Goal: Task Accomplishment & Management: Manage account settings

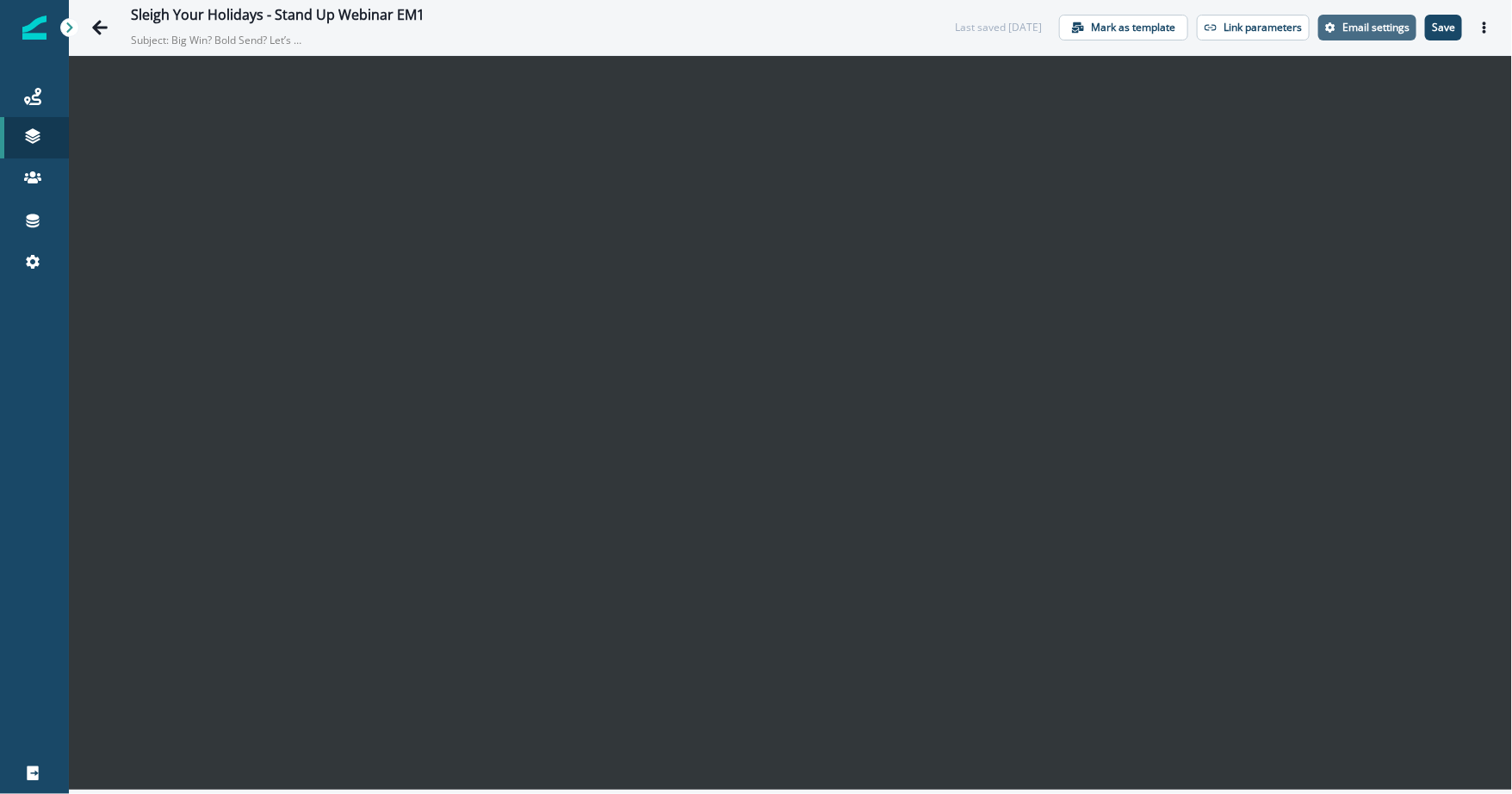
click at [1331, 22] on icon "Settings" at bounding box center [1330, 27] width 11 height 11
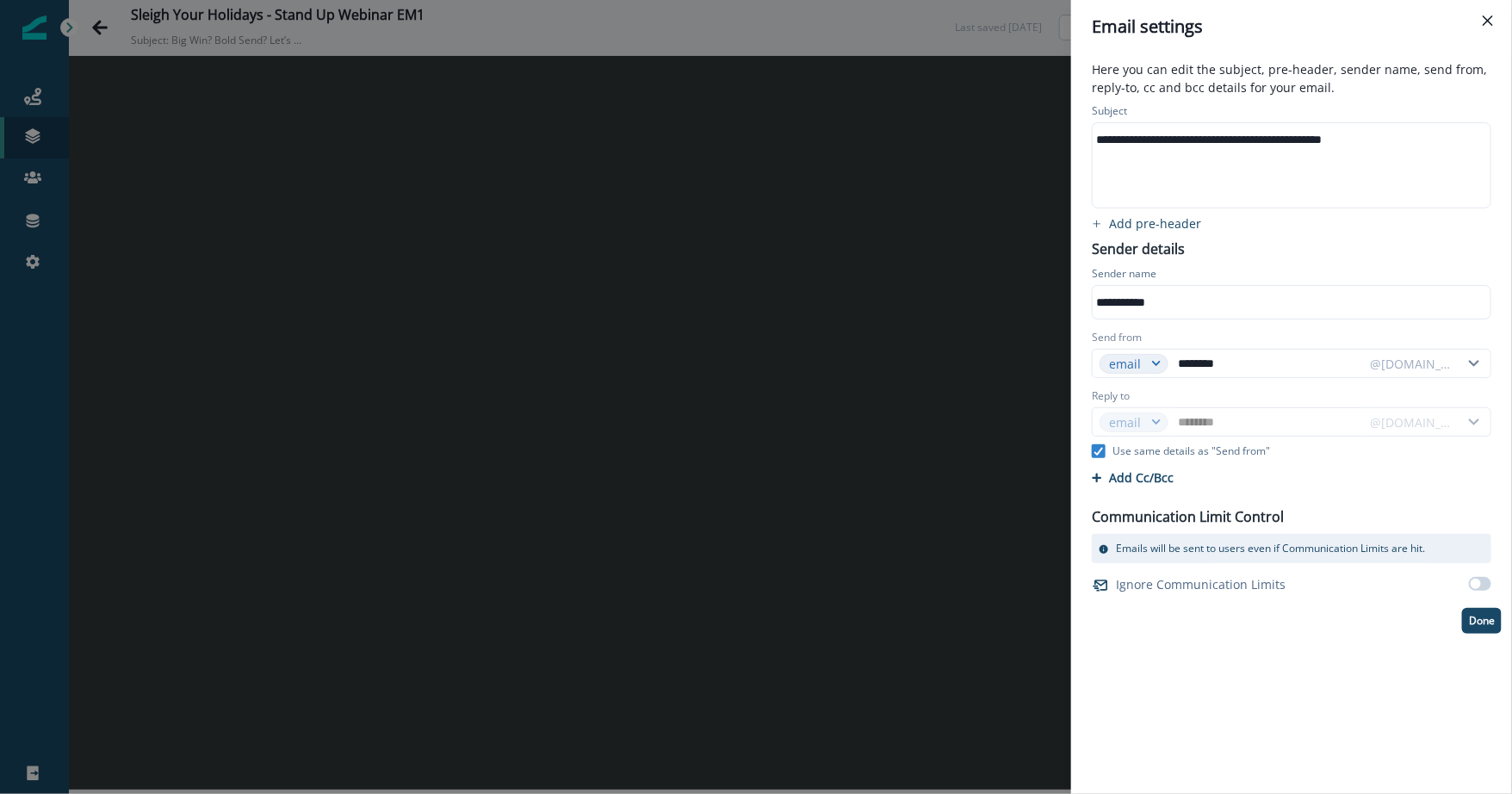
click at [1201, 193] on div "**********" at bounding box center [1290, 165] width 395 height 84
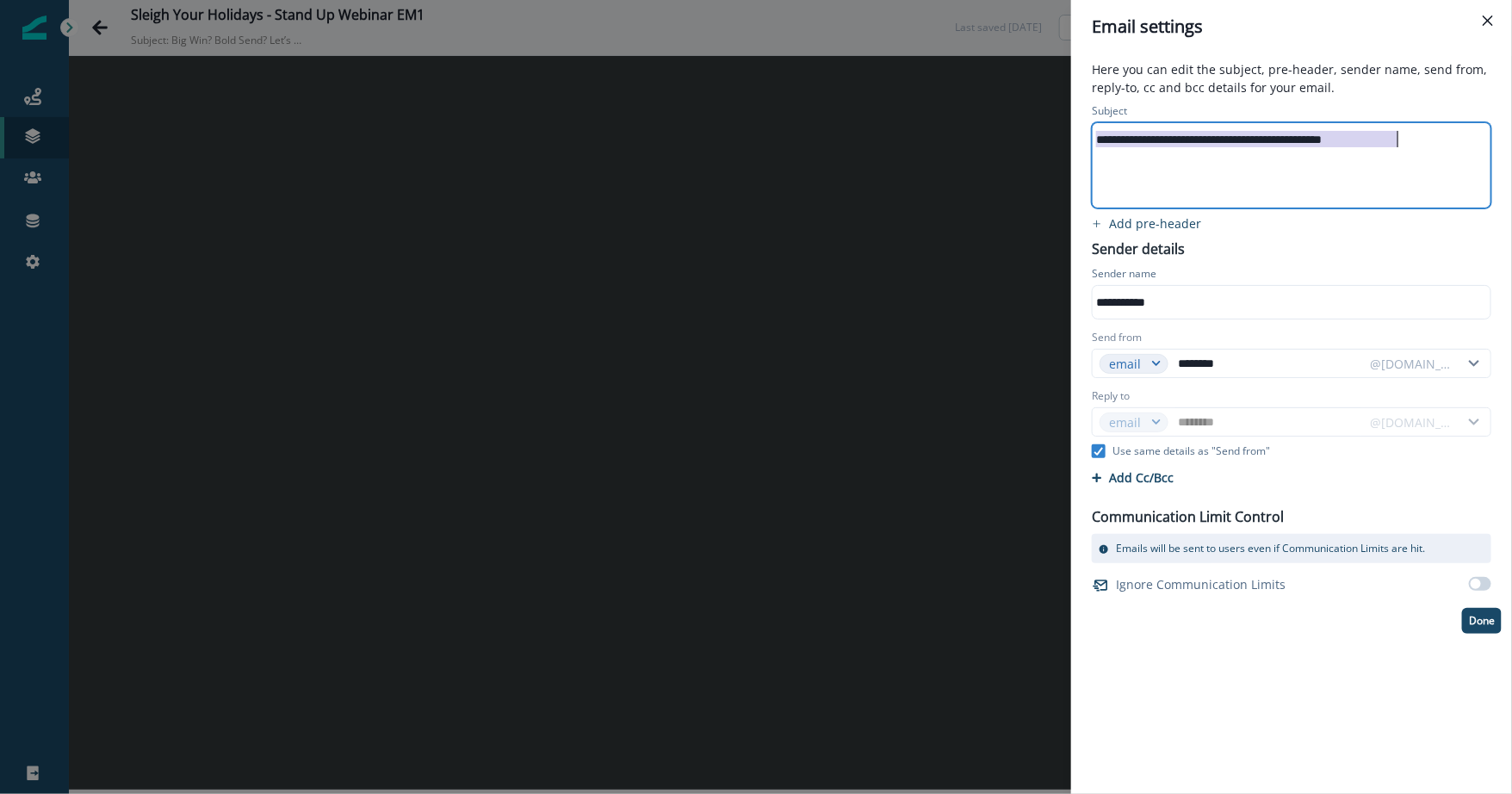
paste div
drag, startPoint x: 1298, startPoint y: 149, endPoint x: 1359, endPoint y: 149, distance: 61.0
click at [1359, 149] on div "**********" at bounding box center [1290, 139] width 395 height 25
click at [1399, 141] on div "**********" at bounding box center [1290, 139] width 395 height 25
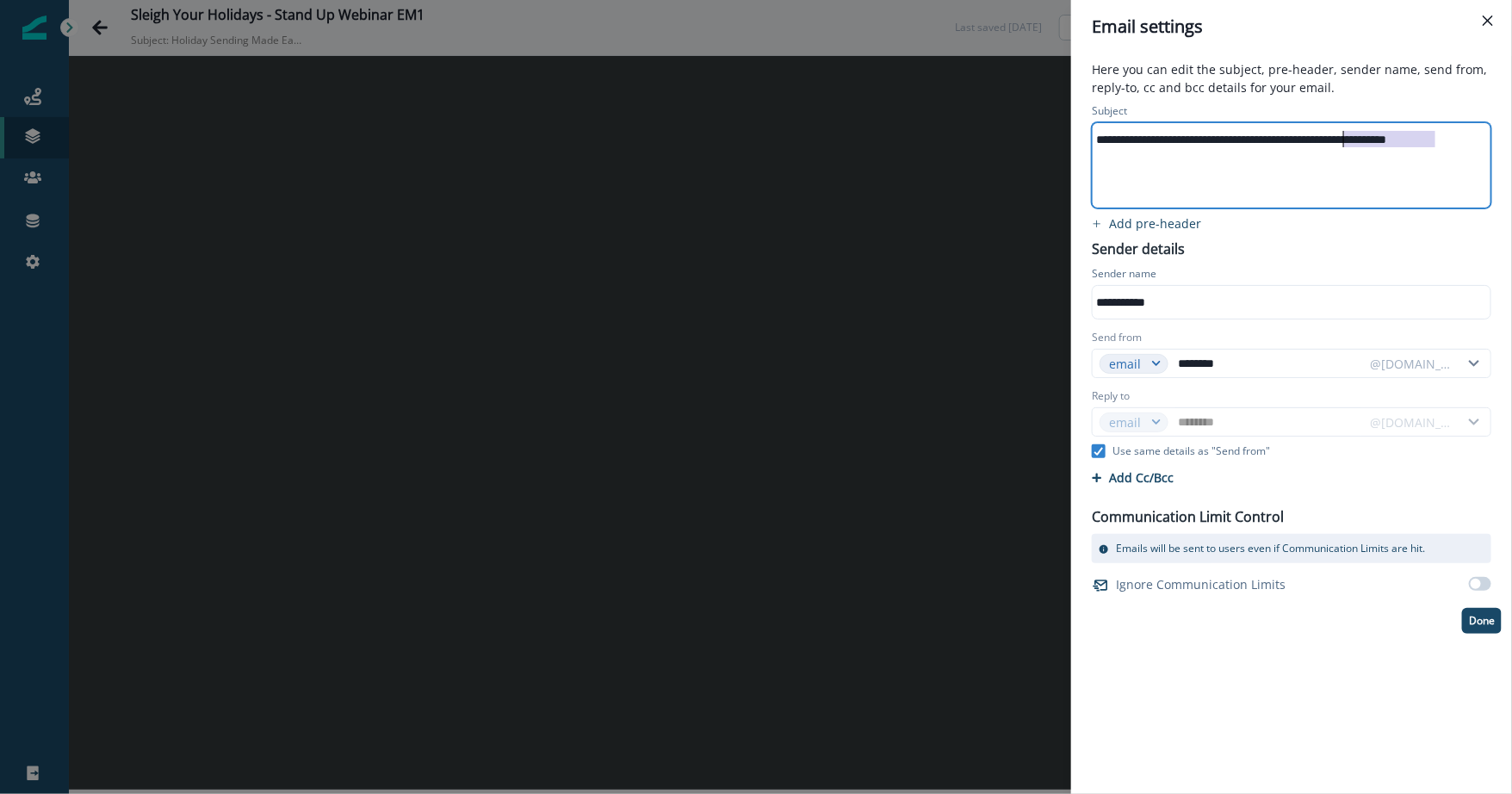
drag, startPoint x: 1439, startPoint y: 134, endPoint x: 1344, endPoint y: 136, distance: 95.0
click at [1344, 136] on div "**********" at bounding box center [1290, 139] width 395 height 25
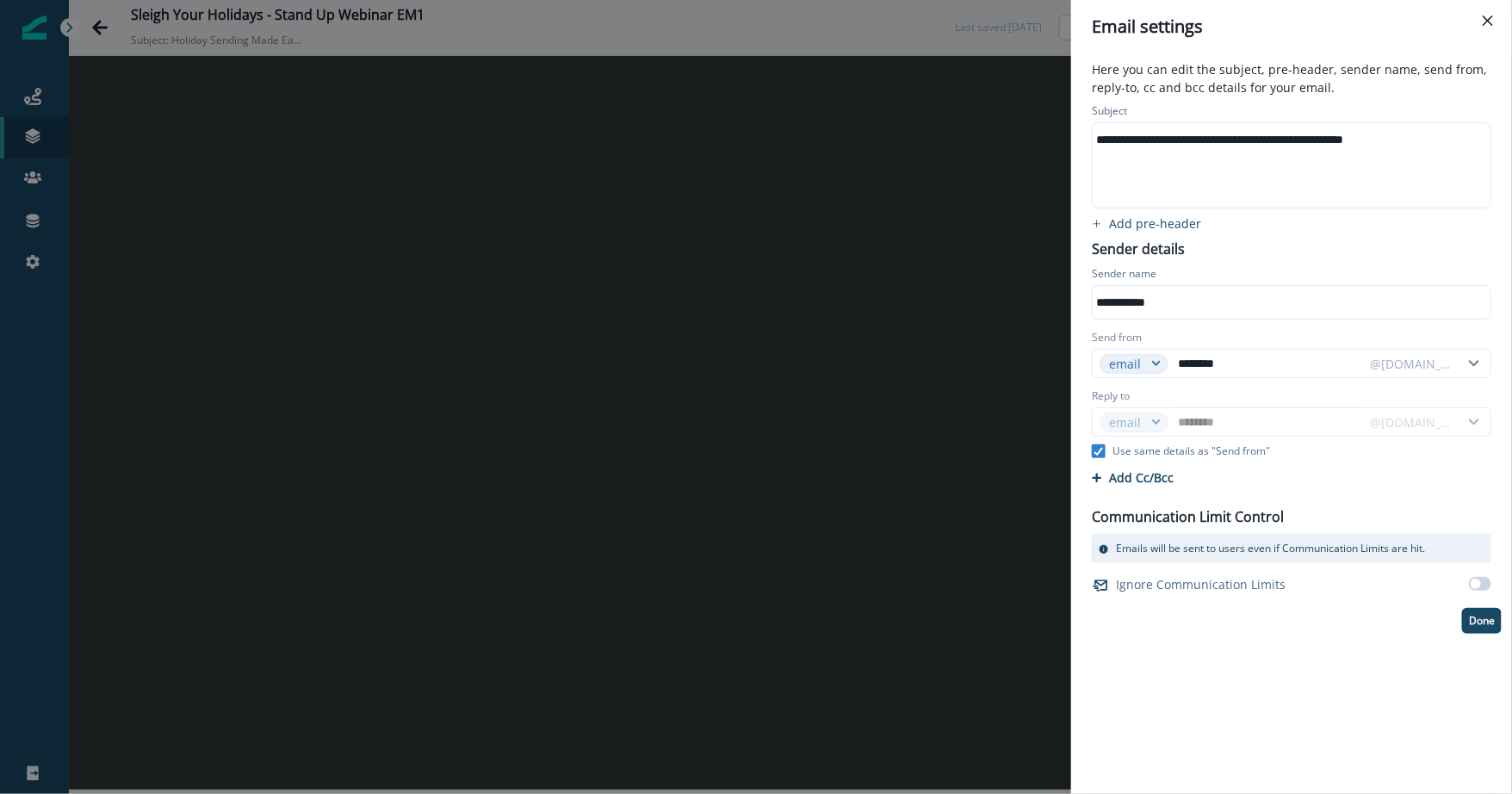
click at [1338, 245] on div "**********" at bounding box center [1292, 367] width 421 height 534
click at [1344, 252] on div "**********" at bounding box center [1292, 367] width 421 height 534
click at [1487, 626] on button "Done" at bounding box center [1482, 621] width 40 height 25
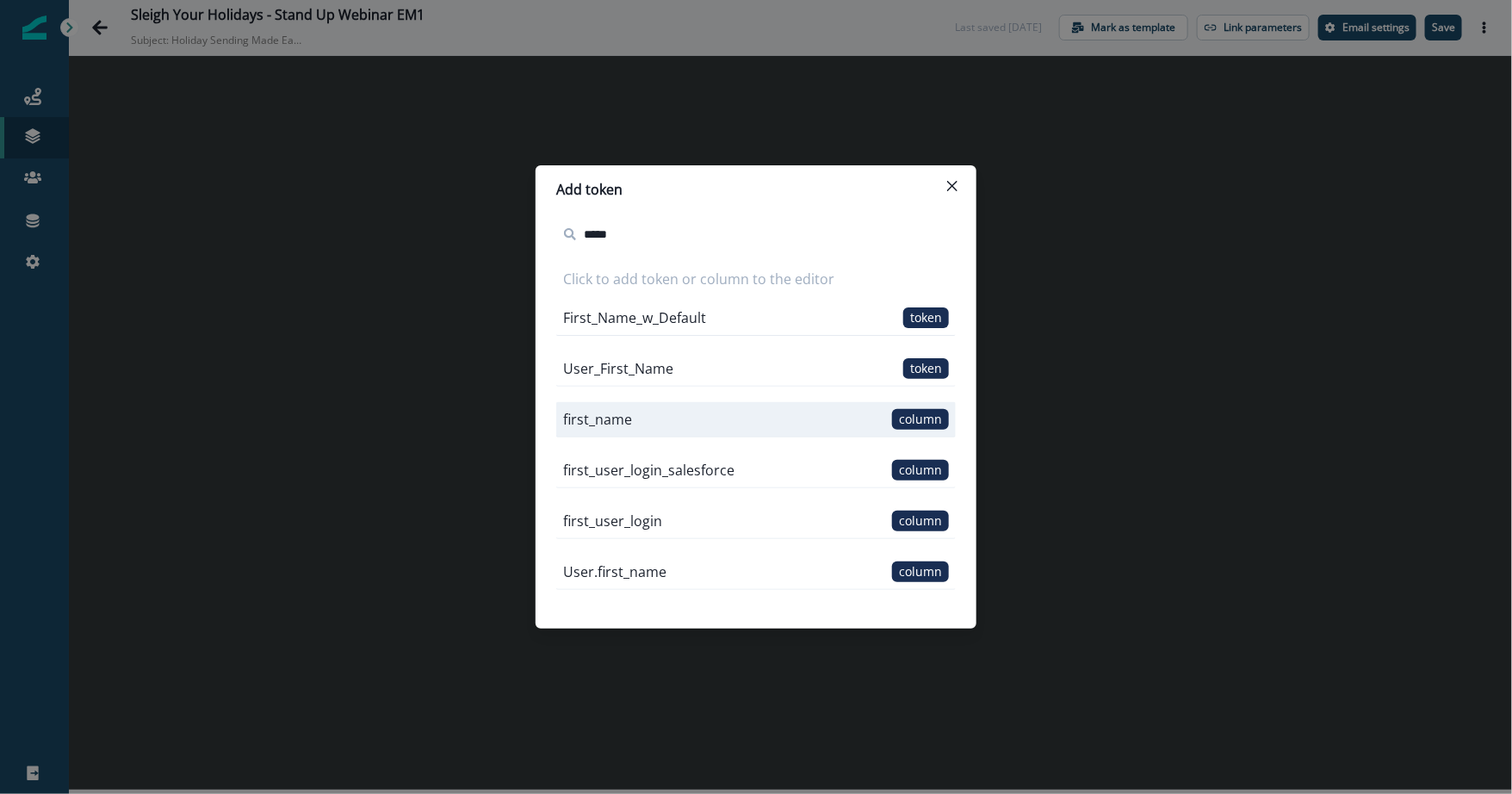
type input "*****"
click at [939, 422] on span "column" at bounding box center [920, 419] width 57 height 21
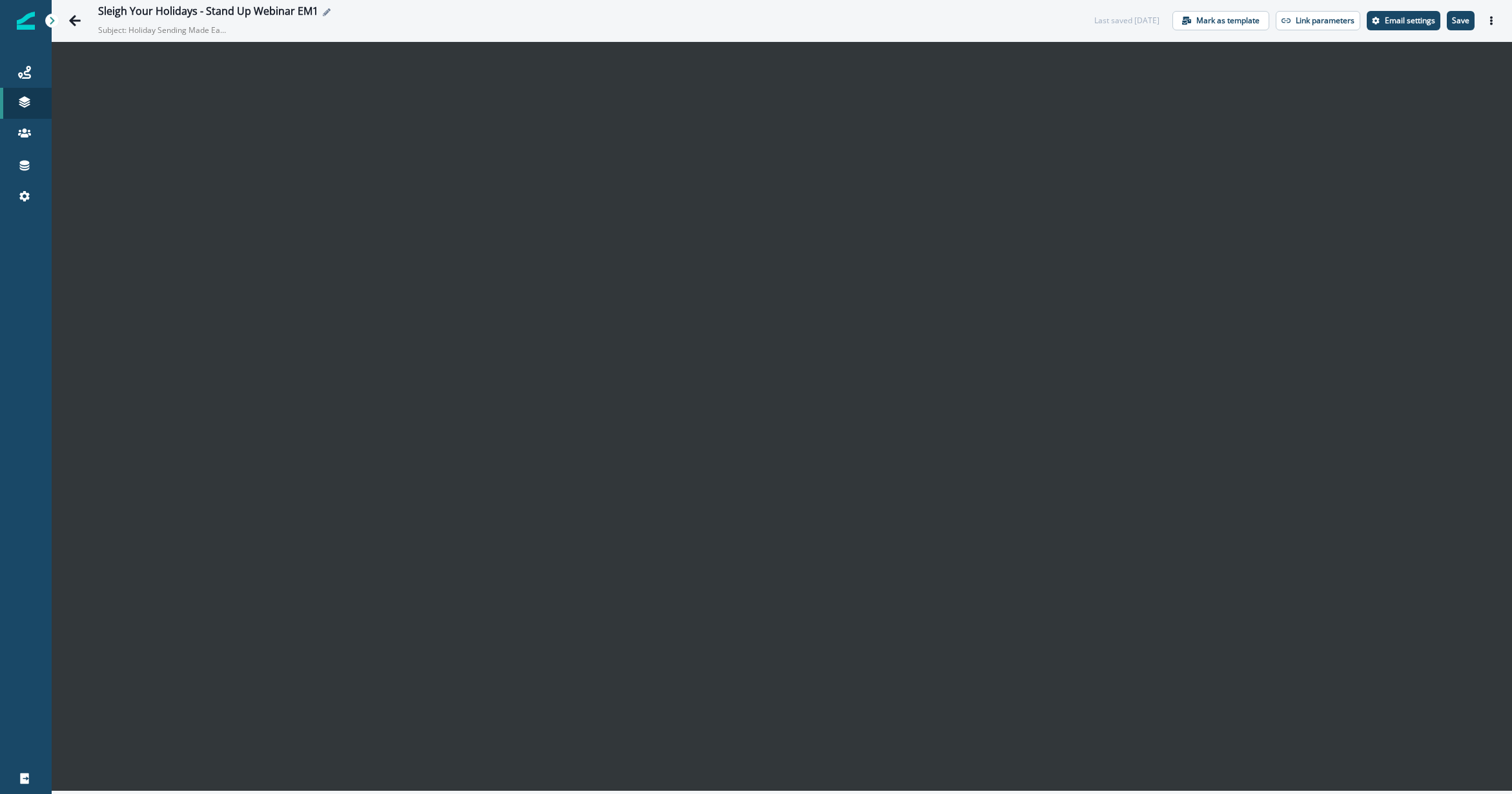
click at [827, 13] on div "Sleigh Your Holidays - Stand Up Webinar EM1" at bounding box center [583, 12] width 970 height 14
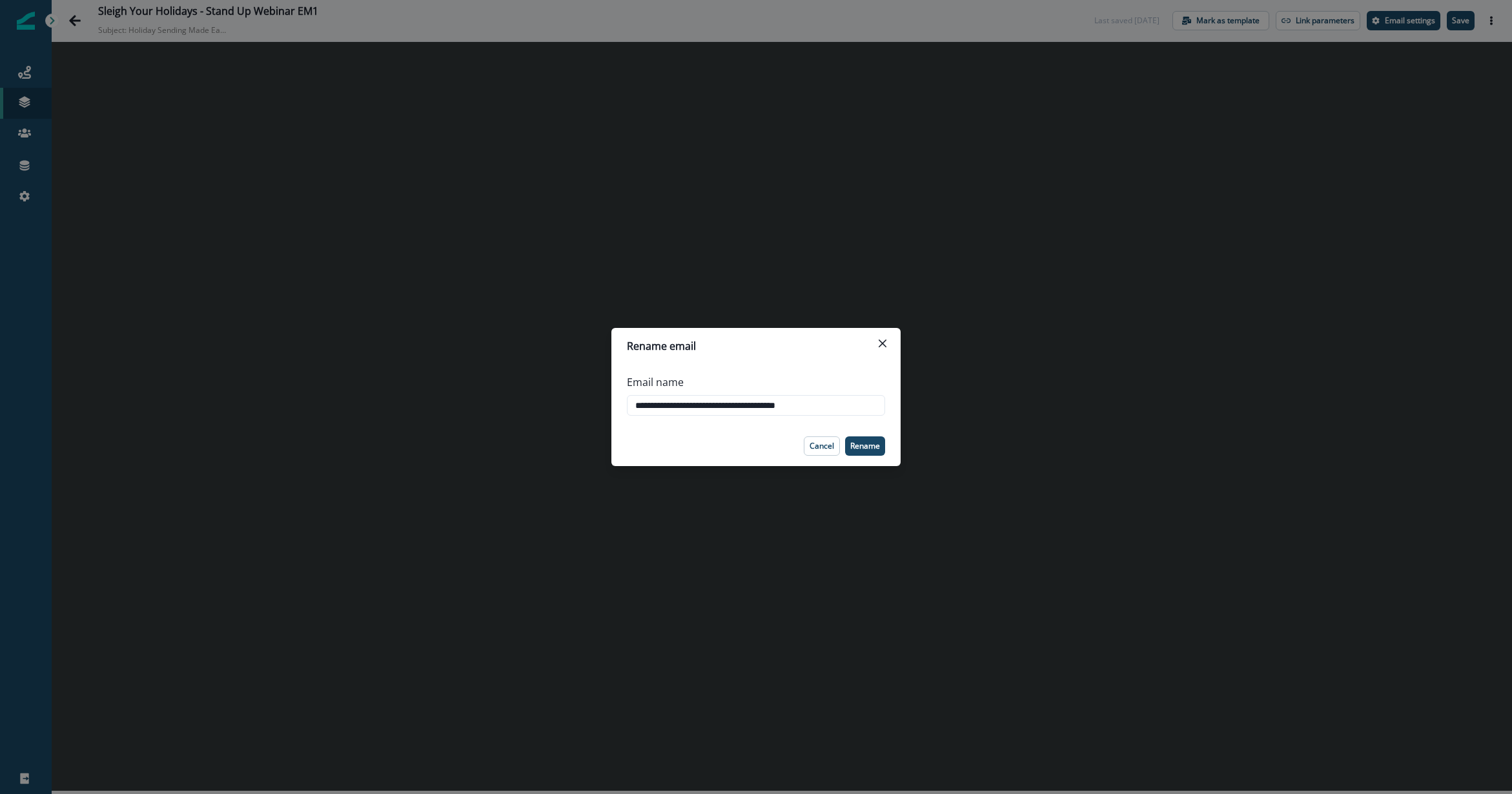
click at [888, 120] on div "**********" at bounding box center [756, 397] width 1512 height 794
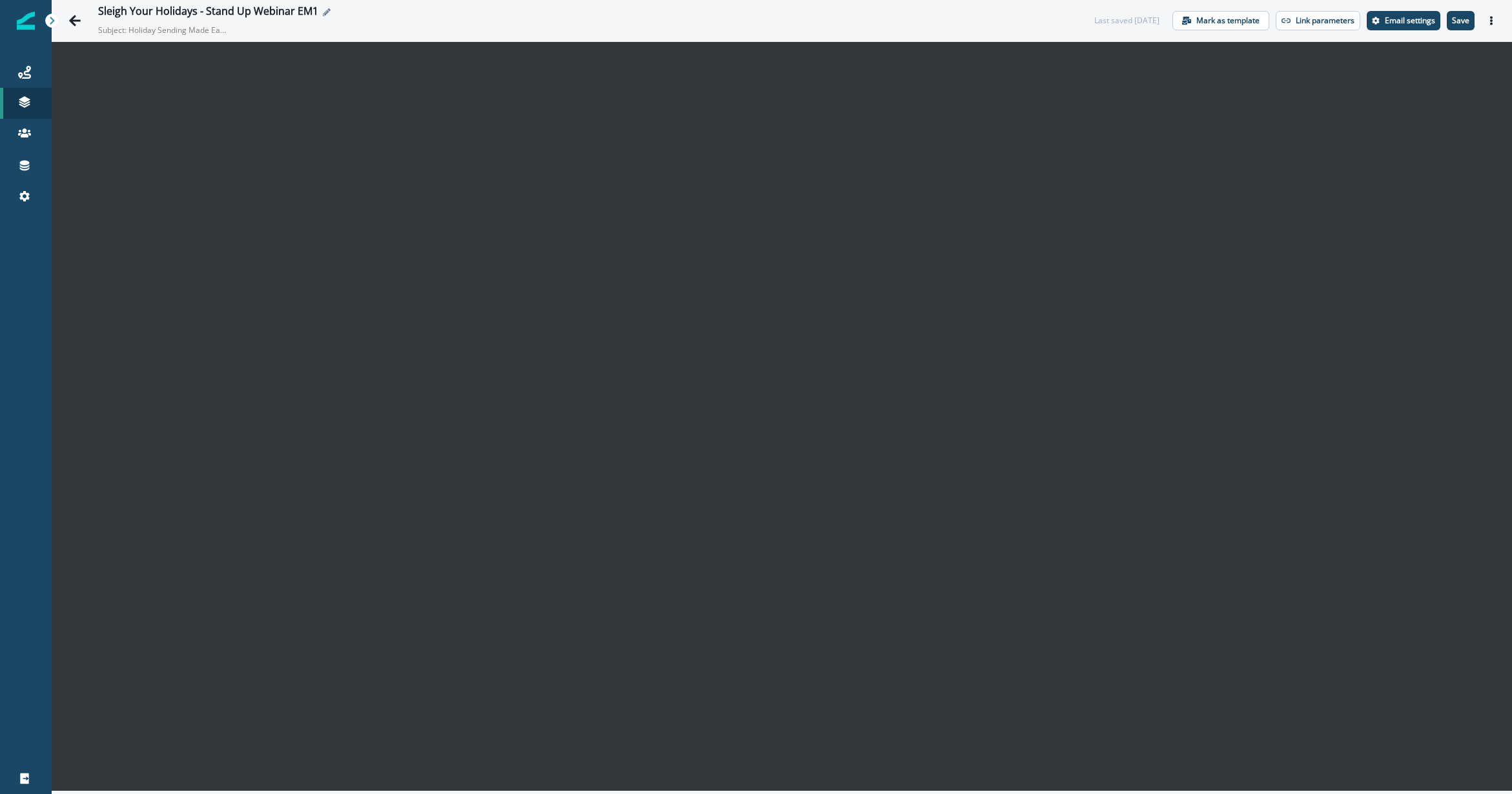
click at [694, 5] on div "Sleigh Your Holidays - Stand Up Webinar EM1" at bounding box center [583, 12] width 970 height 14
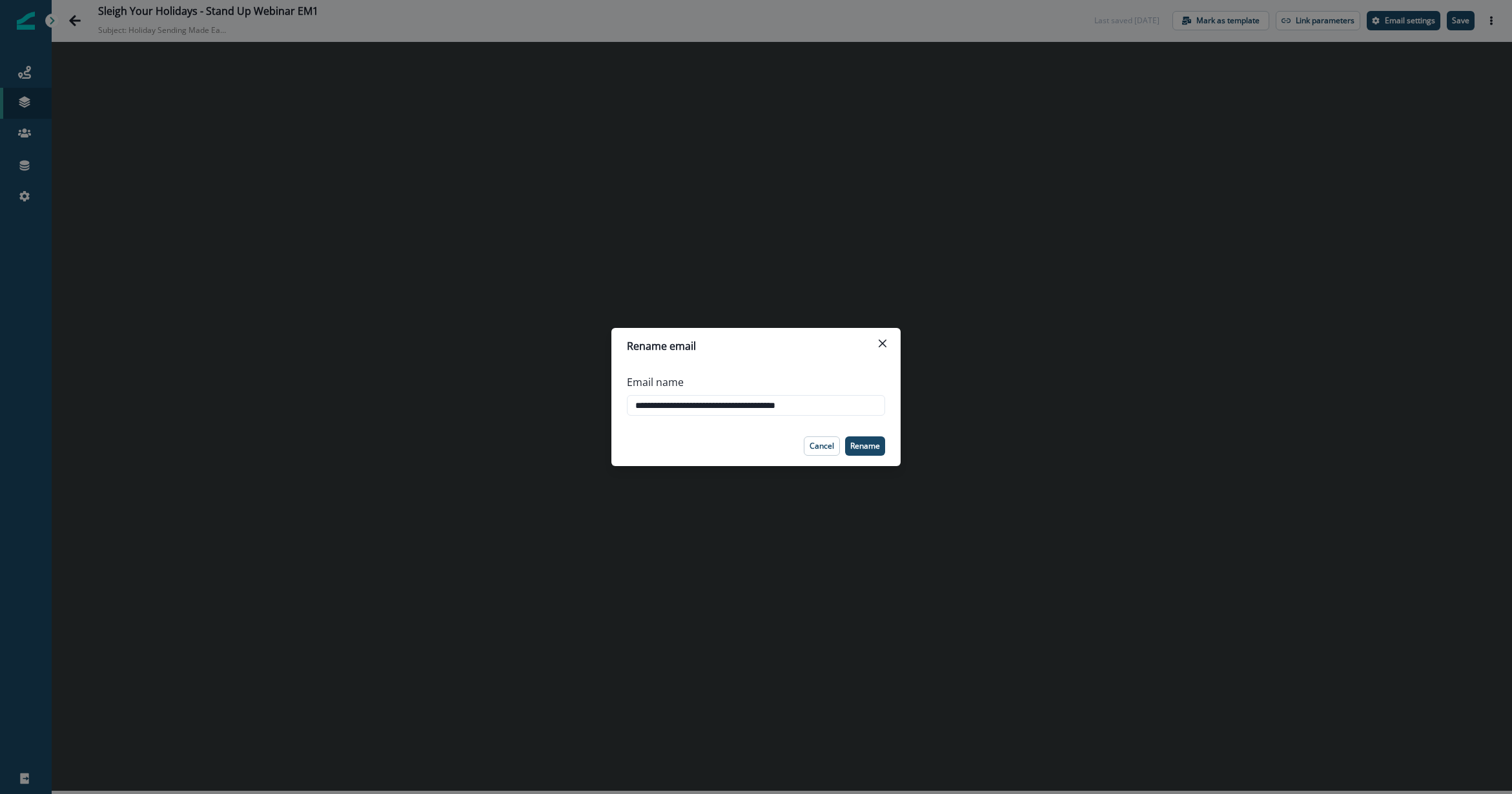
click at [1096, 30] on div "**********" at bounding box center [756, 397] width 1512 height 794
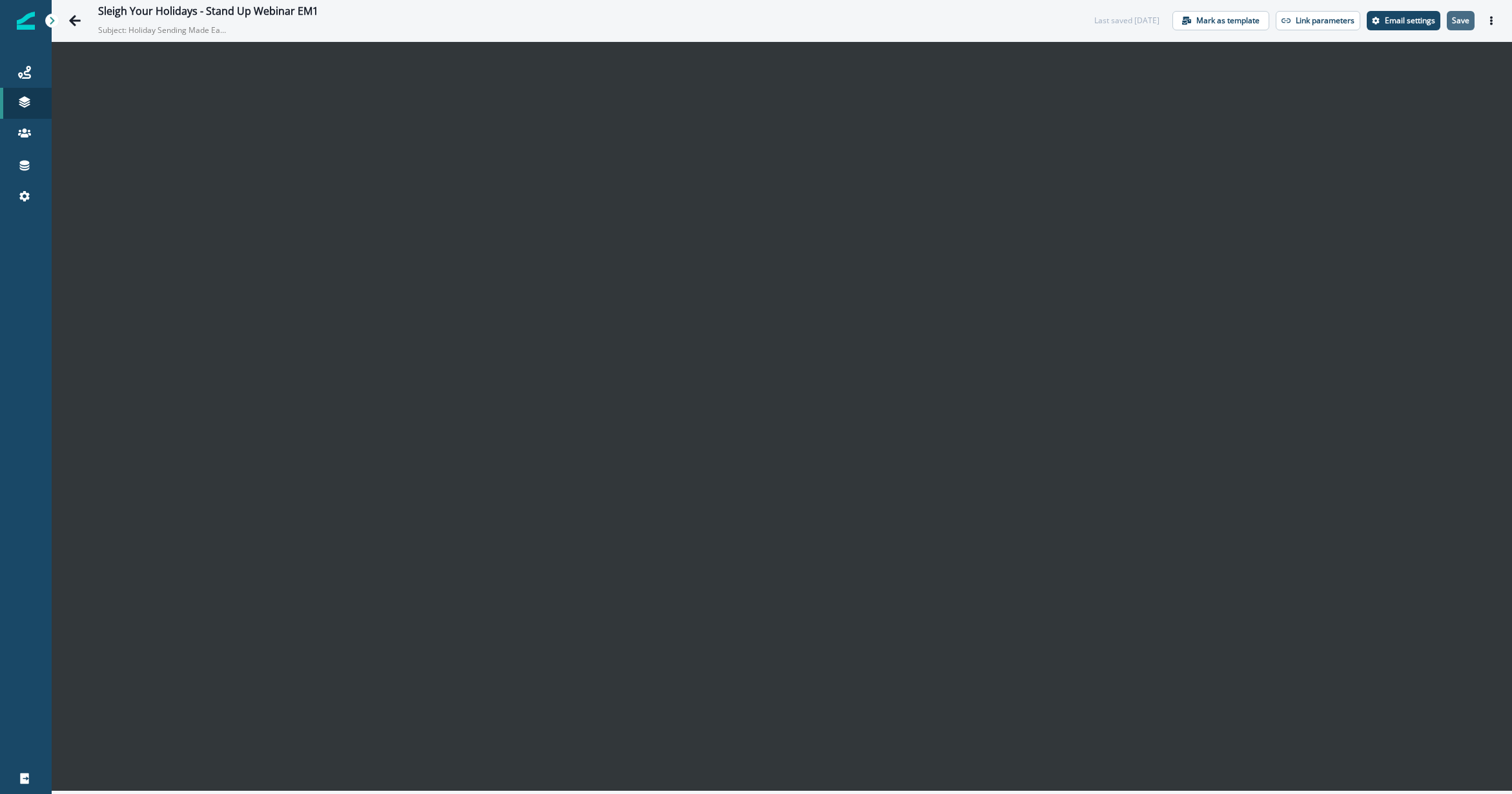
click at [1133, 16] on p "Save" at bounding box center [1461, 21] width 18 height 9
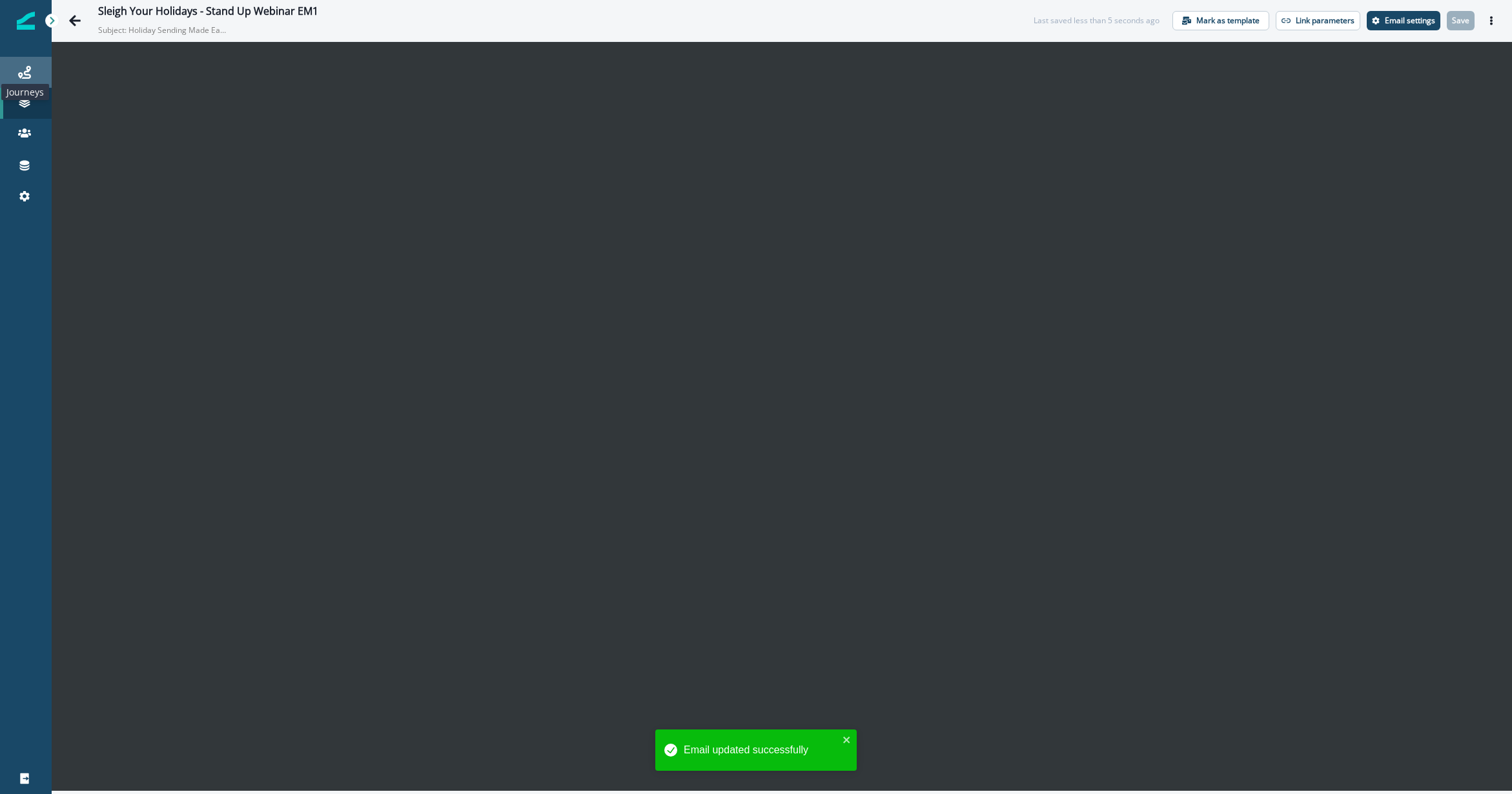
click at [23, 71] on icon at bounding box center [25, 73] width 13 height 13
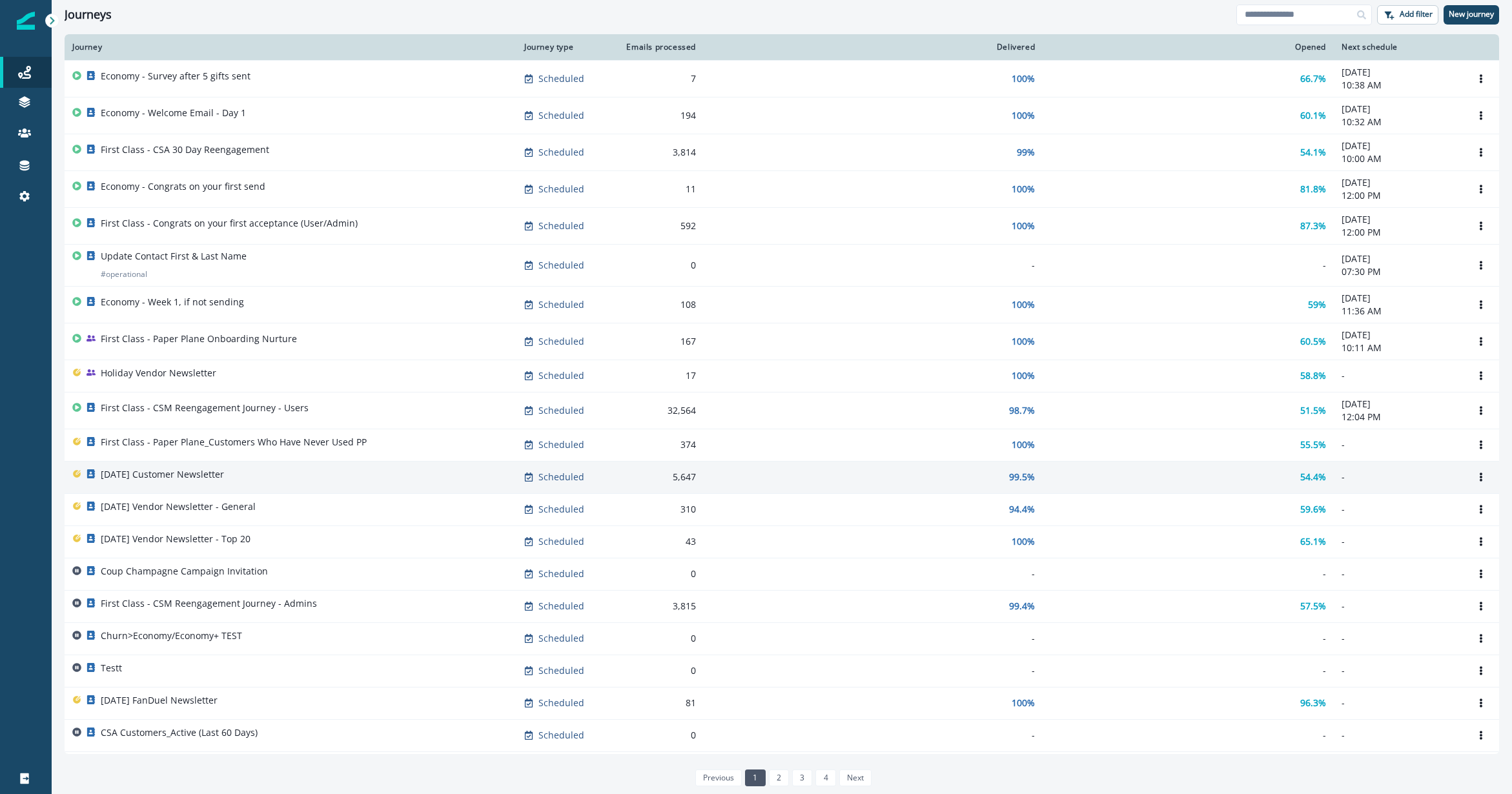
click at [296, 474] on div "[DATE] Customer Newsletter" at bounding box center [290, 477] width 436 height 18
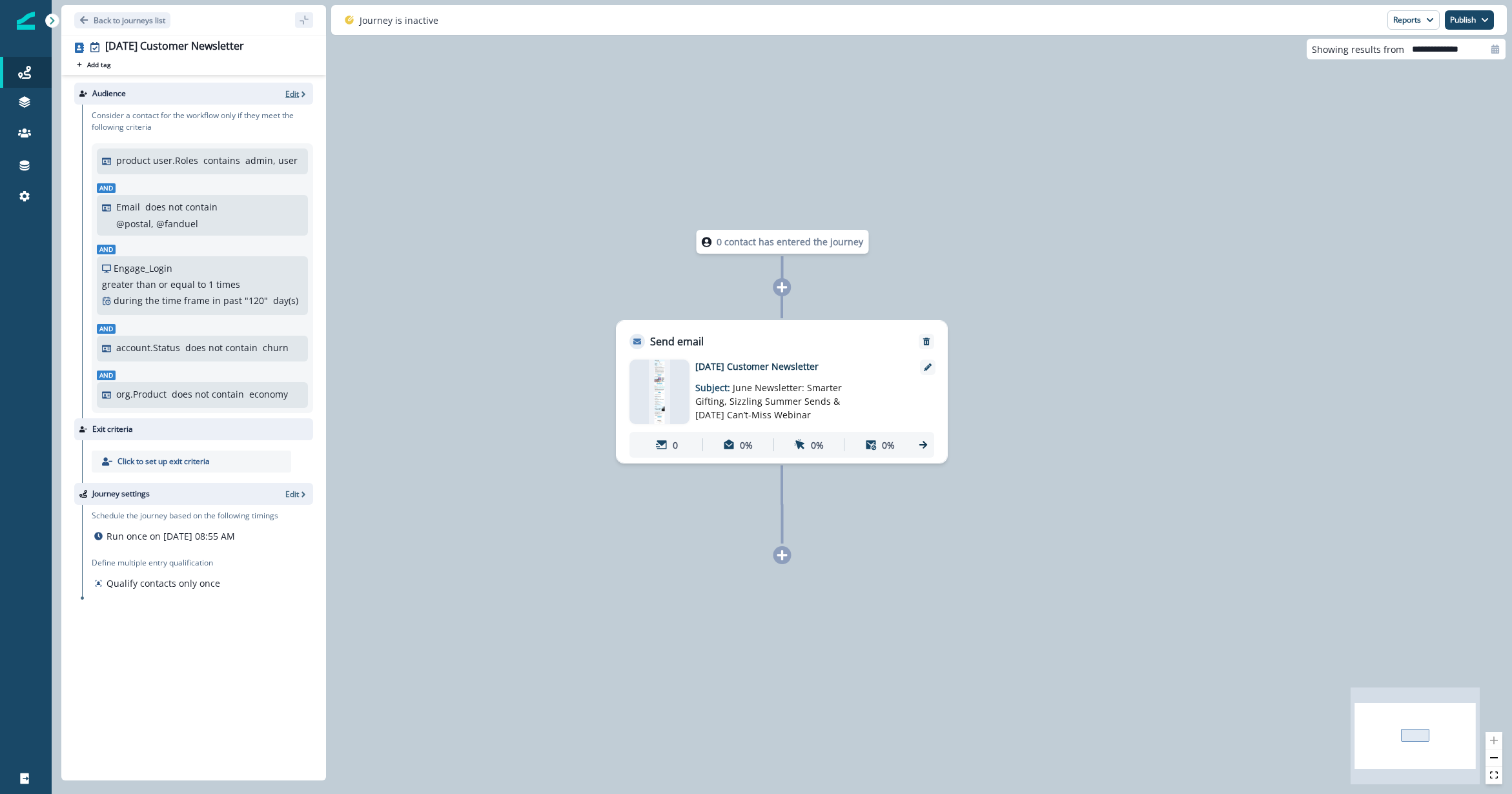
click at [289, 89] on p "Edit" at bounding box center [292, 94] width 13 height 11
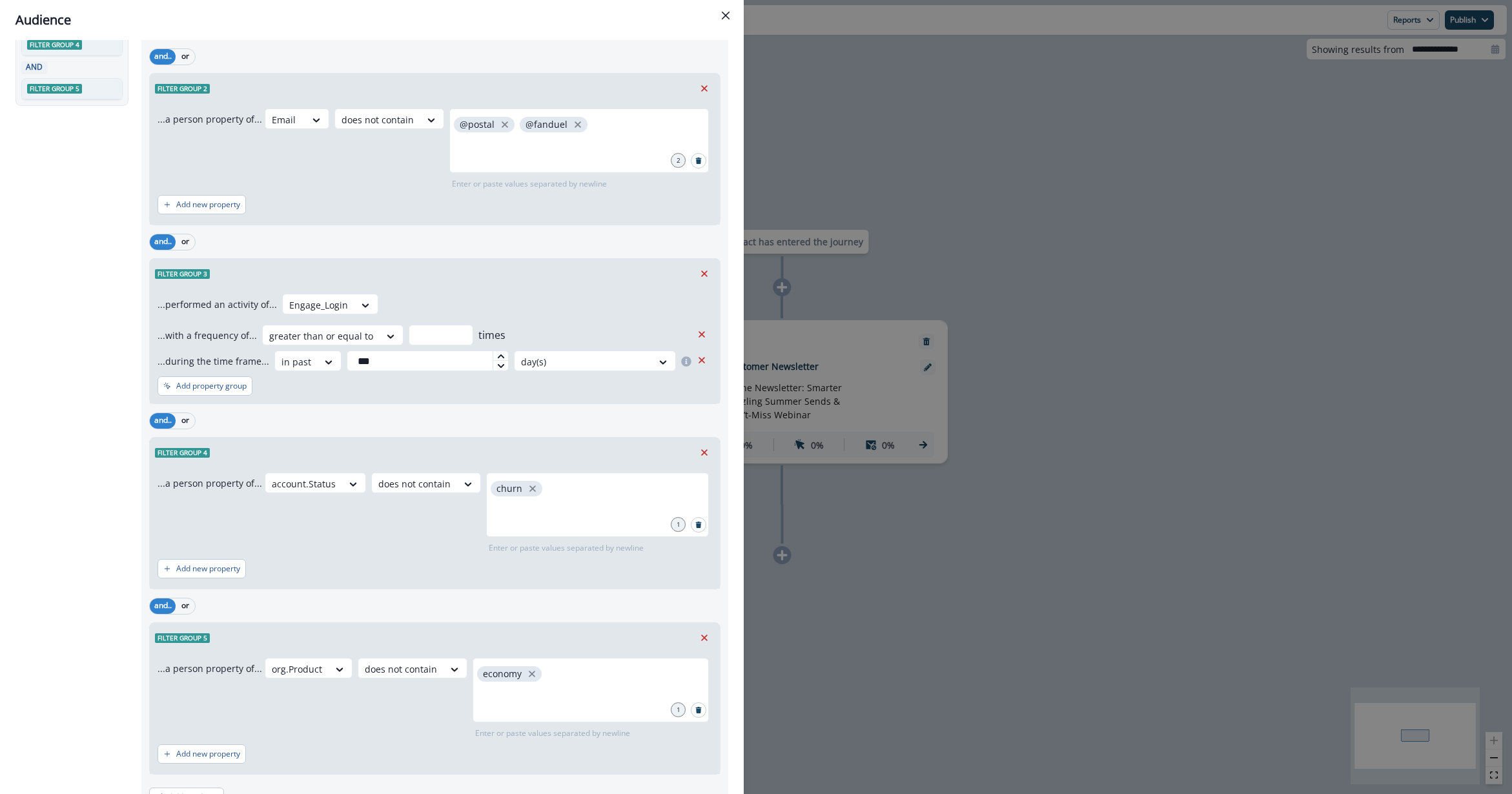
scroll to position [288, 0]
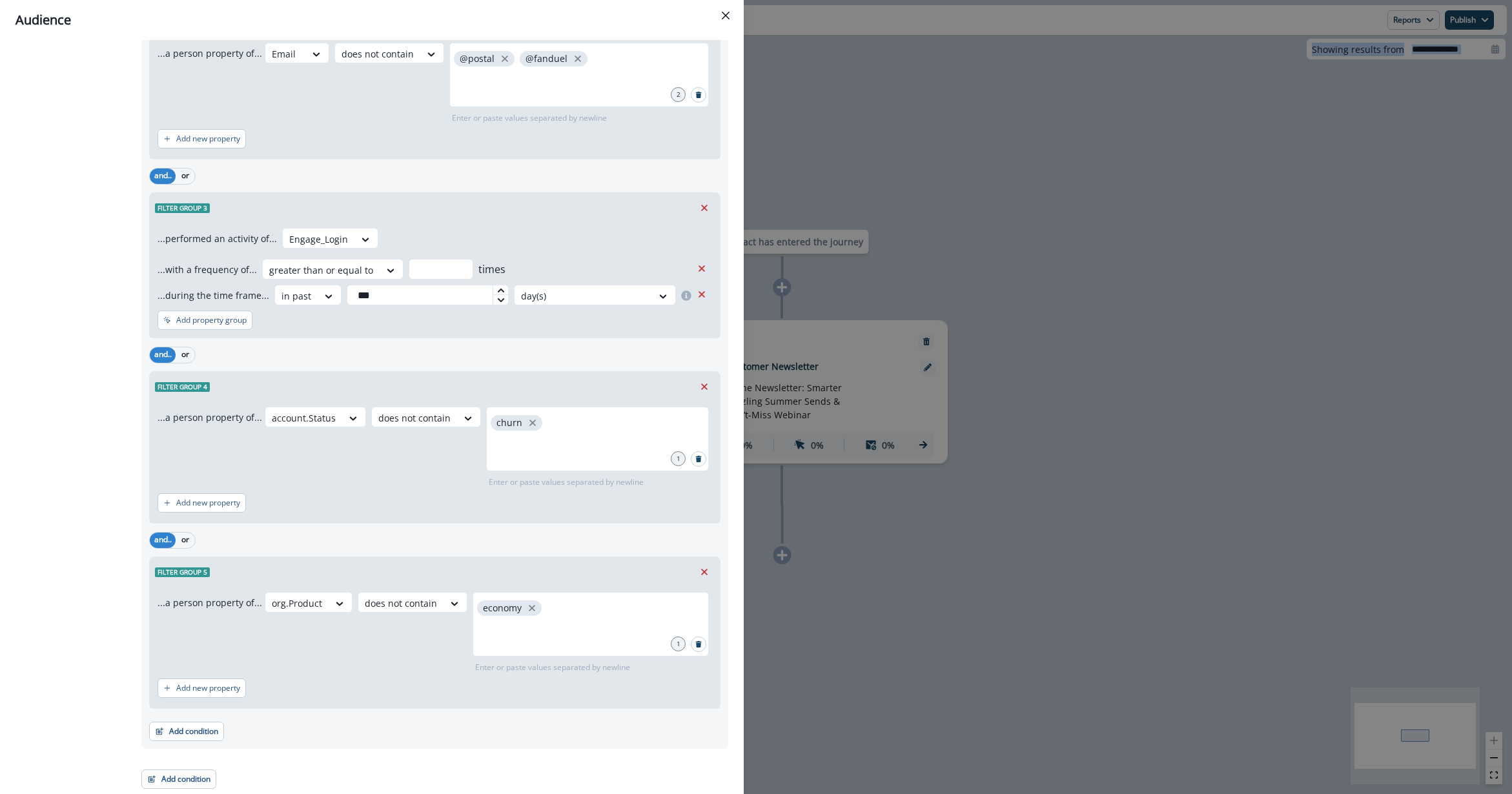
drag, startPoint x: 1038, startPoint y: 721, endPoint x: -93, endPoint y: 789, distance: 1133.0
click at [0, 595] on html "A newer version of [DOMAIN_NAME] is available. Refresh your page to load the la…" at bounding box center [756, 397] width 1512 height 794
click at [1062, 332] on div "Audience Preview dynamic list All contact s who have, Outer group 1 Filter grou…" at bounding box center [756, 397] width 1512 height 794
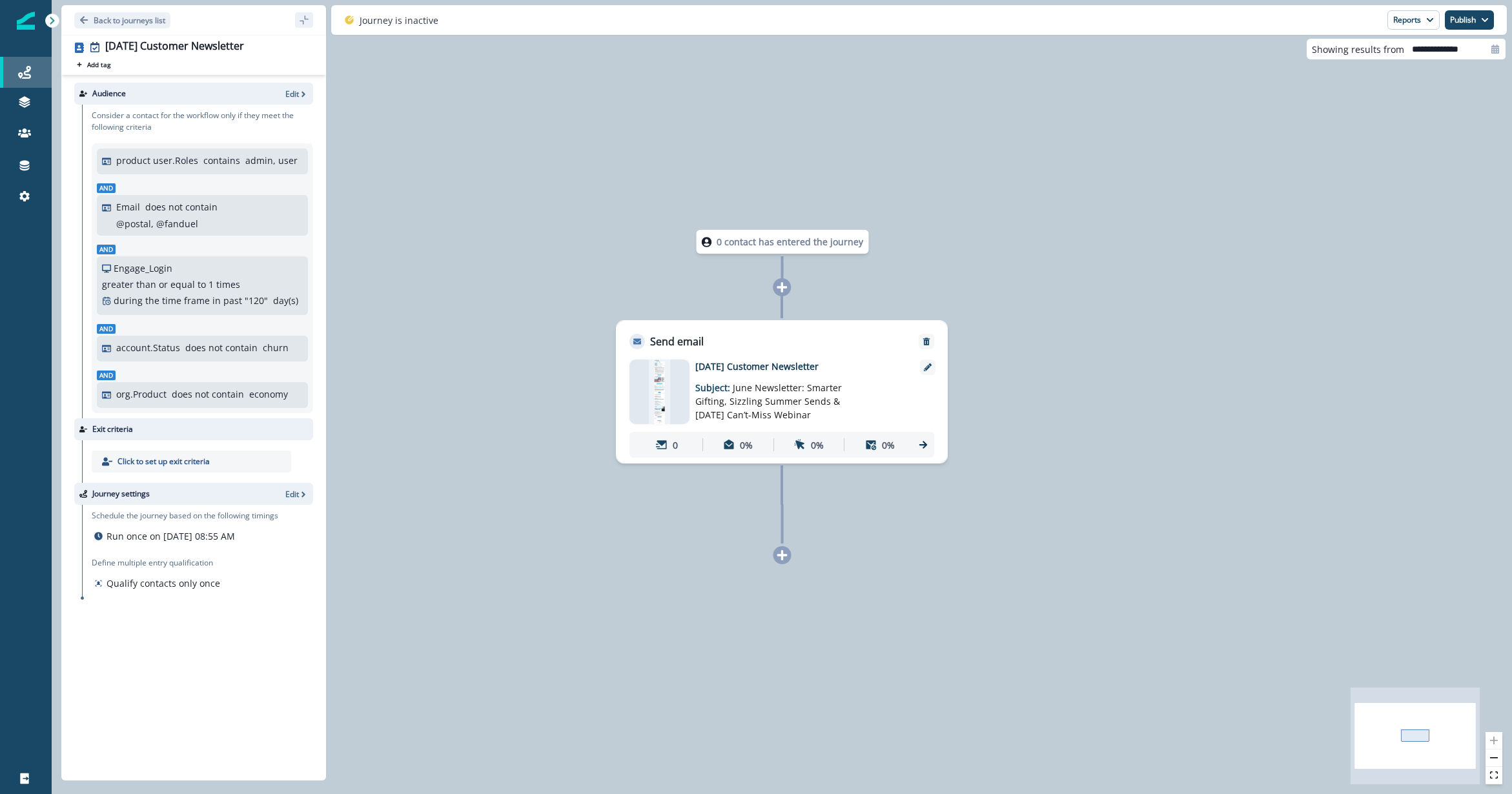
click at [37, 67] on div "Journeys" at bounding box center [26, 72] width 41 height 15
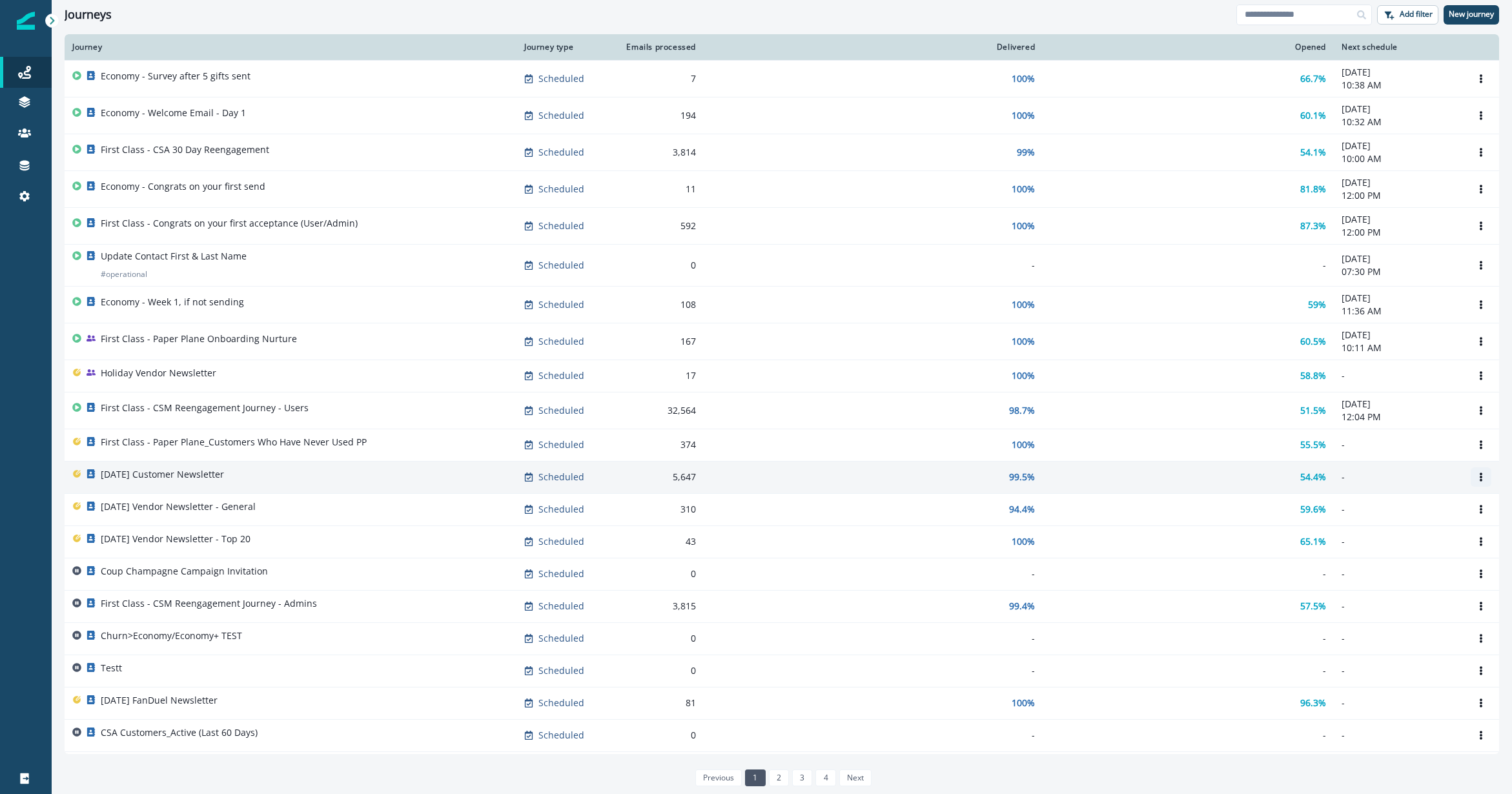
click at [1133, 477] on button "Options" at bounding box center [1481, 477] width 21 height 19
click at [1133, 509] on button "Clone" at bounding box center [1399, 508] width 143 height 21
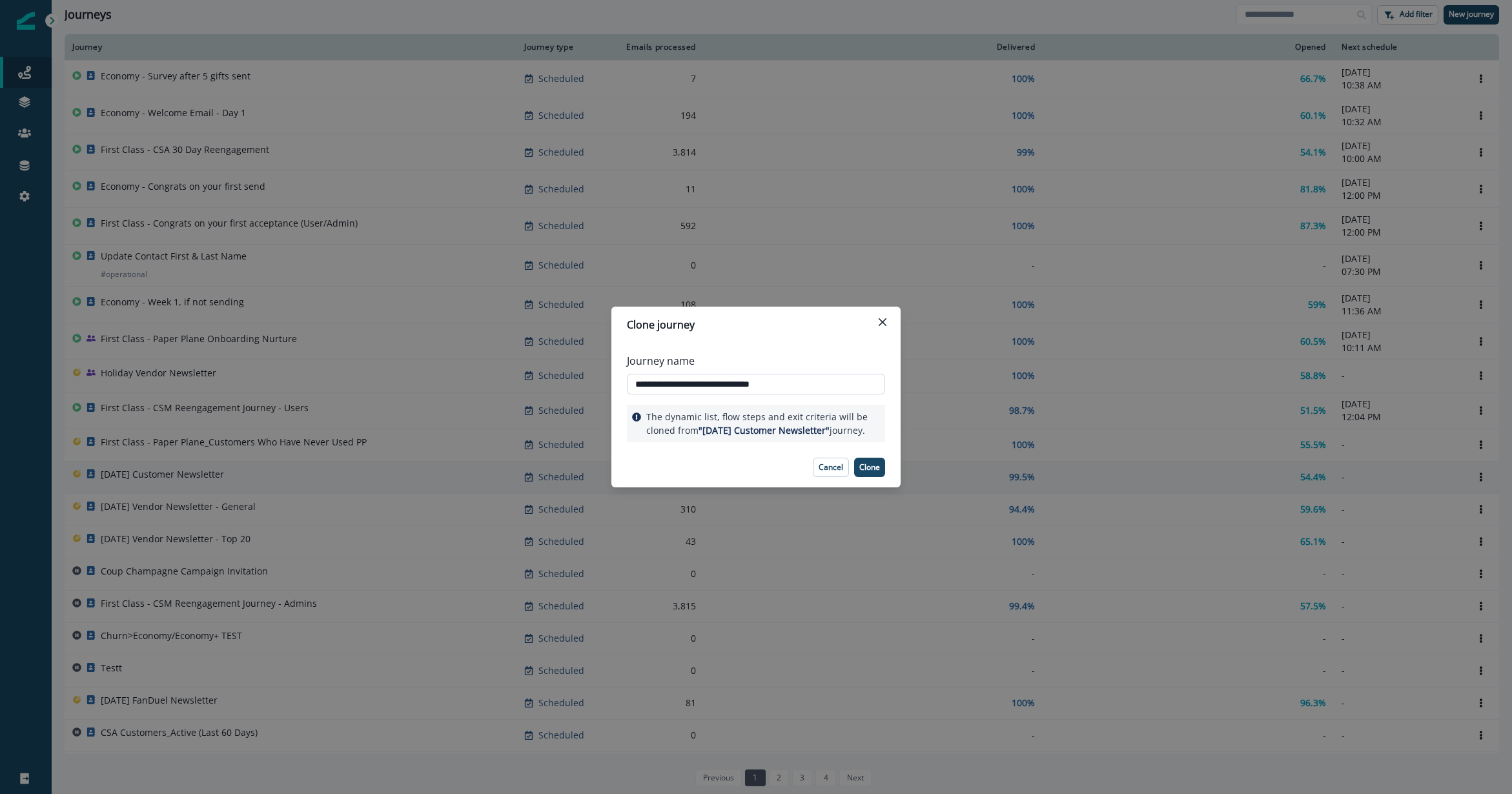
click at [739, 382] on input "**********" at bounding box center [756, 384] width 258 height 21
type input "**********"
click at [869, 466] on p "Clone" at bounding box center [870, 467] width 21 height 9
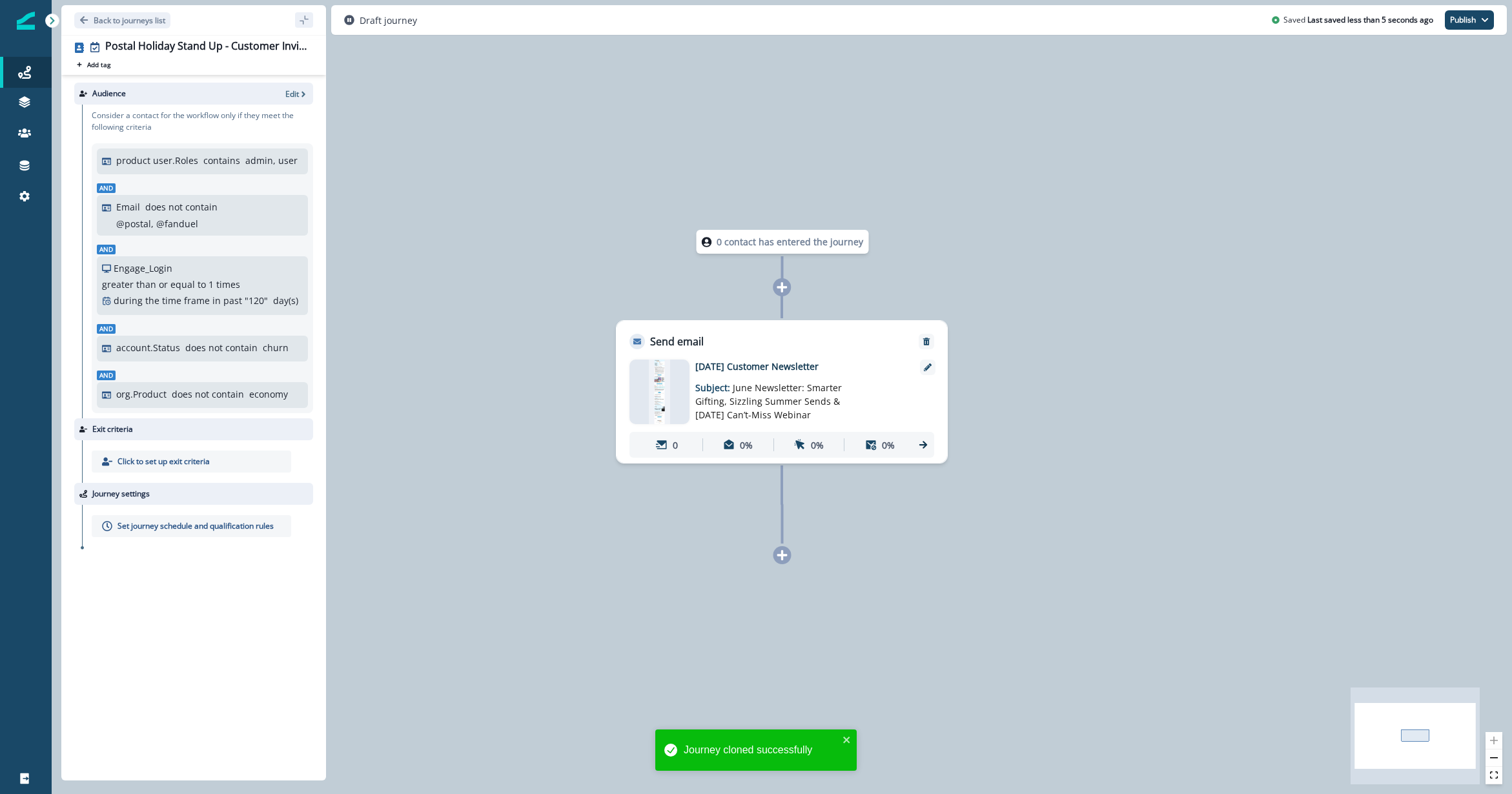
click at [190, 294] on p "during the time frame" at bounding box center [161, 301] width 96 height 13
click at [928, 344] on icon "Remove" at bounding box center [927, 341] width 7 height 8
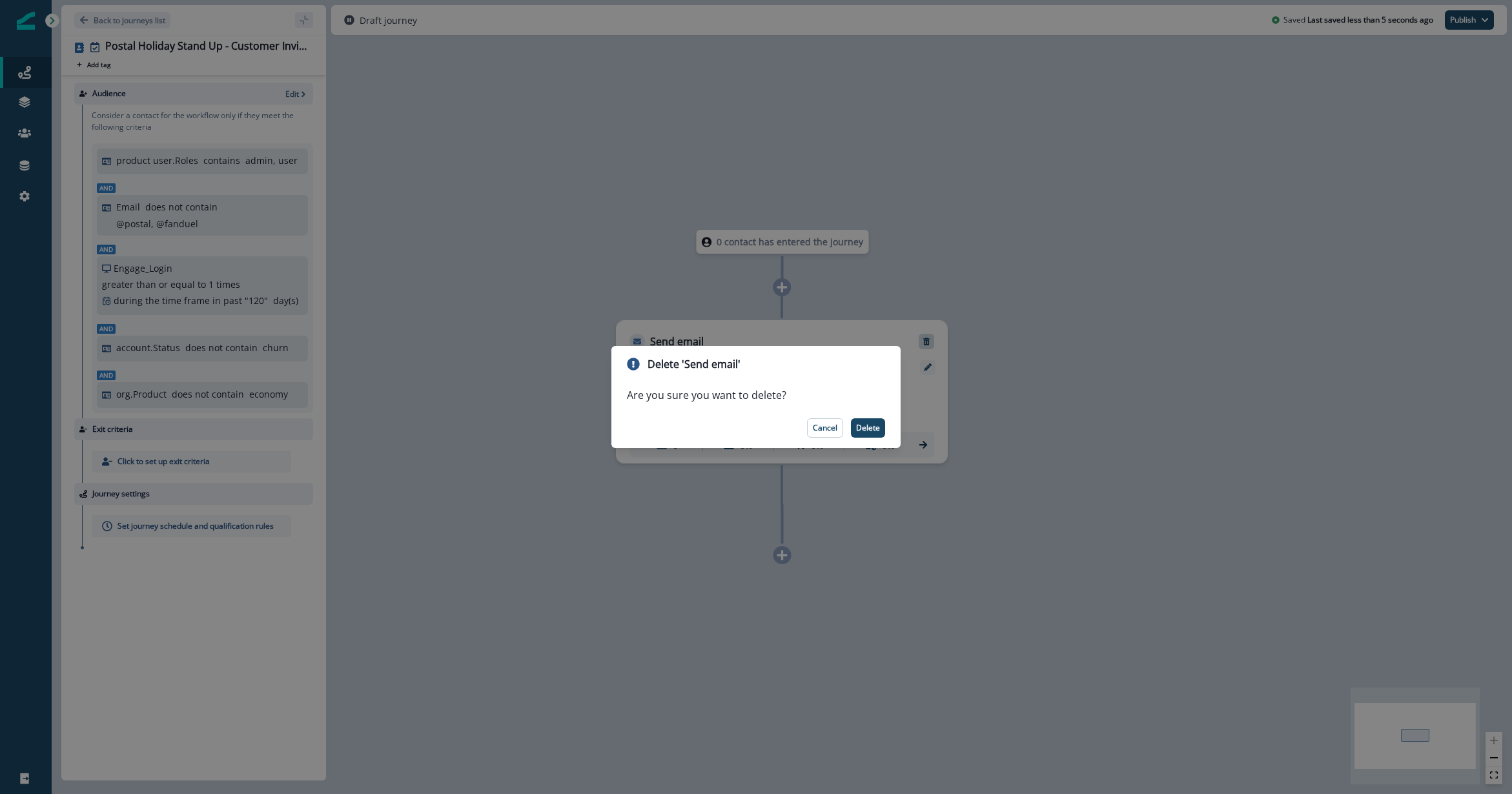
click at [862, 413] on footer "Cancel Delete" at bounding box center [756, 427] width 289 height 40
click at [865, 420] on button "Delete" at bounding box center [867, 428] width 34 height 19
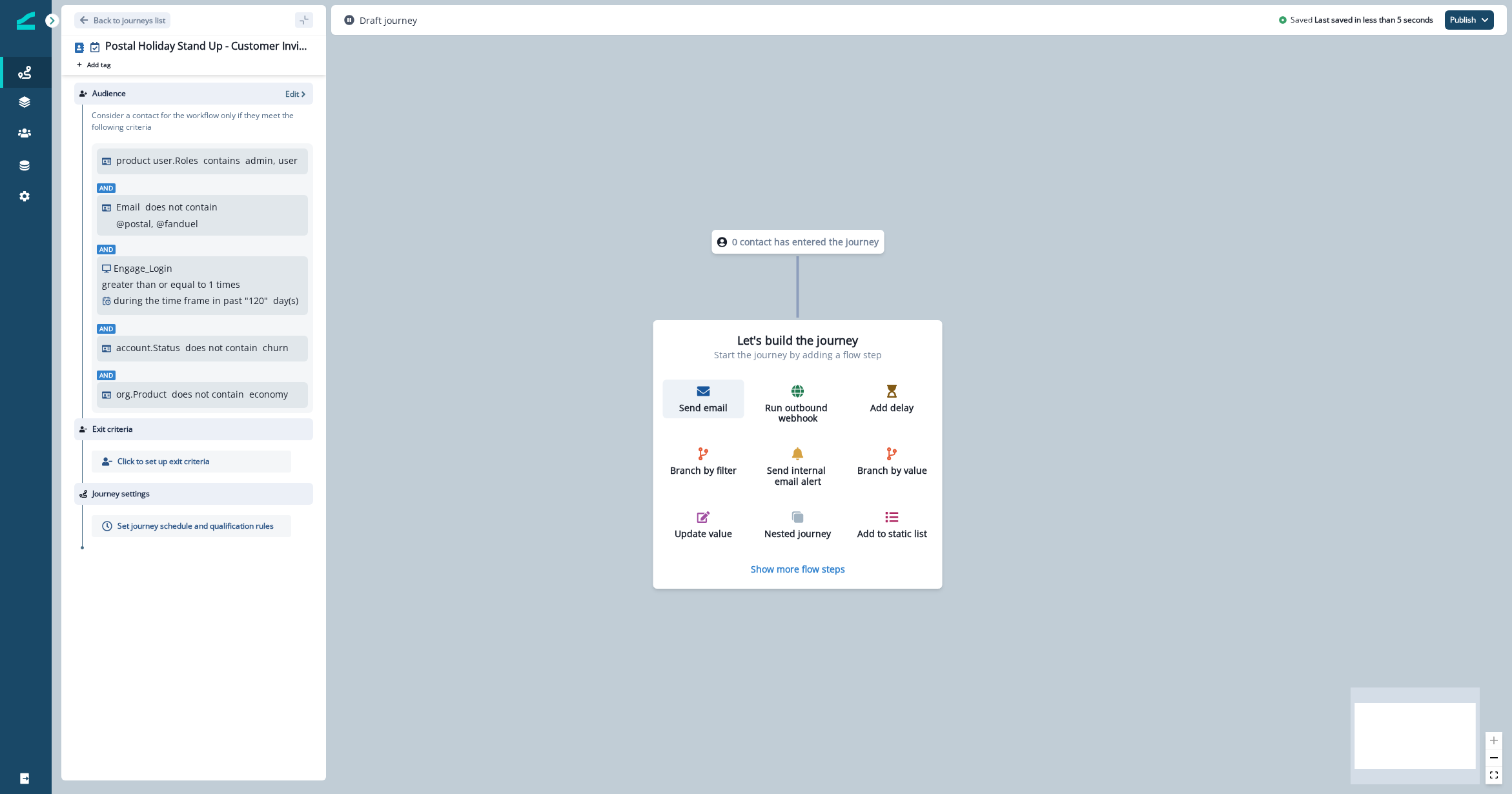
click at [715, 395] on div "Send email" at bounding box center [703, 400] width 71 height 29
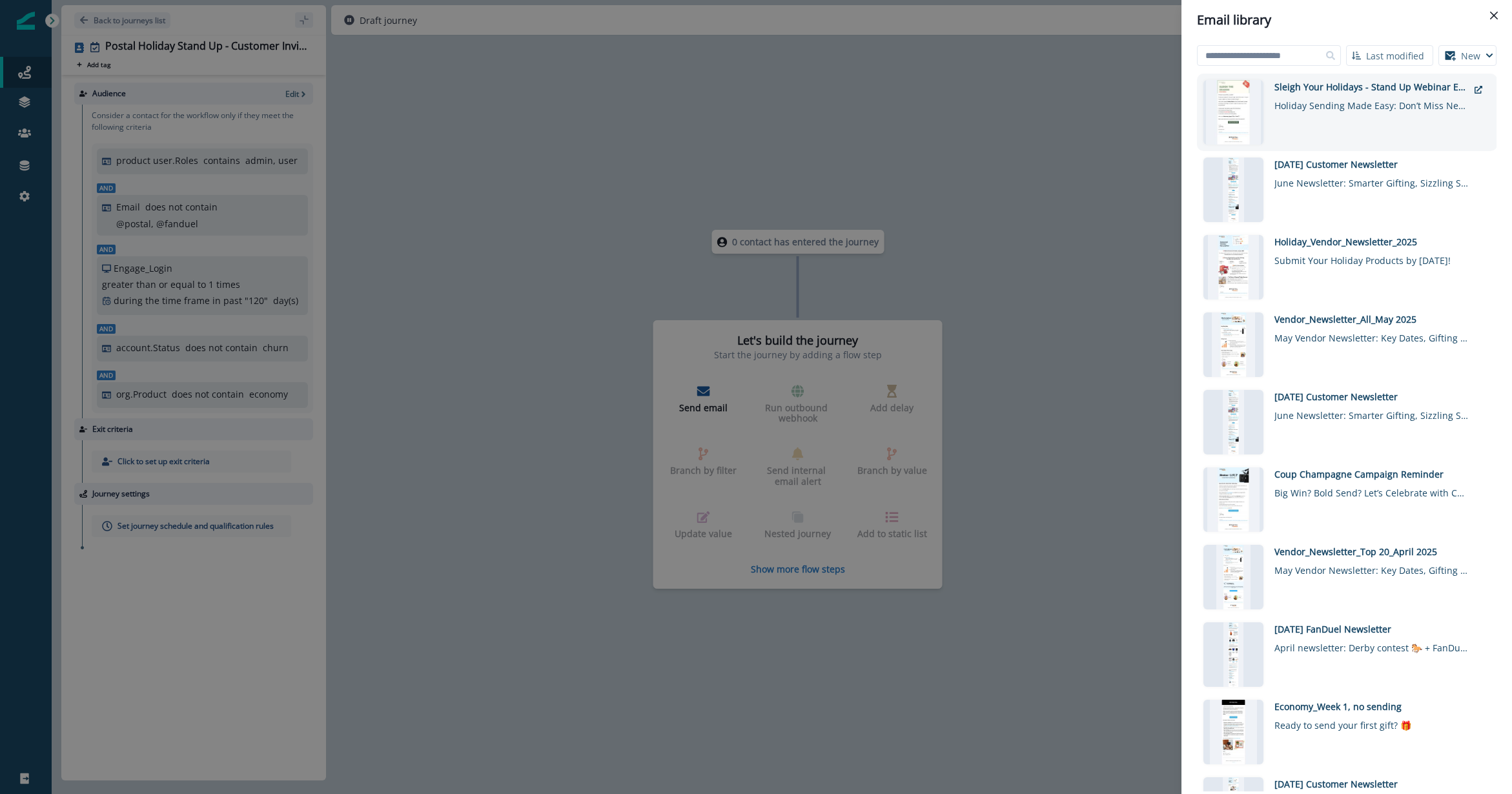
click at [1133, 106] on div "Holiday Sending Made Easy: Don’t Miss Next Weeks Webinar!" at bounding box center [1371, 103] width 194 height 19
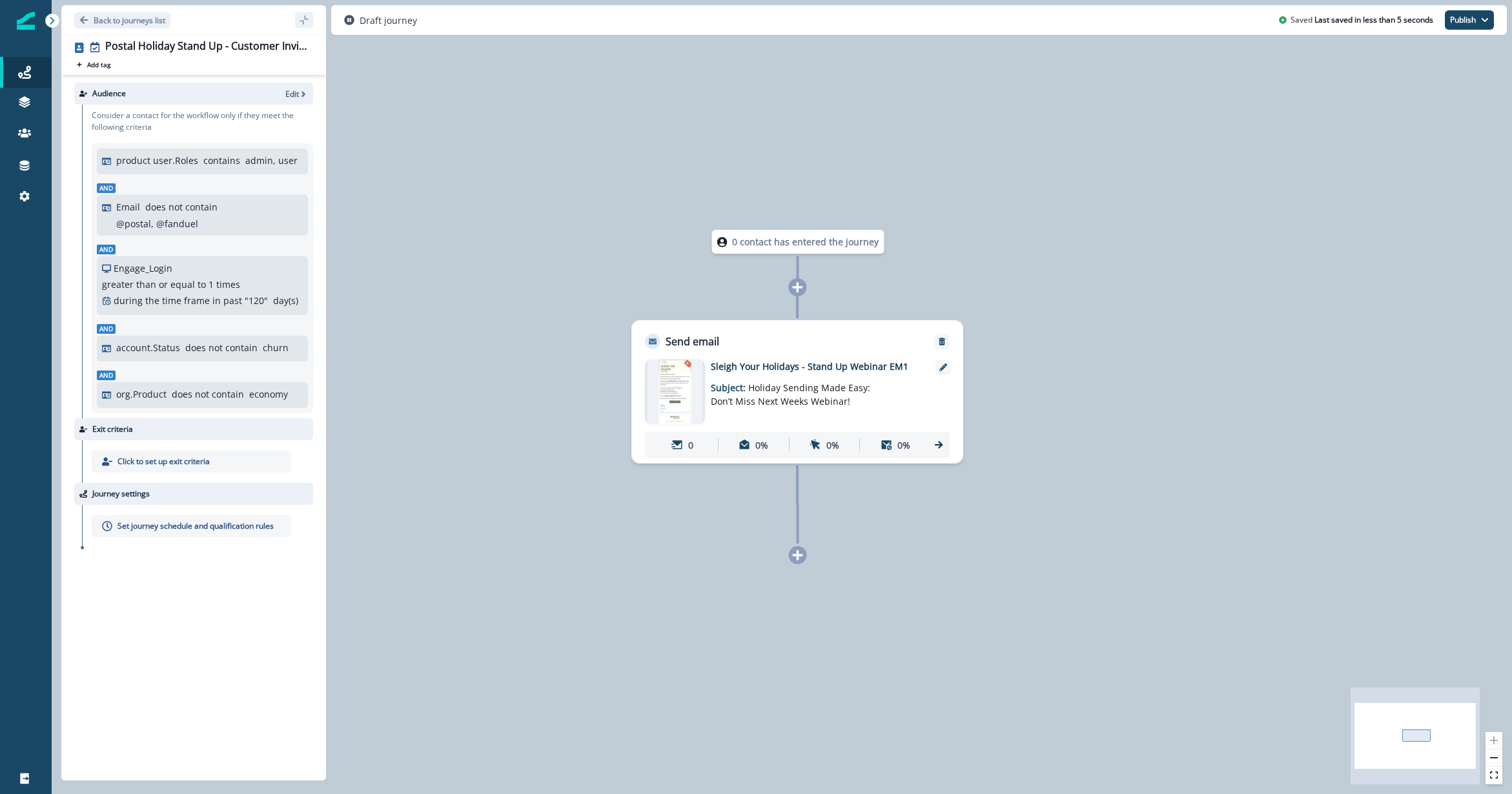
click at [290, 505] on div "Set journey schedule and qualification rules" at bounding box center [197, 526] width 231 height 43
click at [455, 476] on div "0 contact has entered the journey Send email Email asset changed, journey repor…" at bounding box center [782, 397] width 1461 height 794
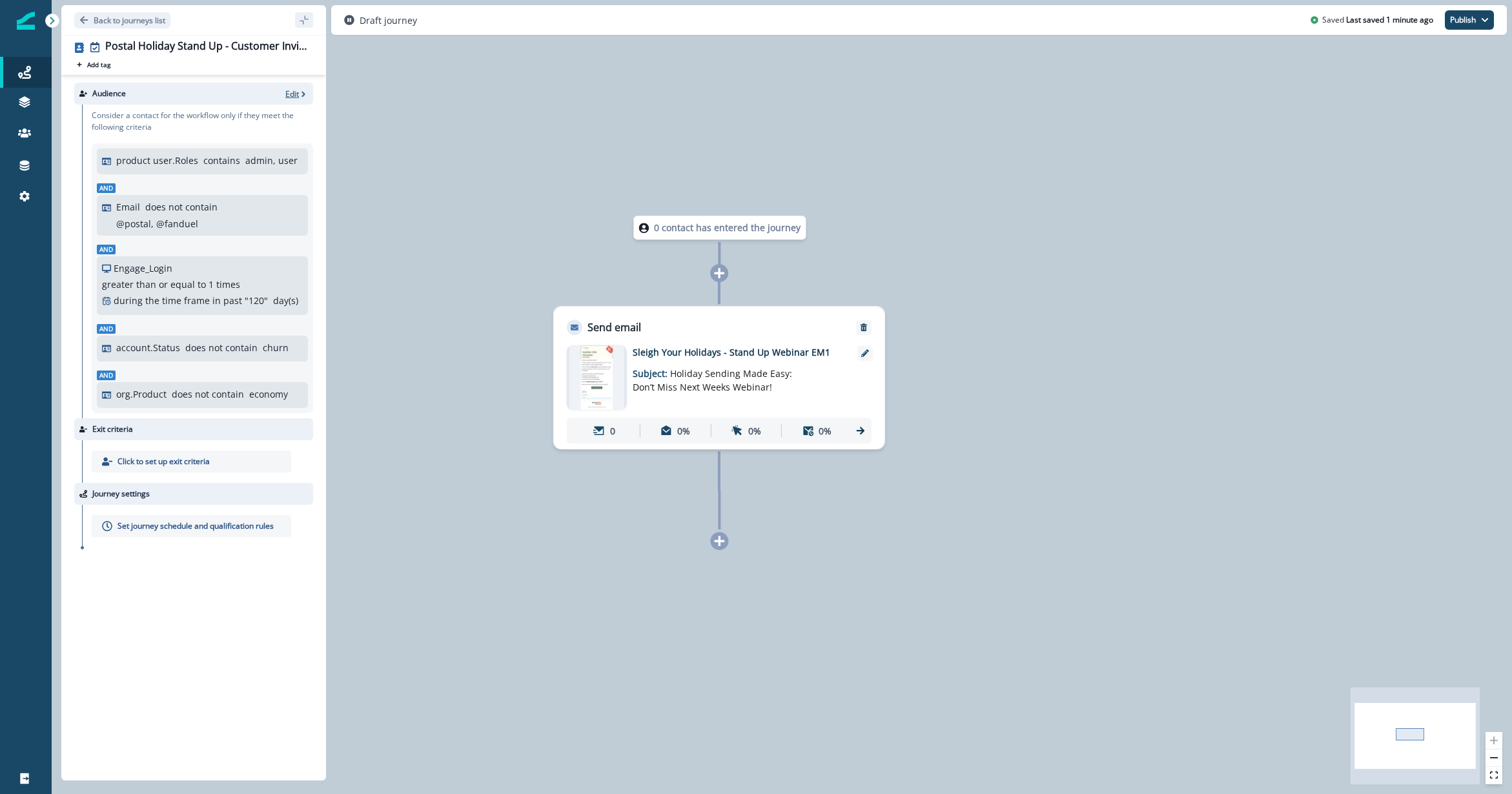
click at [300, 89] on span "button" at bounding box center [304, 94] width 9 height 10
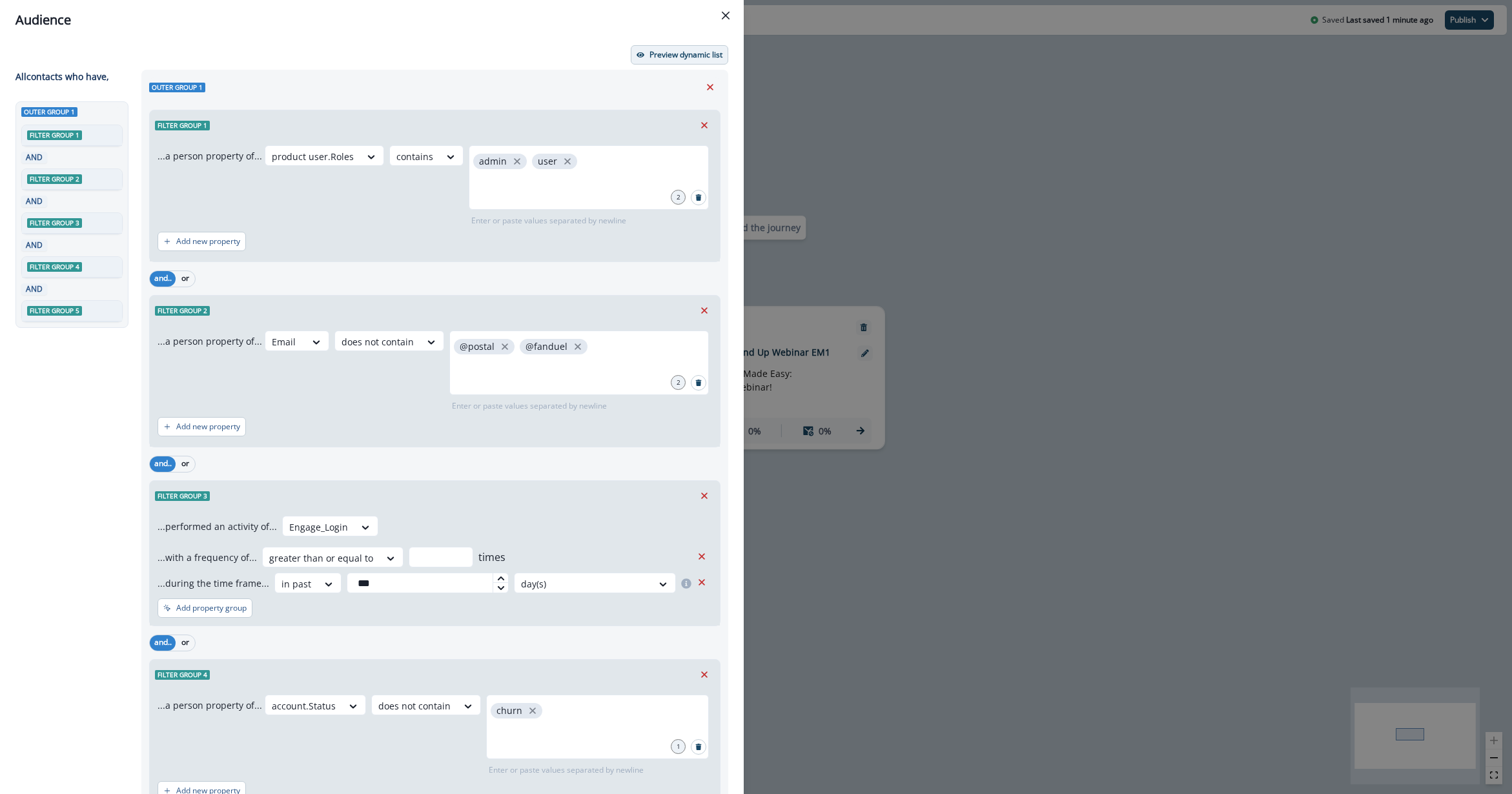
click at [666, 46] on button "Preview dynamic list" at bounding box center [679, 55] width 98 height 19
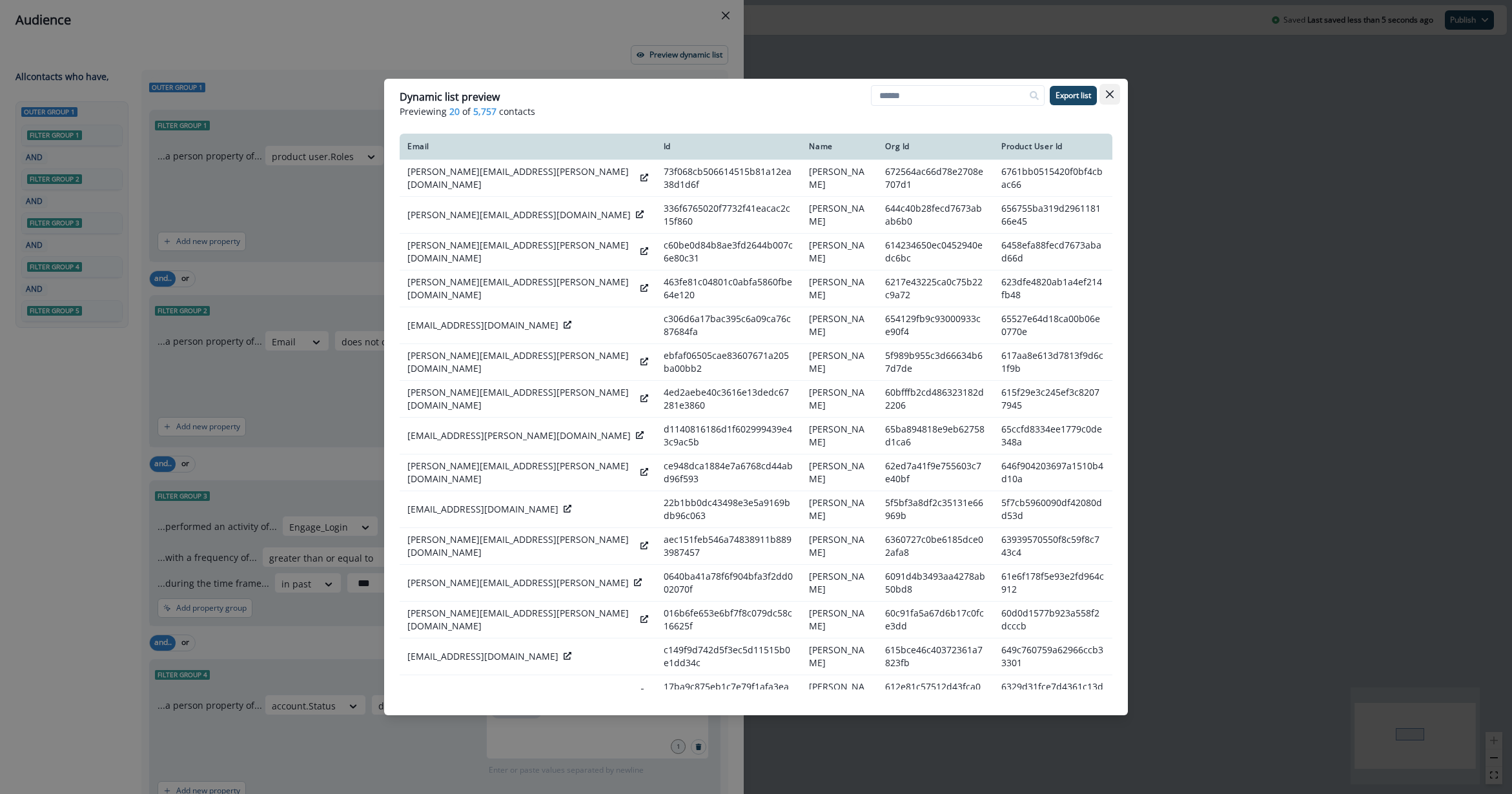
click at [1110, 97] on icon "Close" at bounding box center [1109, 94] width 8 height 8
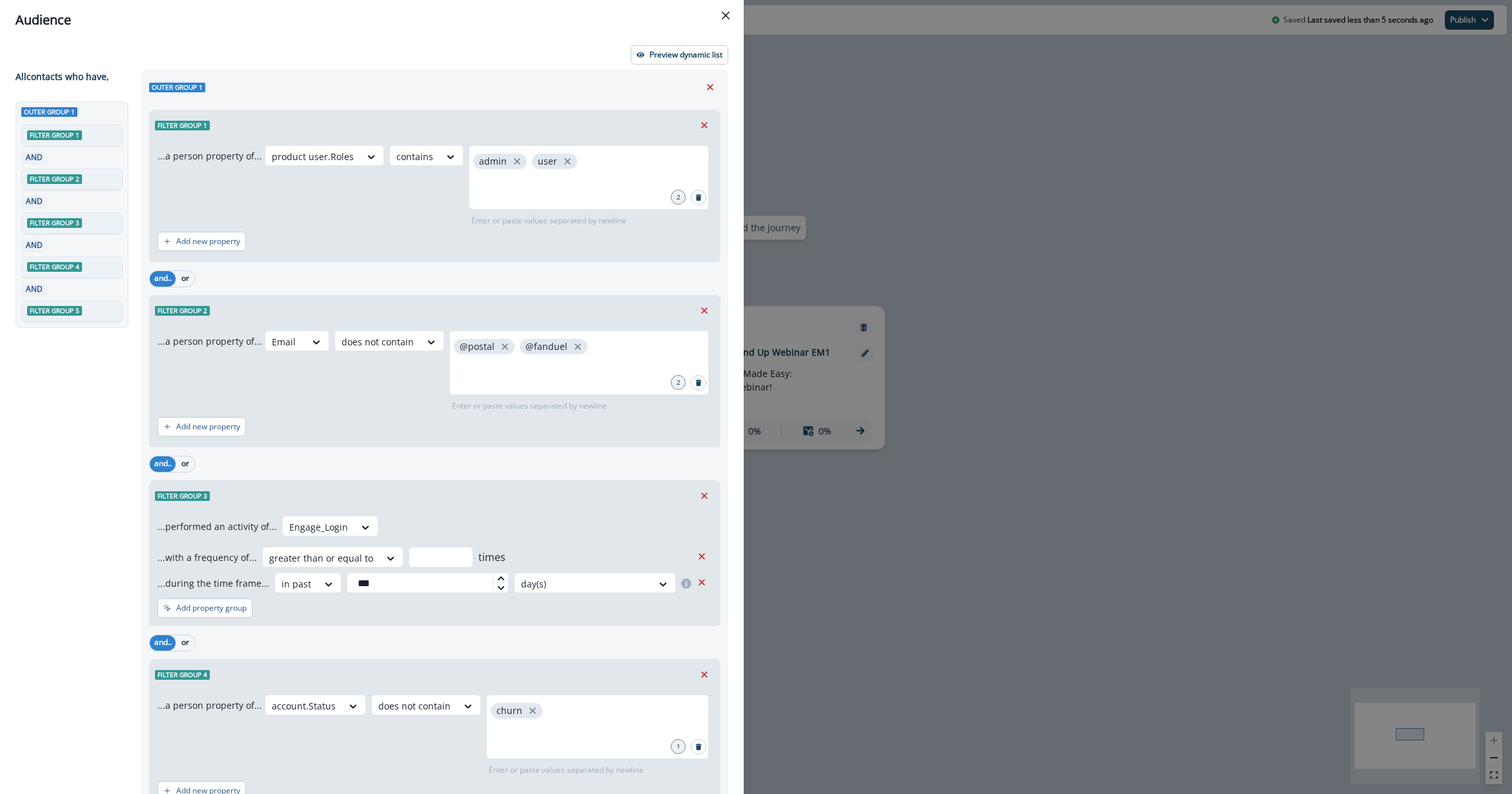
click at [463, 50] on div "Preview dynamic list" at bounding box center [372, 55] width 713 height 19
click at [1004, 430] on div "Audience Preview dynamic list All contact s who have, Outer group 1 Filter grou…" at bounding box center [756, 397] width 1512 height 794
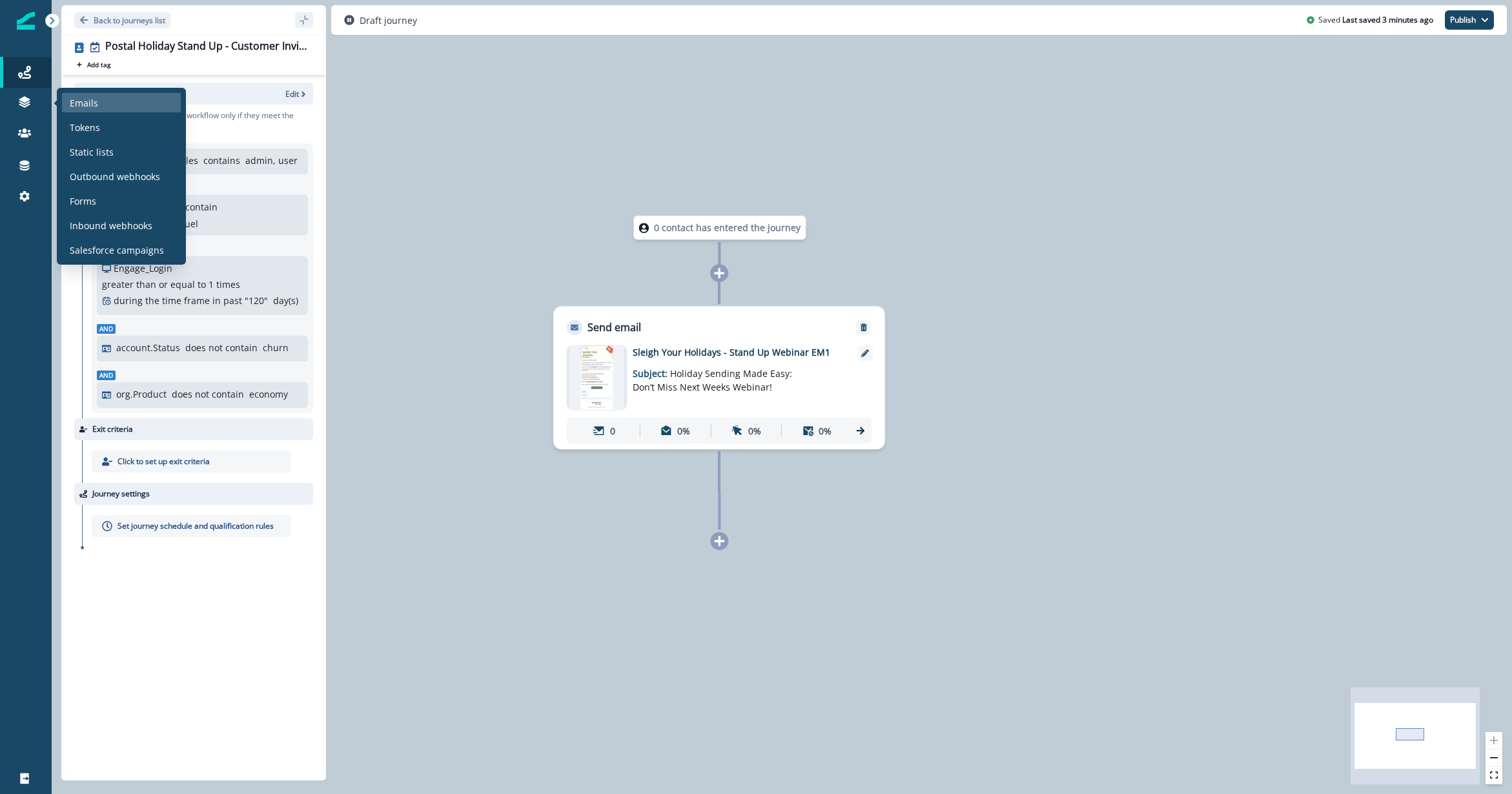
click at [71, 101] on p "Emails" at bounding box center [84, 103] width 29 height 13
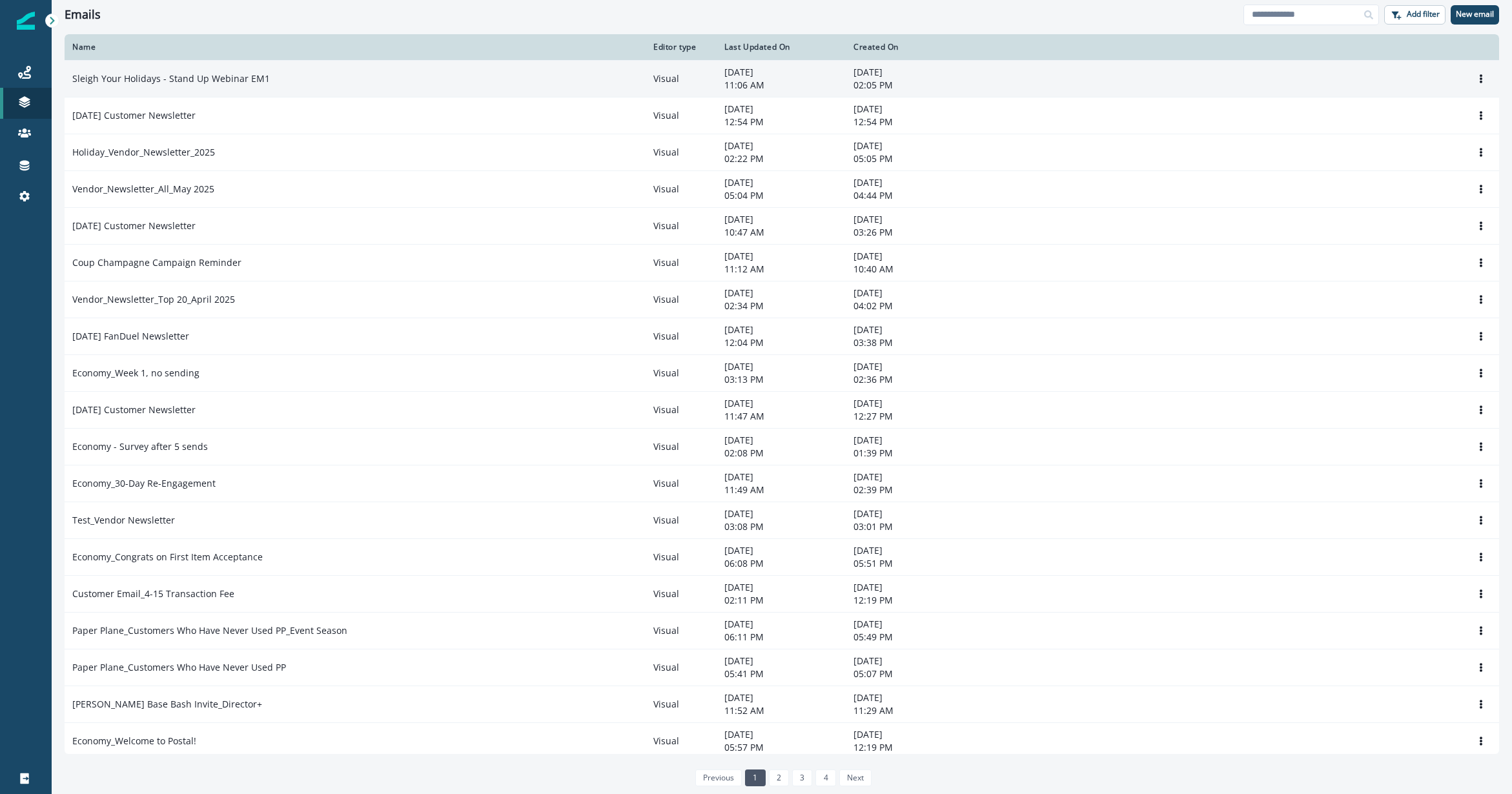
click at [251, 84] on p "Sleigh Your Holidays - Stand Up Webinar EM1" at bounding box center [171, 79] width 197 height 13
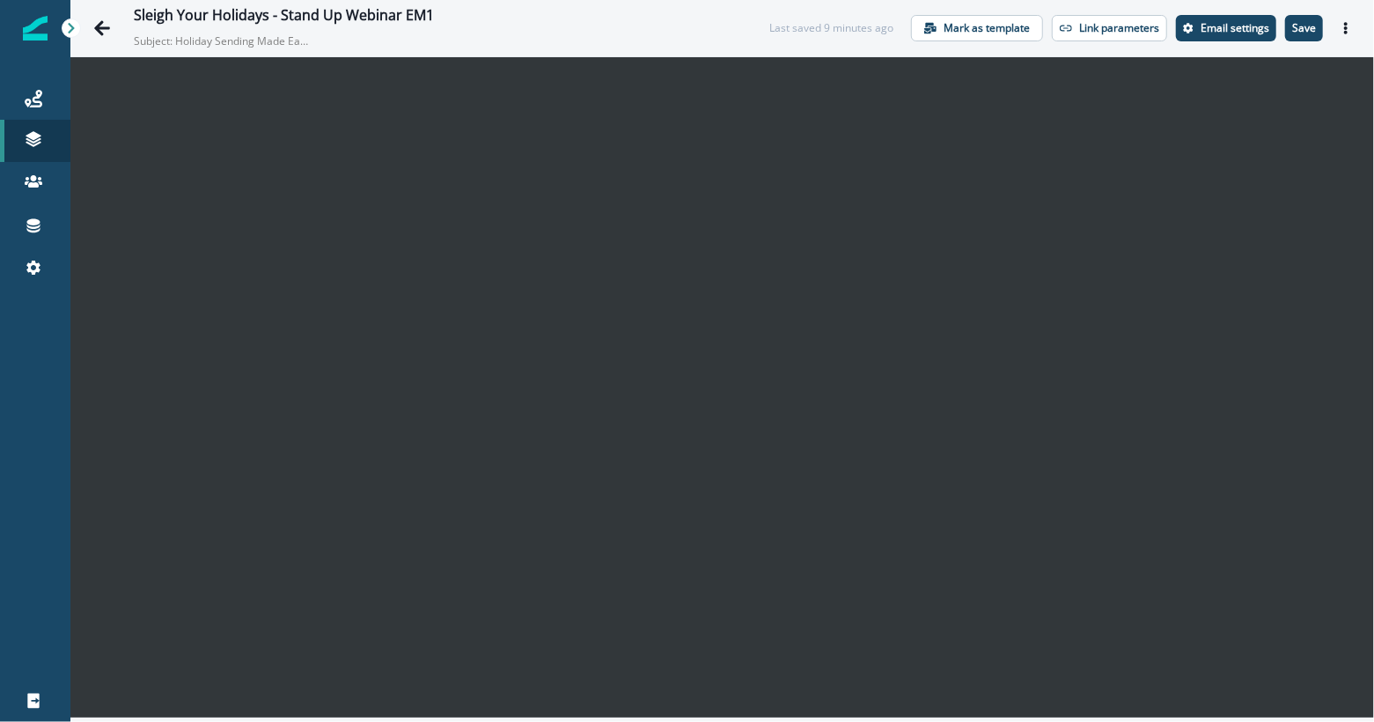
click at [723, 32] on div "Sleigh Your Holidays - Stand Up Webinar EM1 Subject: Holiday Sending Made Easy:…" at bounding box center [434, 28] width 600 height 42
click at [1304, 37] on button "Save" at bounding box center [1305, 28] width 38 height 26
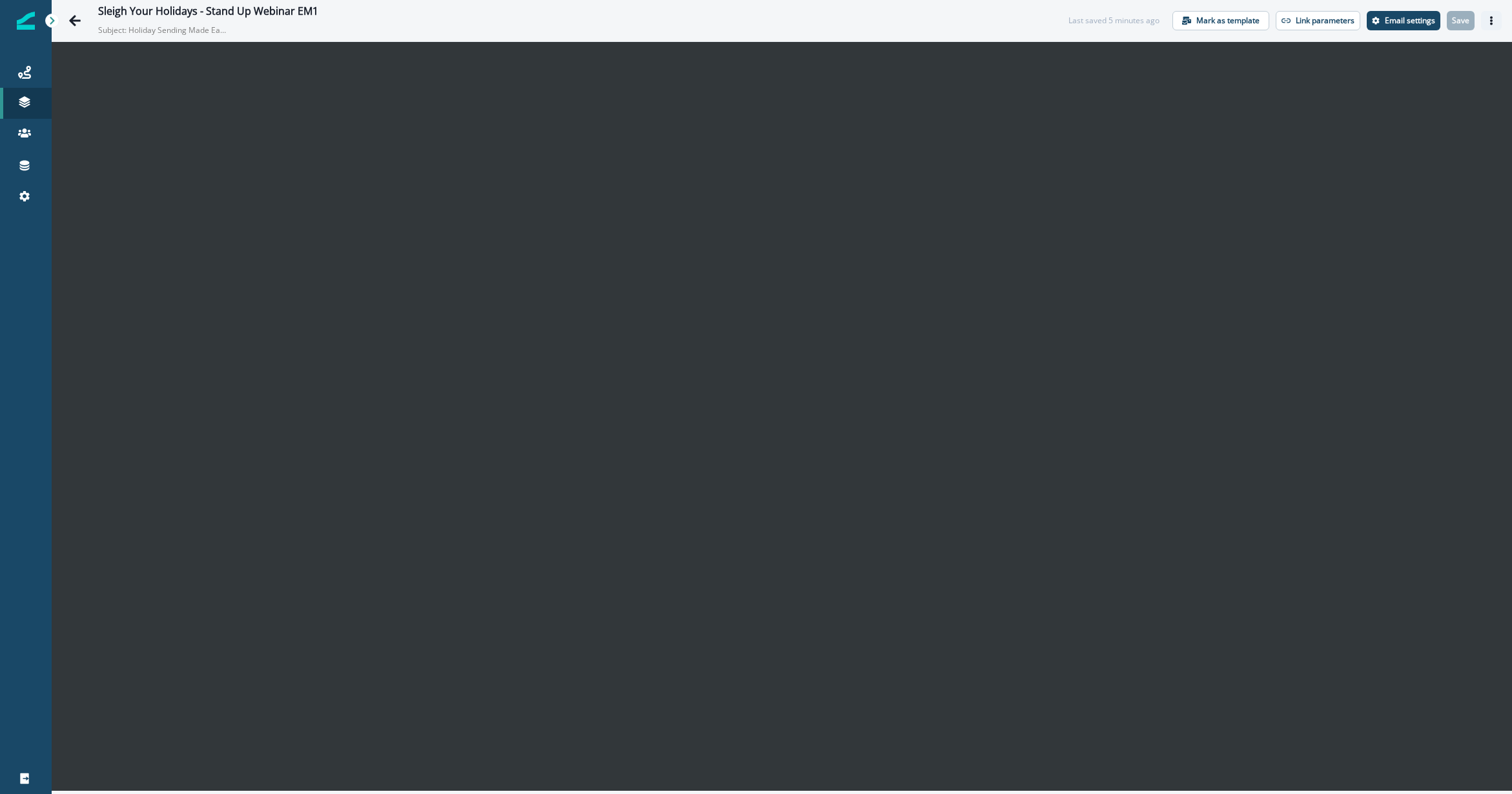
click at [1133, 21] on button "Actions" at bounding box center [1491, 21] width 21 height 19
click at [1133, 47] on button "Preview" at bounding box center [1429, 53] width 143 height 23
click at [1027, 15] on div "Sleigh Your Holidays - Stand Up Webinar EM1" at bounding box center [570, 12] width 944 height 14
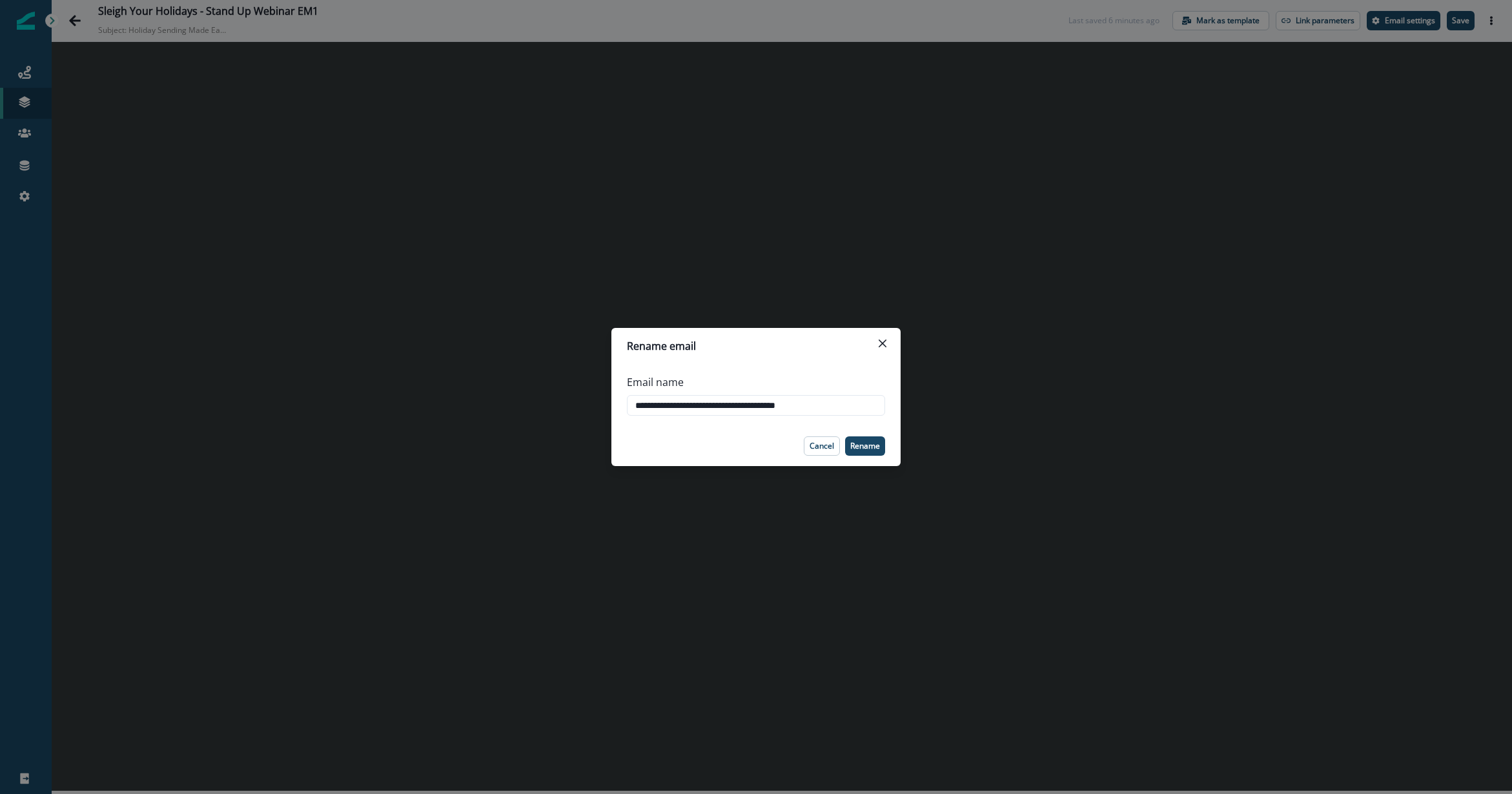
click at [879, 331] on header "Rename email" at bounding box center [756, 345] width 289 height 36
click at [891, 352] on button "Close" at bounding box center [883, 343] width 21 height 21
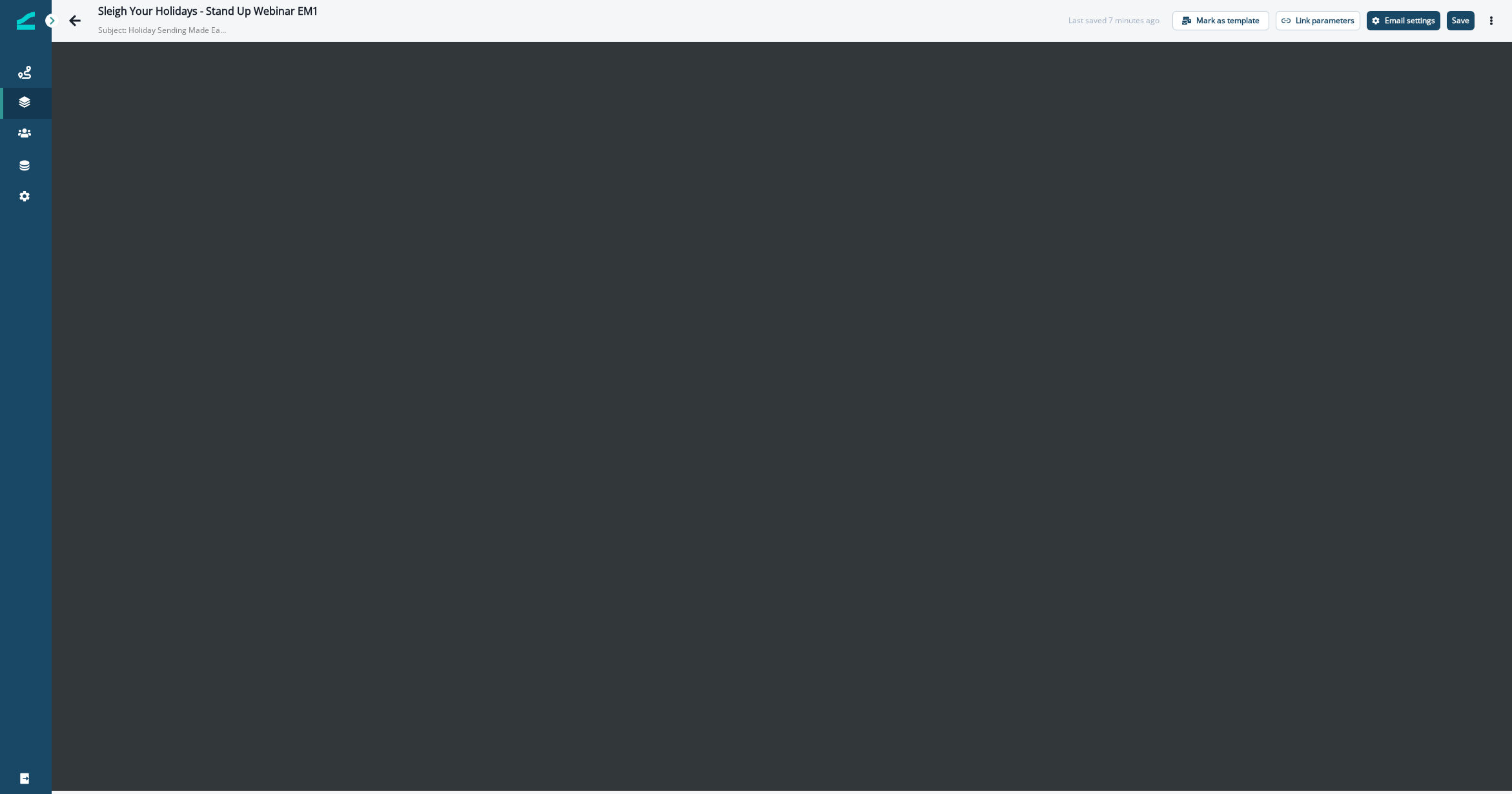
click at [1133, 9] on div "Sleigh Your Holidays - Stand Up Webinar EM1 Subject: Holiday Sending Made Easy:…" at bounding box center [782, 21] width 1461 height 41
click at [1133, 18] on p "Save" at bounding box center [1461, 21] width 18 height 9
click at [722, 9] on div "Sleigh Your Holidays - Stand Up Webinar EM1" at bounding box center [587, 12] width 978 height 14
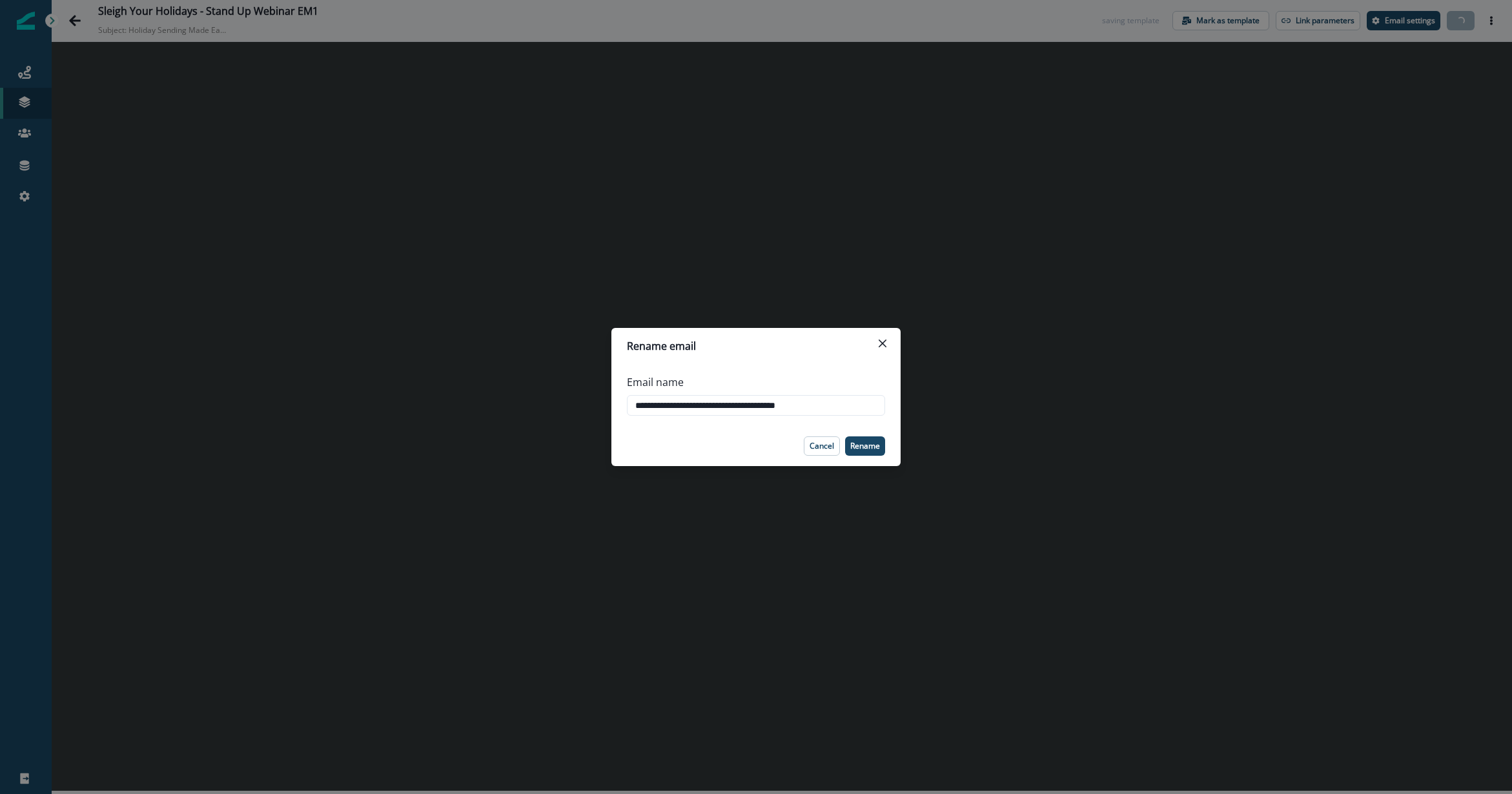
click at [1133, 193] on div "**********" at bounding box center [756, 397] width 1512 height 794
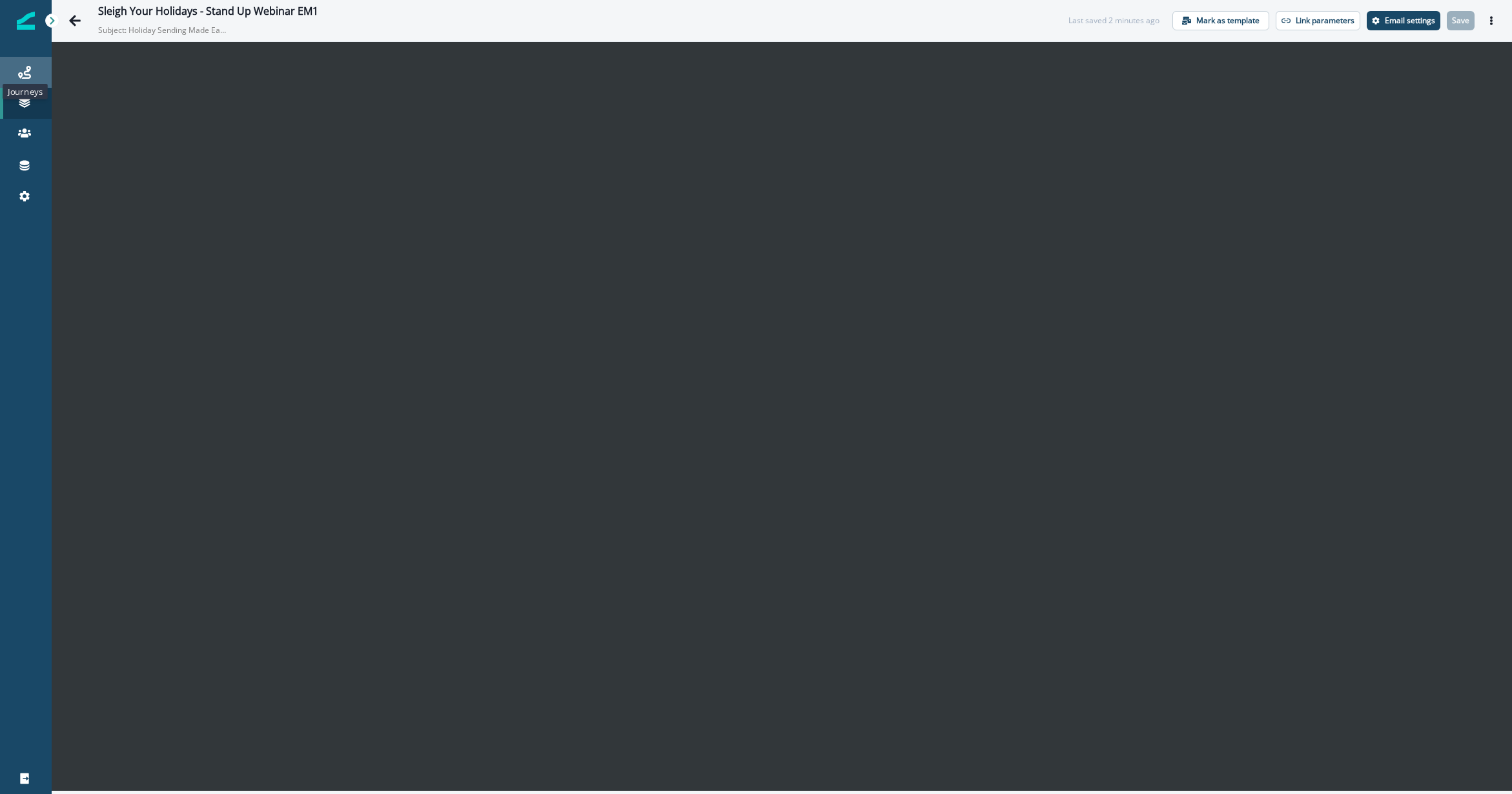
click at [20, 73] on icon at bounding box center [25, 73] width 13 height 13
click at [181, 30] on p "Subject: Holiday Sending Made Easy: Don’t Miss Next Weeks Webinar!" at bounding box center [163, 27] width 129 height 17
click at [1133, 22] on p "Email settings" at bounding box center [1410, 21] width 51 height 9
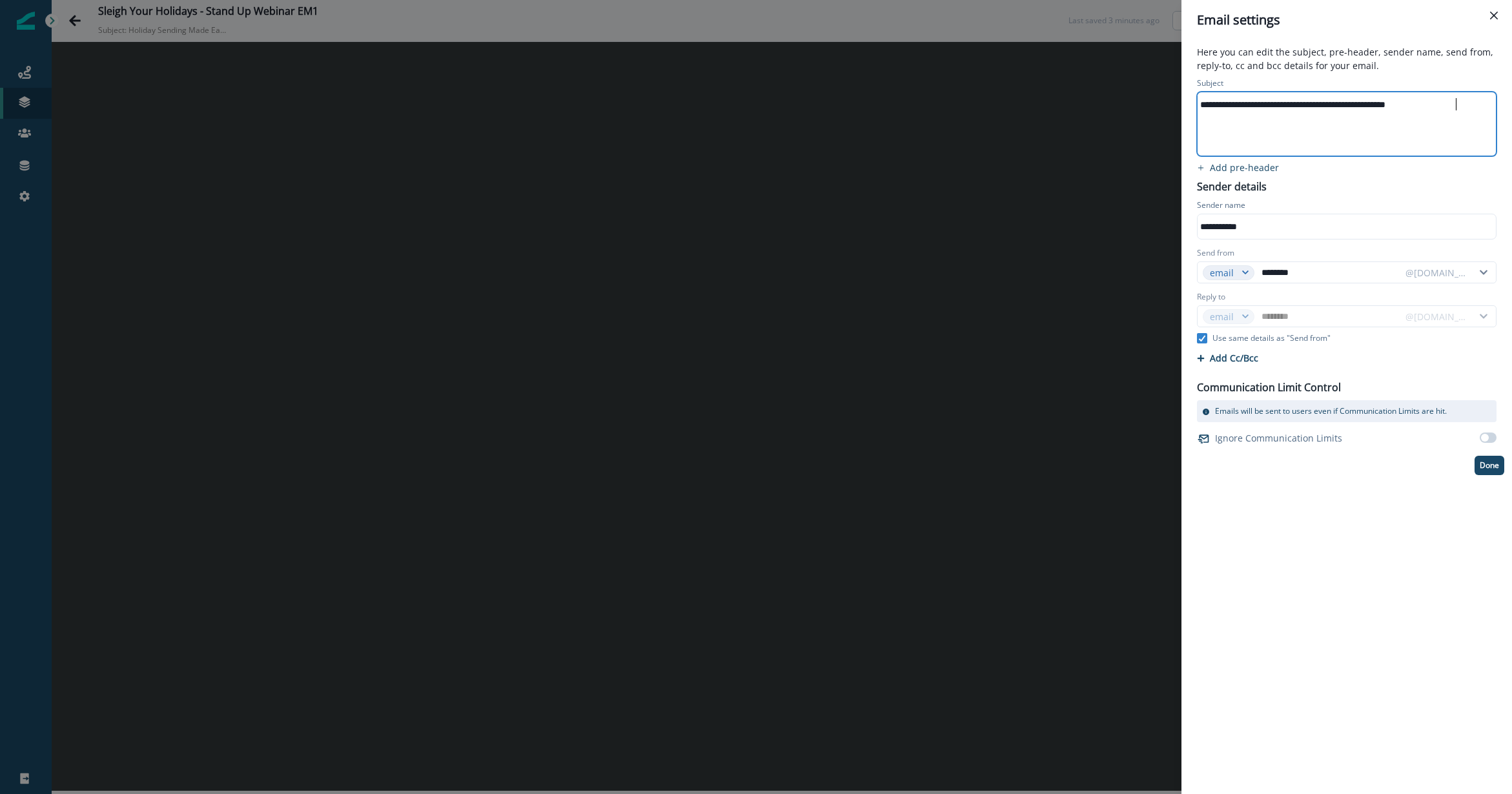
click at [1133, 125] on div "**********" at bounding box center [1346, 124] width 296 height 63
click at [1133, 106] on div "**********" at bounding box center [1346, 104] width 296 height 19
click at [1133, 116] on div "**********" at bounding box center [1346, 124] width 296 height 63
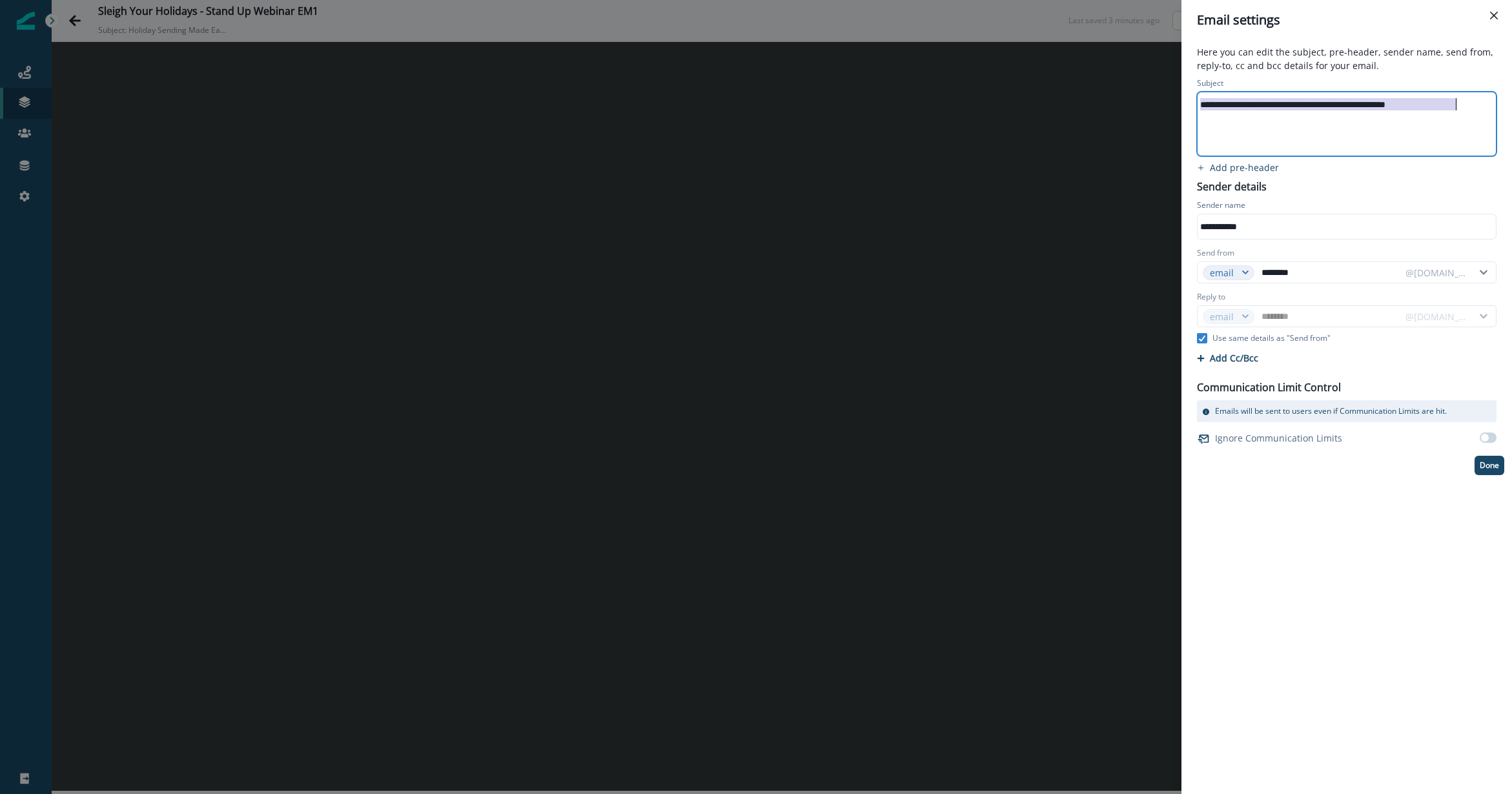
drag, startPoint x: 1414, startPoint y: 139, endPoint x: 1416, endPoint y: 132, distance: 7.3
click at [1133, 135] on div "**********" at bounding box center [1346, 124] width 296 height 63
click at [1133, 105] on div "**********" at bounding box center [1346, 104] width 296 height 19
click at [1133, 174] on div "**********" at bounding box center [1347, 275] width 315 height 400
click at [1133, 461] on p "Done" at bounding box center [1489, 466] width 19 height 9
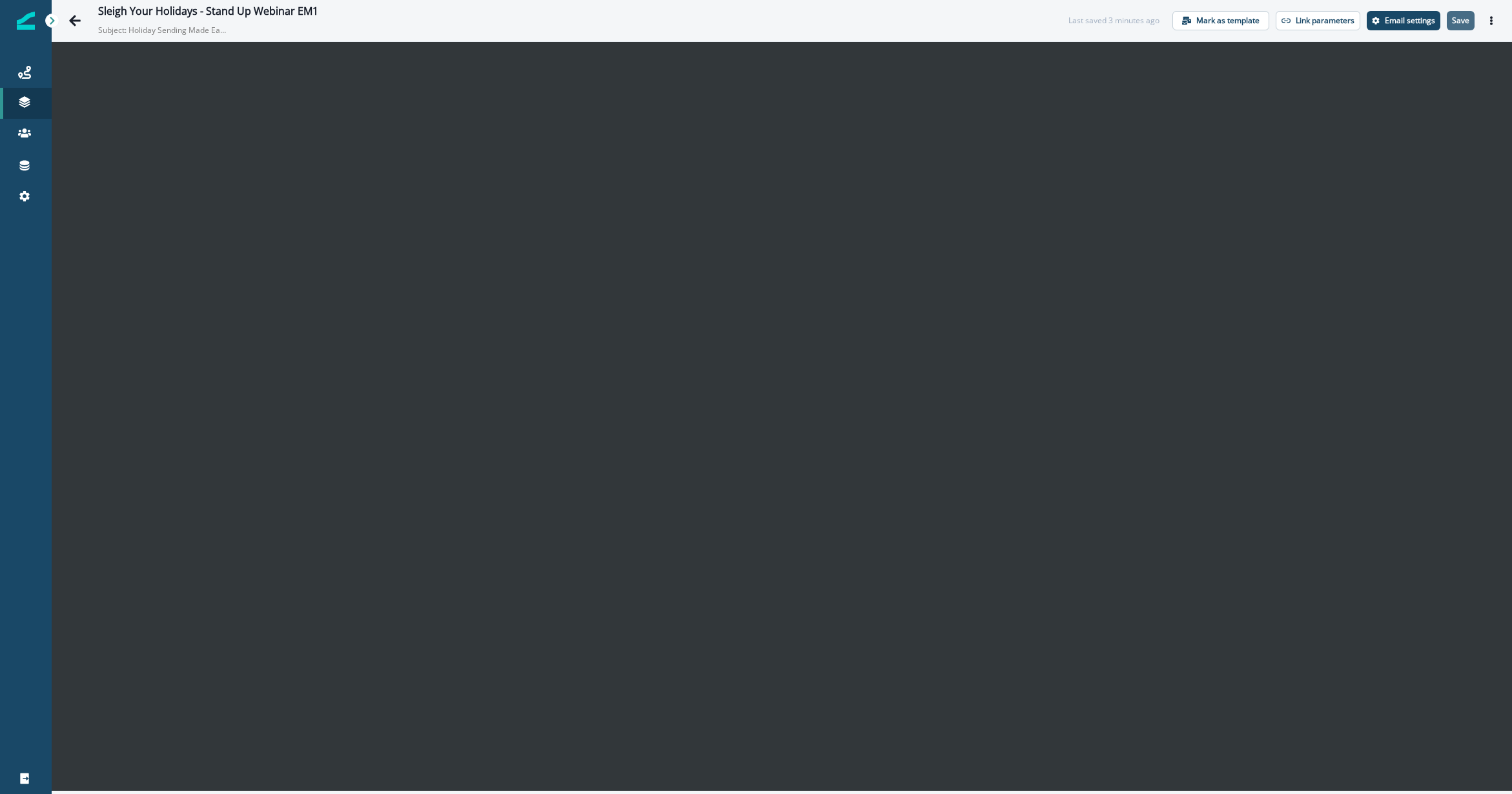
click at [1133, 17] on p "Save" at bounding box center [1461, 21] width 18 height 9
click at [8, 63] on link "Journeys" at bounding box center [26, 72] width 51 height 31
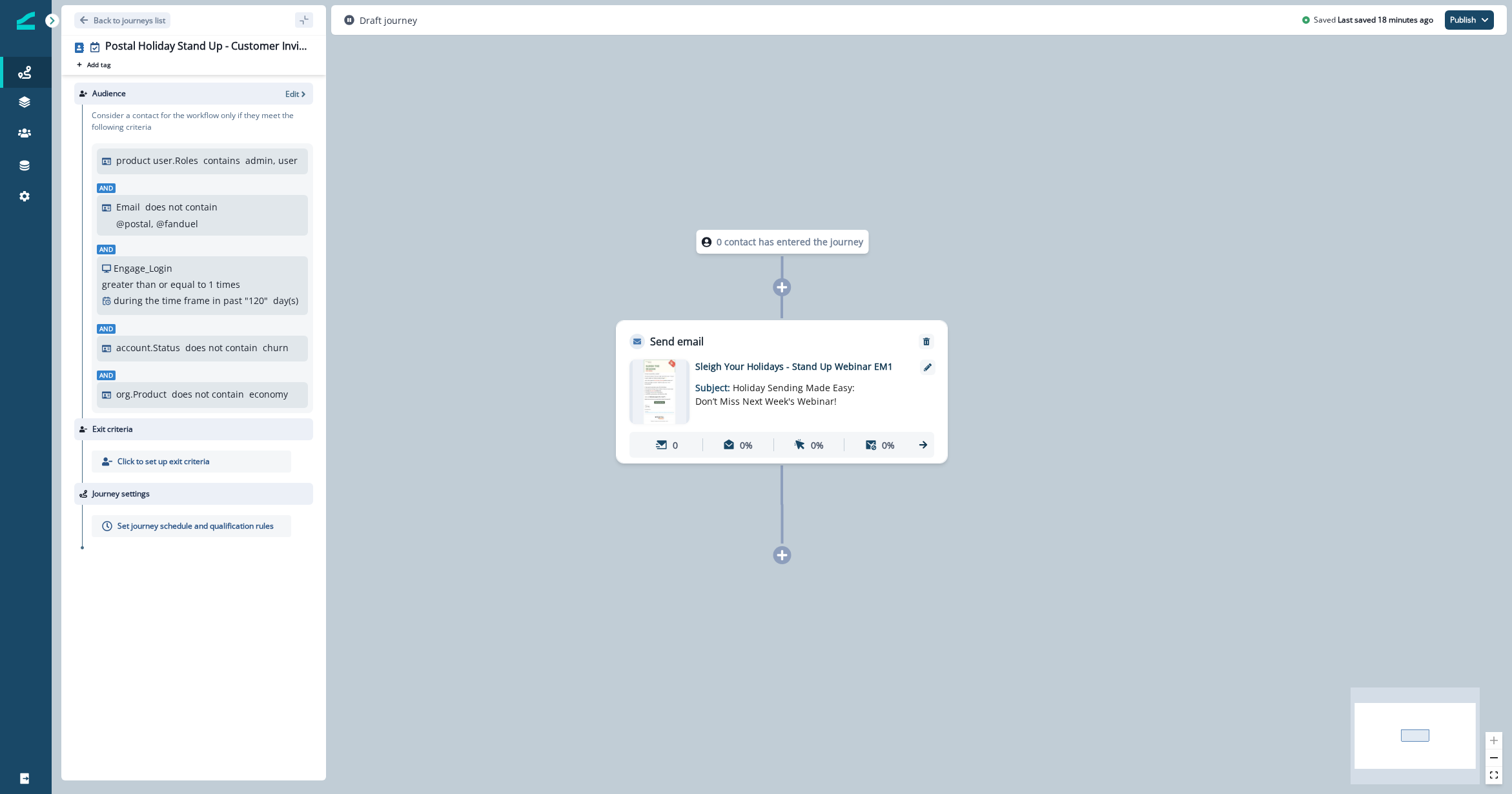
click at [177, 521] on p "Set journey schedule and qualification rules" at bounding box center [195, 526] width 156 height 12
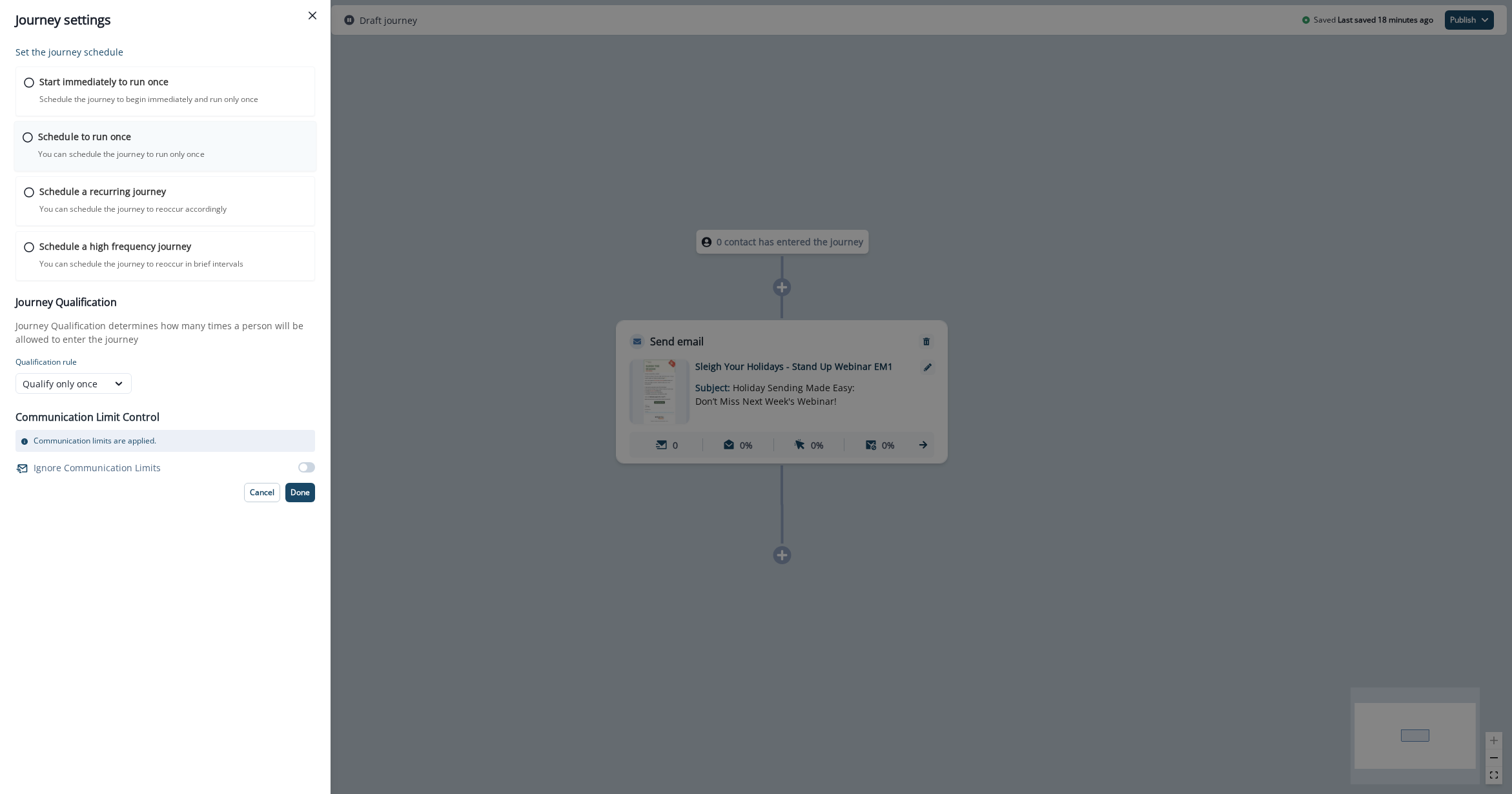
click at [99, 138] on p "Schedule to run once" at bounding box center [84, 136] width 93 height 13
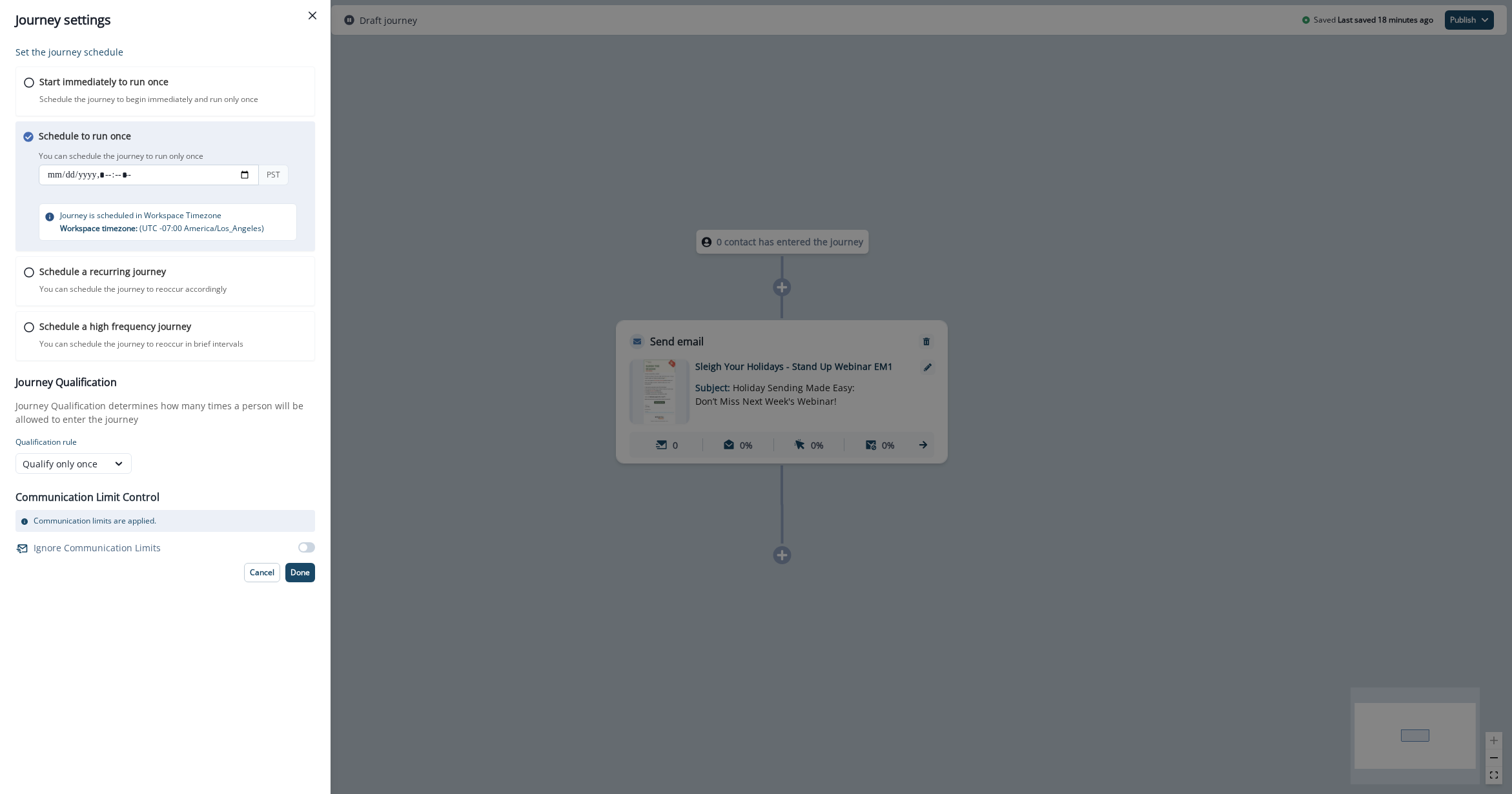
click at [48, 170] on input "datetime-local" at bounding box center [149, 175] width 220 height 21
click at [120, 170] on input "datetime-local" at bounding box center [149, 175] width 220 height 21
click at [109, 176] on input "datetime-local" at bounding box center [149, 175] width 220 height 21
click at [271, 174] on div "PST" at bounding box center [273, 175] width 30 height 21
click at [244, 175] on input "datetime-local" at bounding box center [149, 175] width 220 height 21
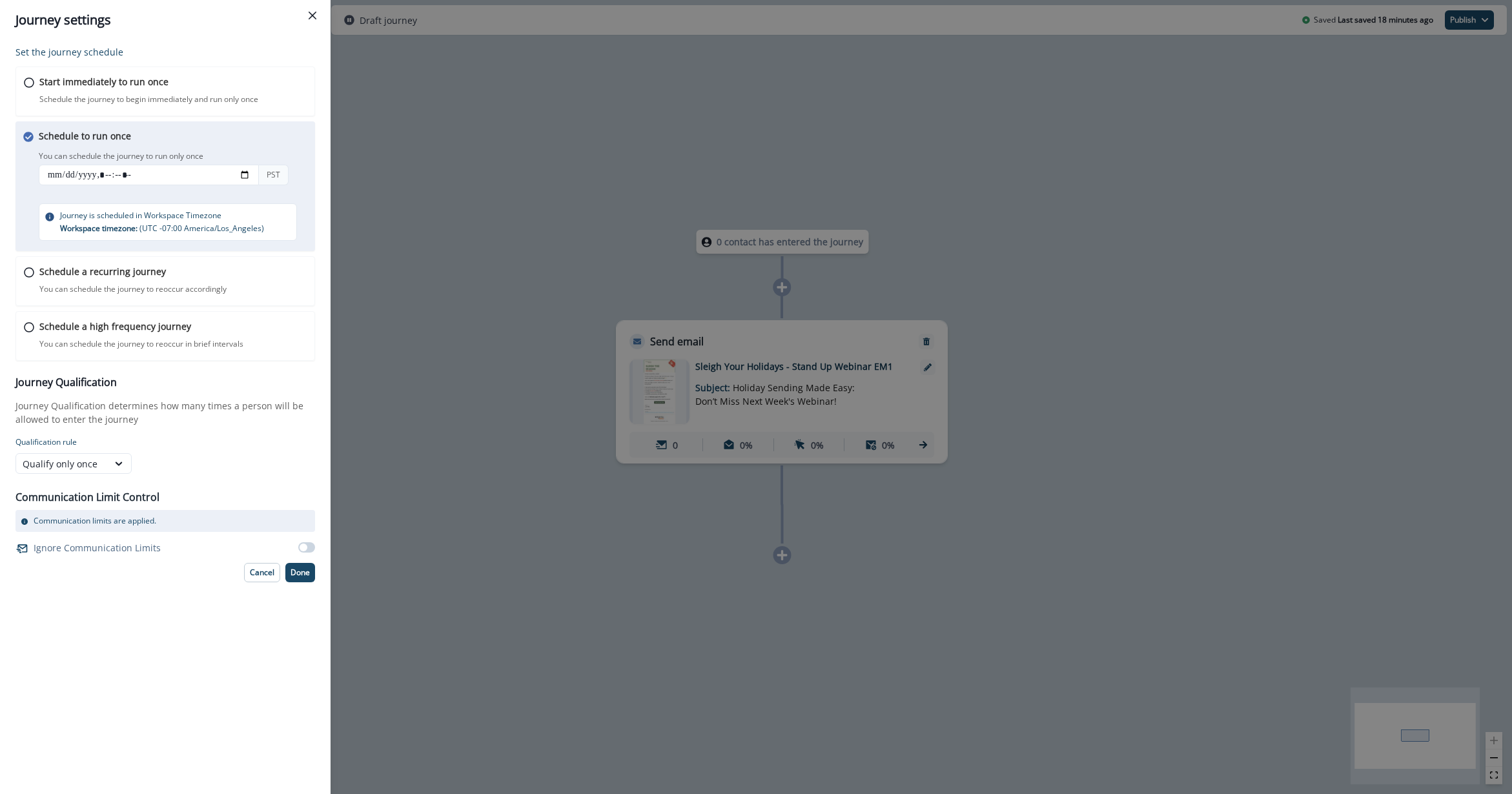
type input "**********"
click at [295, 163] on div "You can schedule the journey to run only once PST" at bounding box center [177, 169] width 278 height 43
click at [296, 580] on button "Done" at bounding box center [300, 573] width 30 height 19
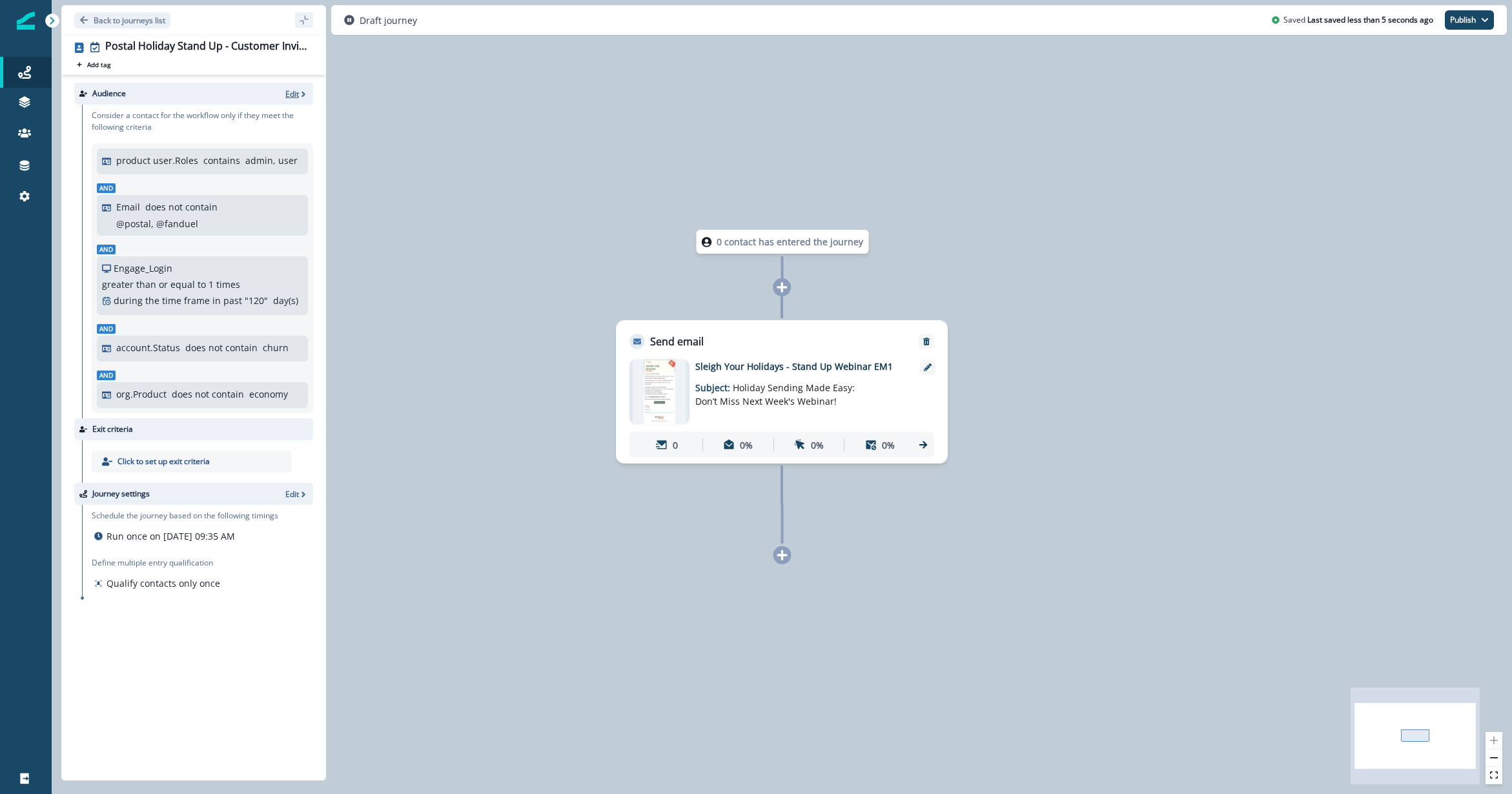
click at [291, 92] on p "Edit" at bounding box center [292, 94] width 13 height 11
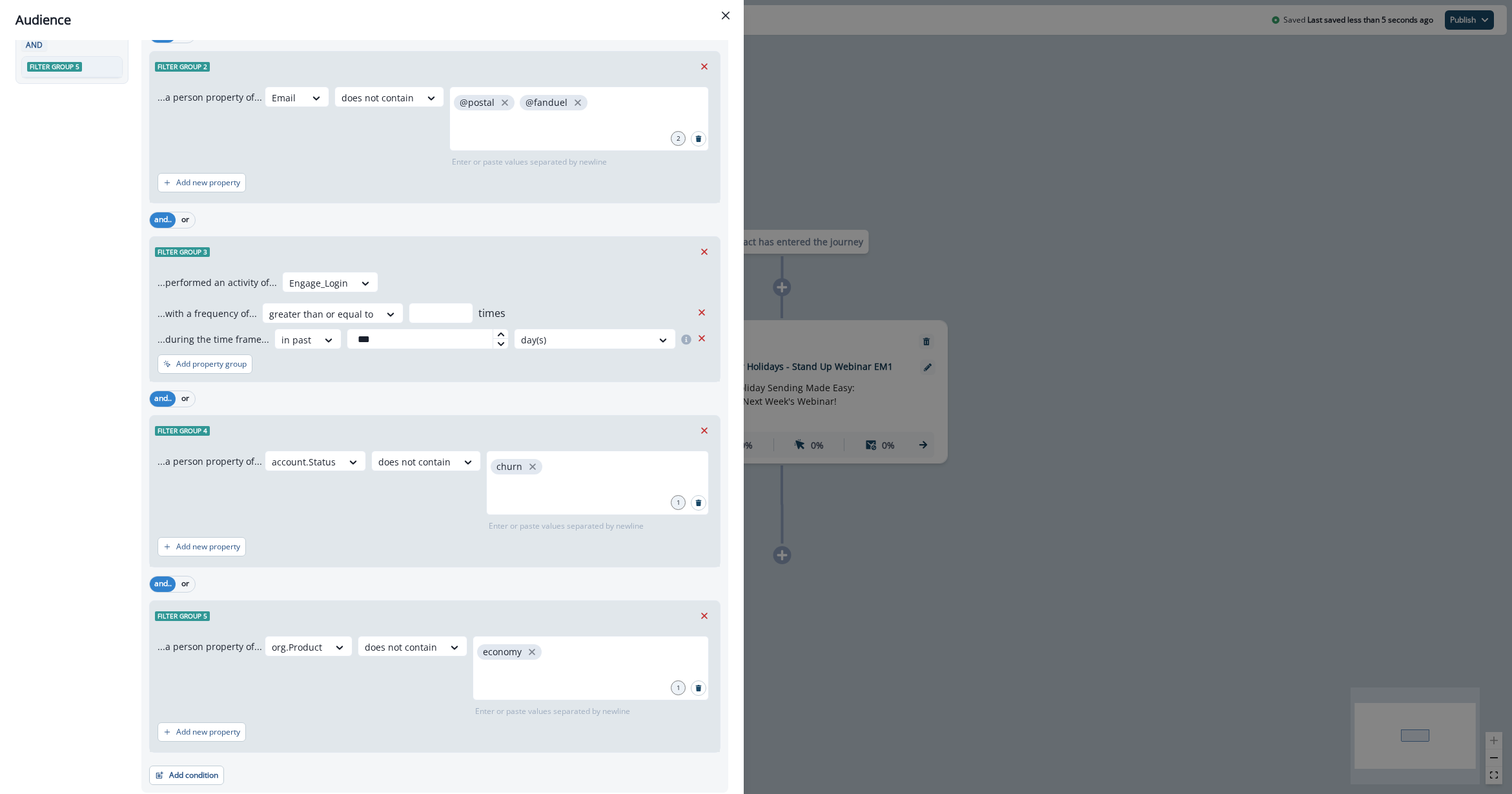
scroll to position [288, 0]
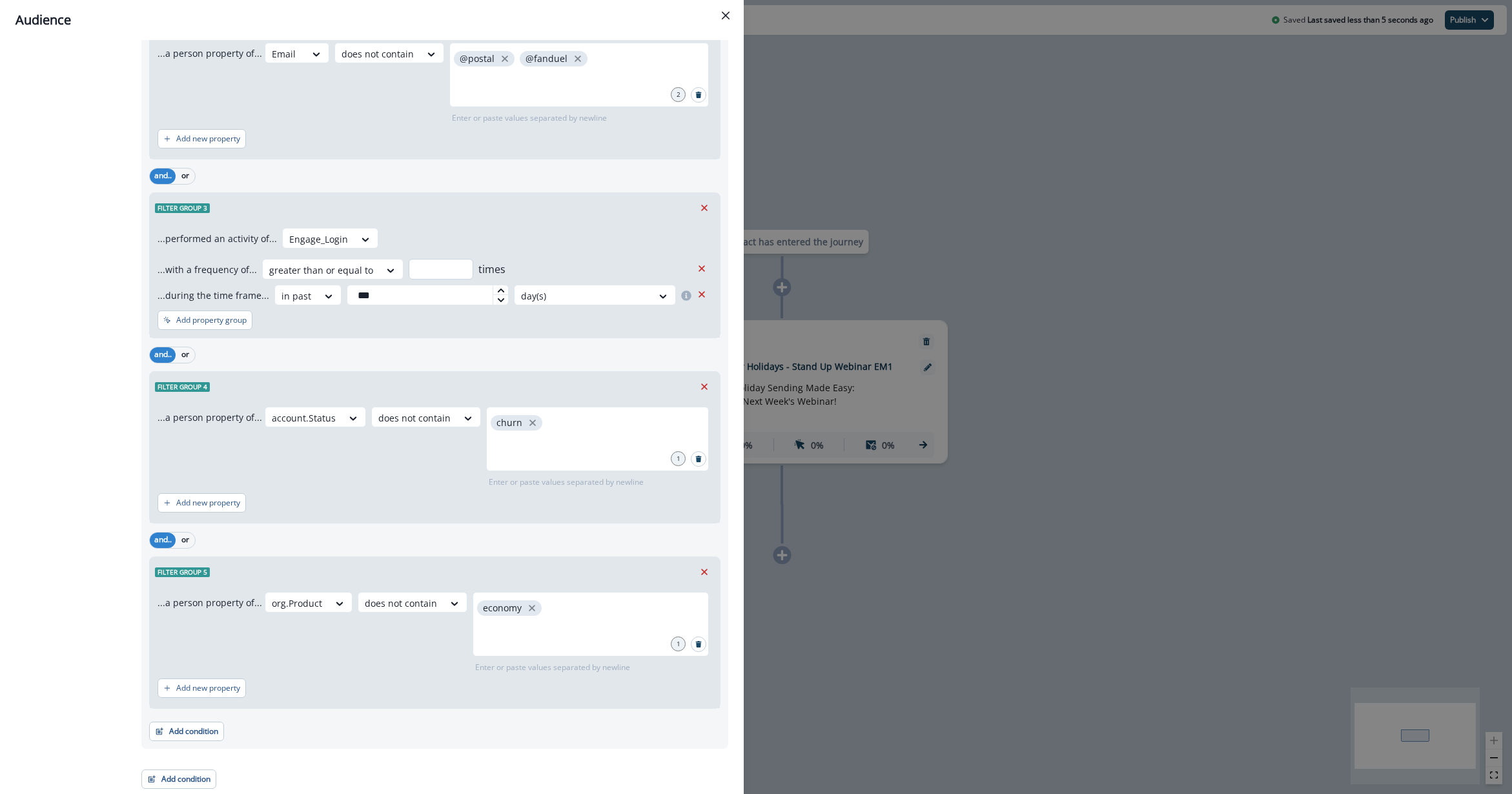
click at [421, 271] on input "*" at bounding box center [441, 269] width 65 height 21
click at [469, 229] on div "...performed an activity of... Engage_Login ...with a frequency of... greater t…" at bounding box center [435, 267] width 554 height 78
click at [190, 595] on button "Add condition" at bounding box center [186, 731] width 75 height 19
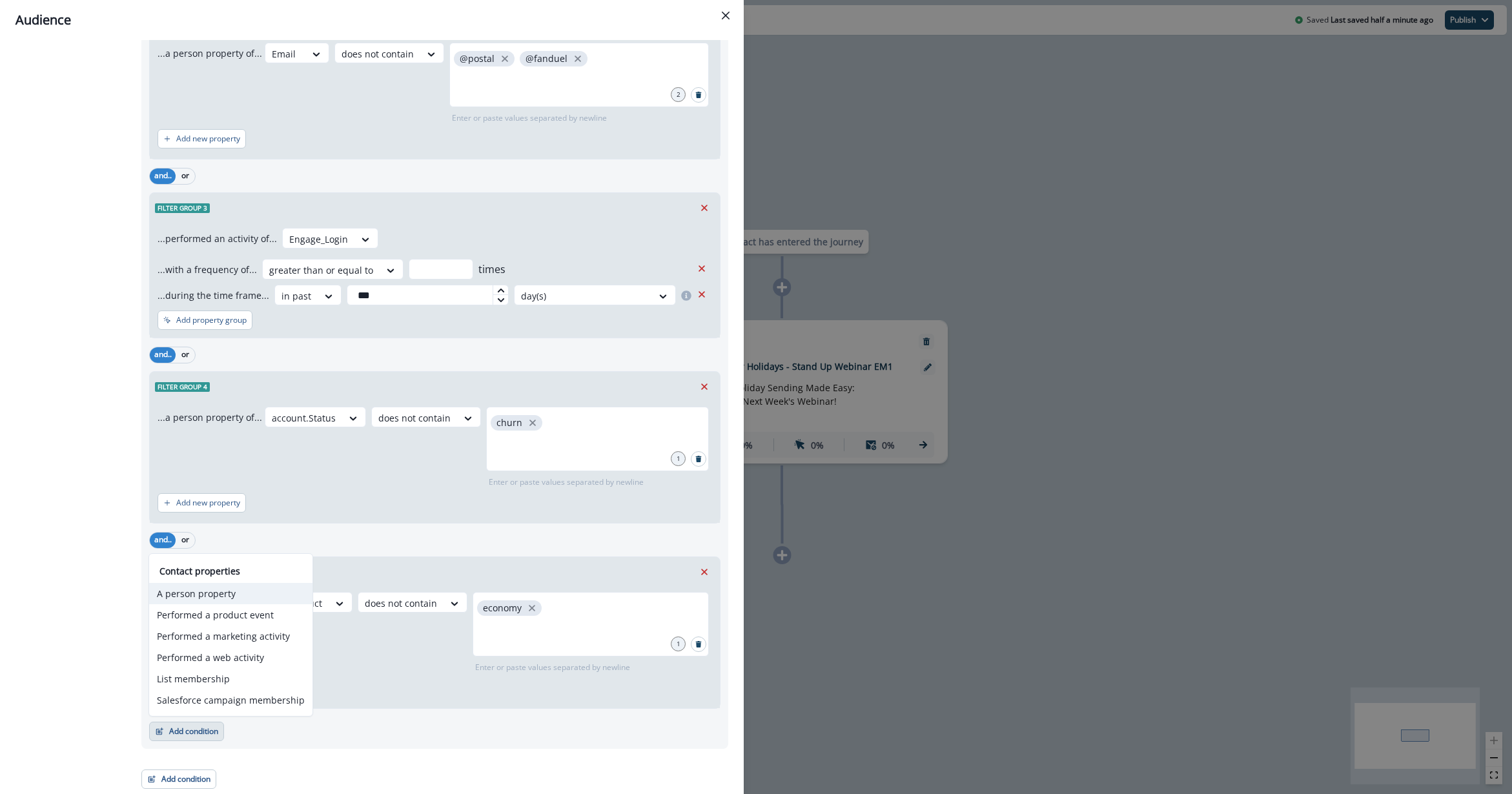
click at [192, 595] on button "A person property" at bounding box center [230, 593] width 164 height 21
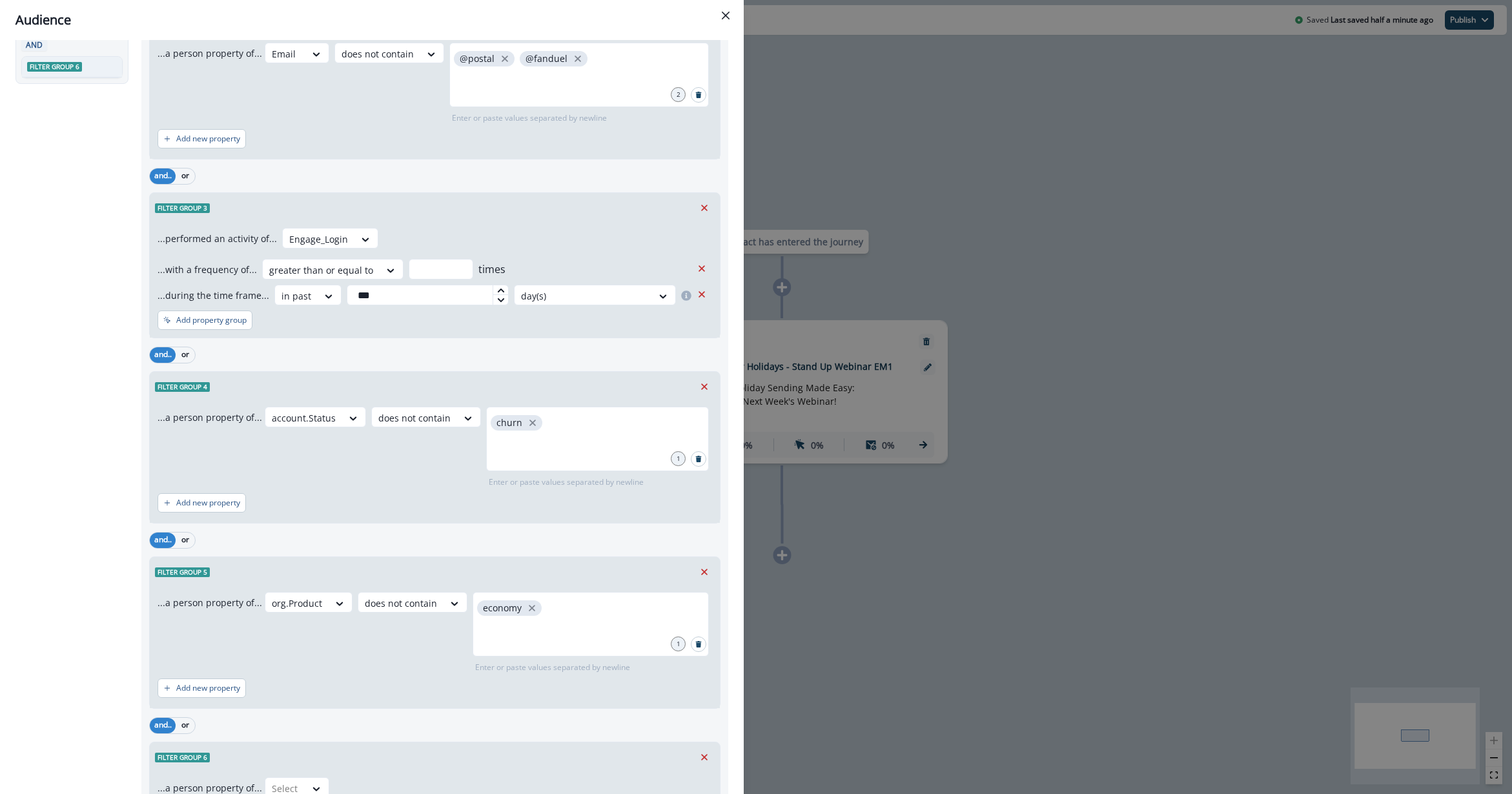
scroll to position [383, 0]
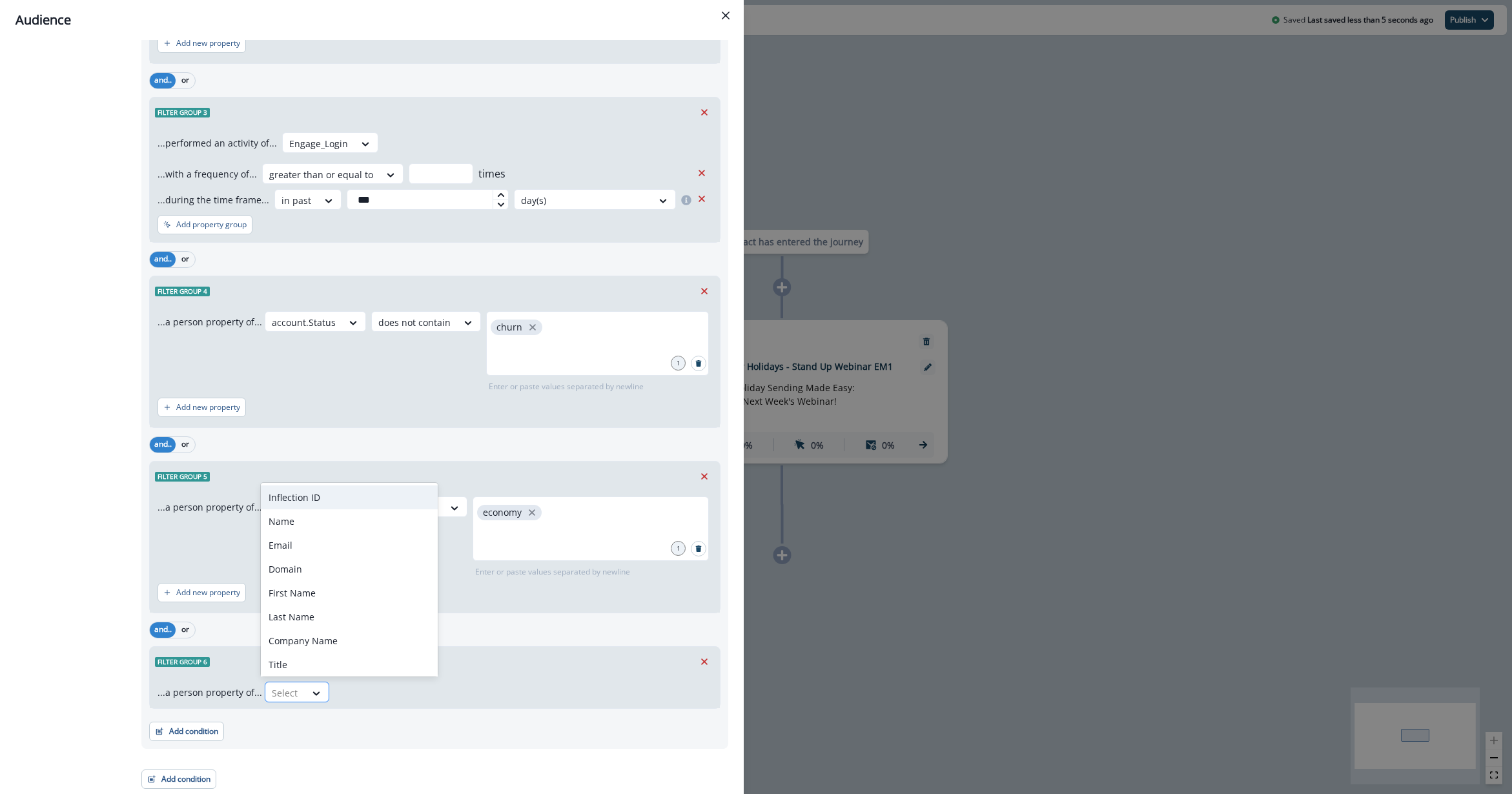
click at [287, 595] on div at bounding box center [285, 693] width 27 height 16
click at [327, 565] on div "Status" at bounding box center [349, 559] width 177 height 24
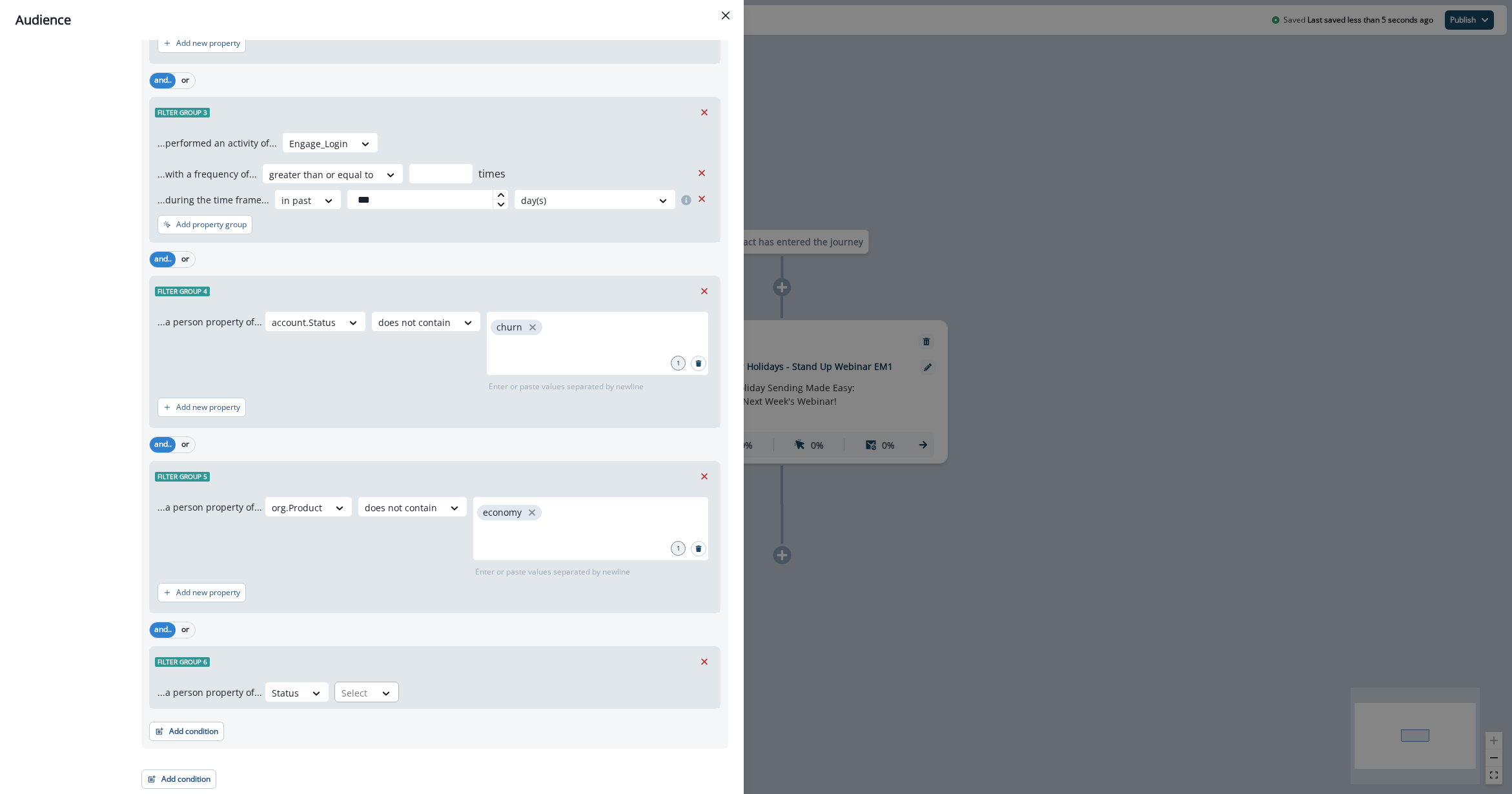
click at [370, 595] on div "Select" at bounding box center [355, 693] width 40 height 21
click at [375, 595] on div "contains" at bounding box center [381, 662] width 101 height 24
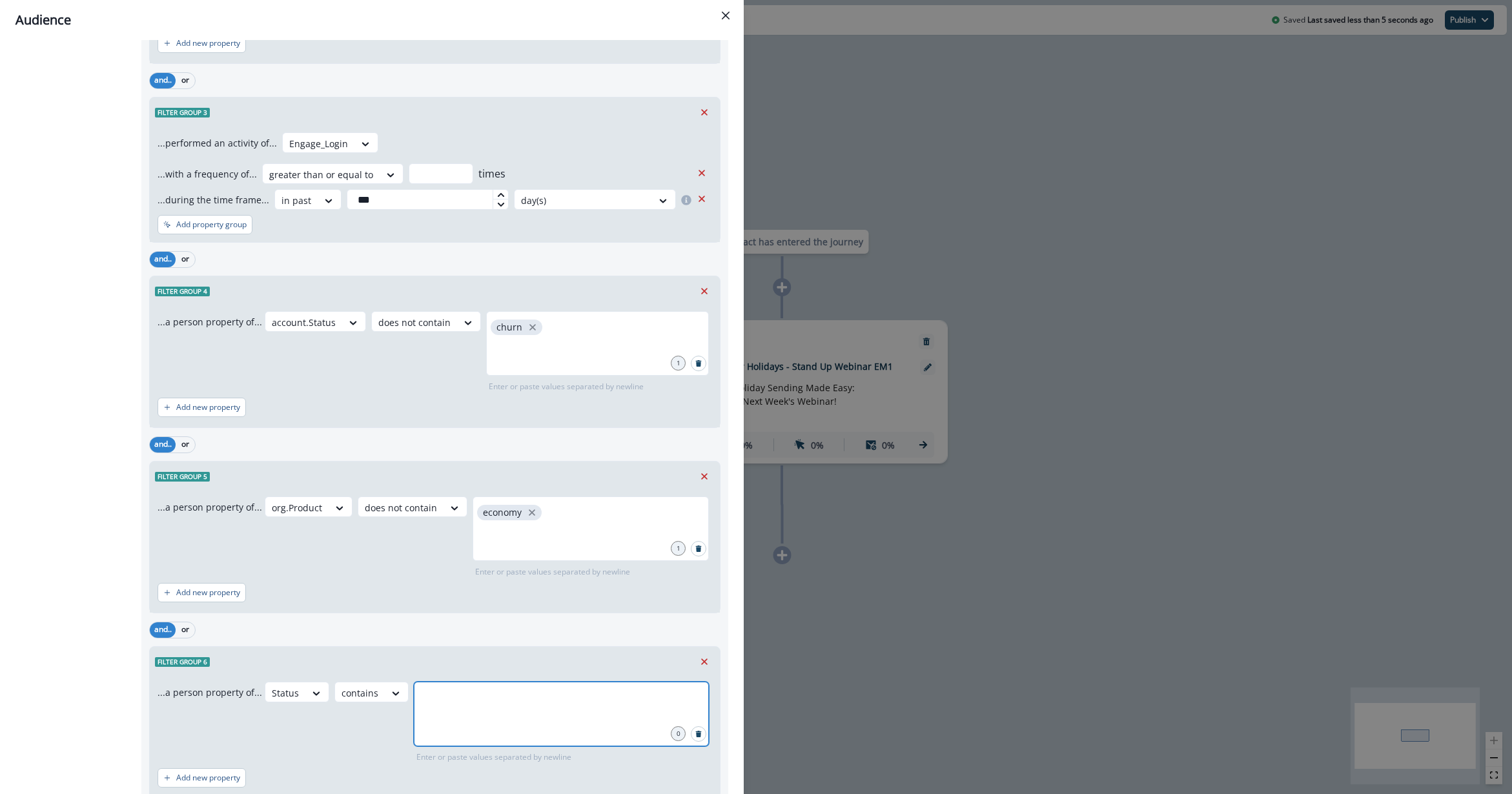
click at [455, 595] on input "text" at bounding box center [561, 697] width 291 height 26
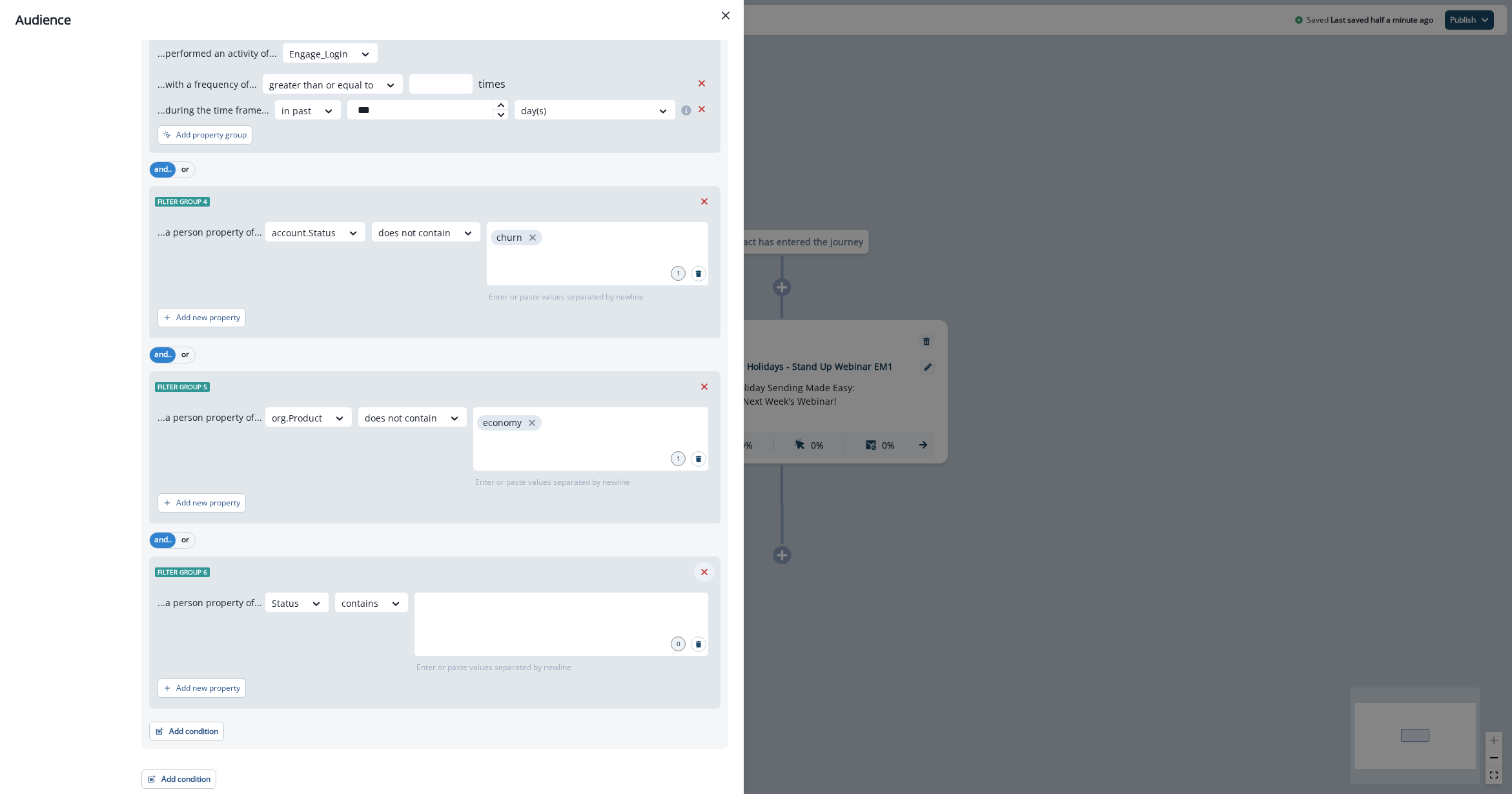
click at [699, 576] on icon "Remove" at bounding box center [705, 572] width 12 height 12
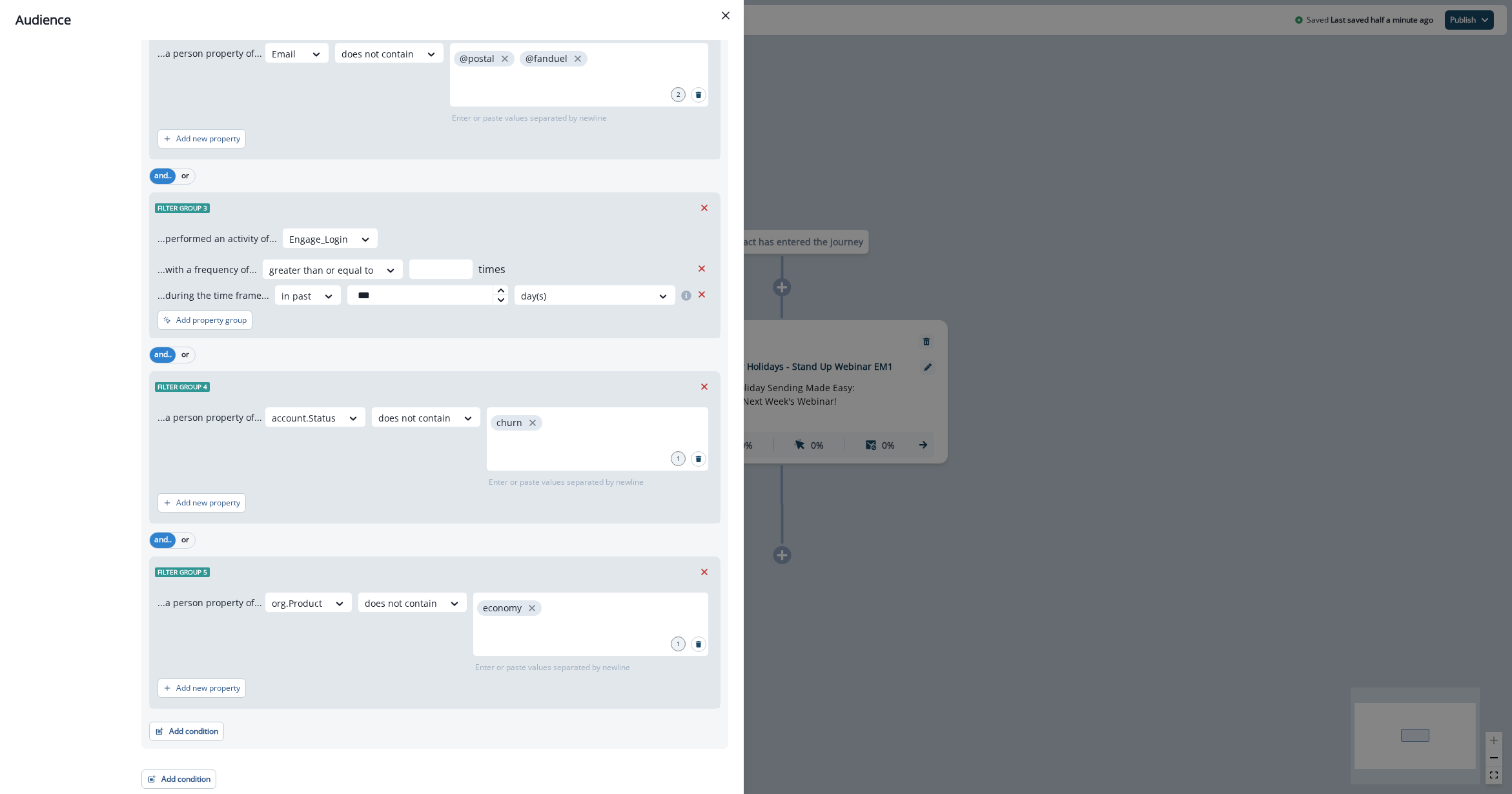
scroll to position [288, 0]
click at [866, 595] on div "Audience Preview dynamic list All contact s who have, Outer group 1 Filter grou…" at bounding box center [756, 397] width 1512 height 794
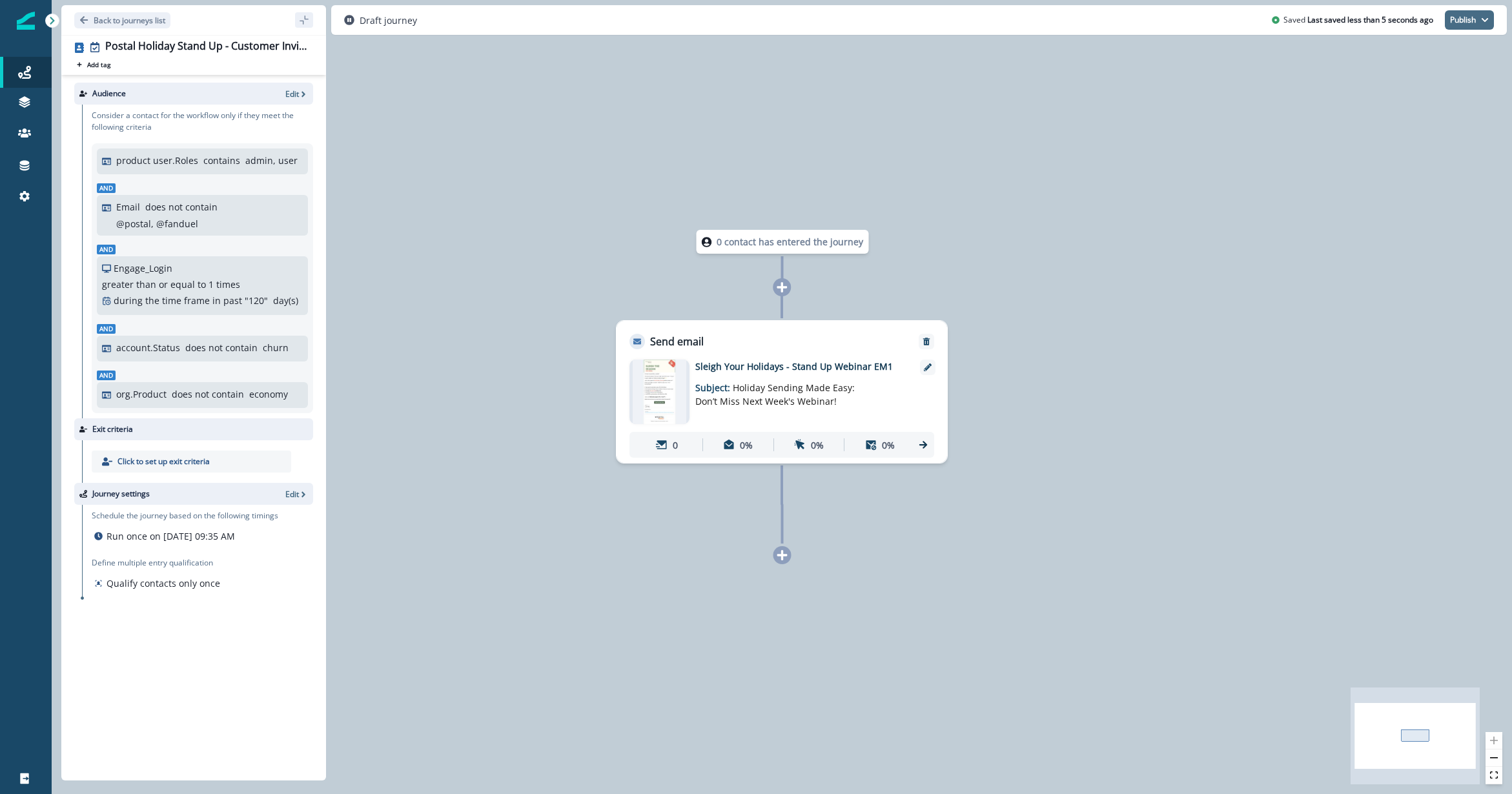
click at [1133, 23] on button "Publish" at bounding box center [1469, 20] width 49 height 19
click at [1133, 46] on button "as active journey" at bounding box center [1421, 52] width 143 height 23
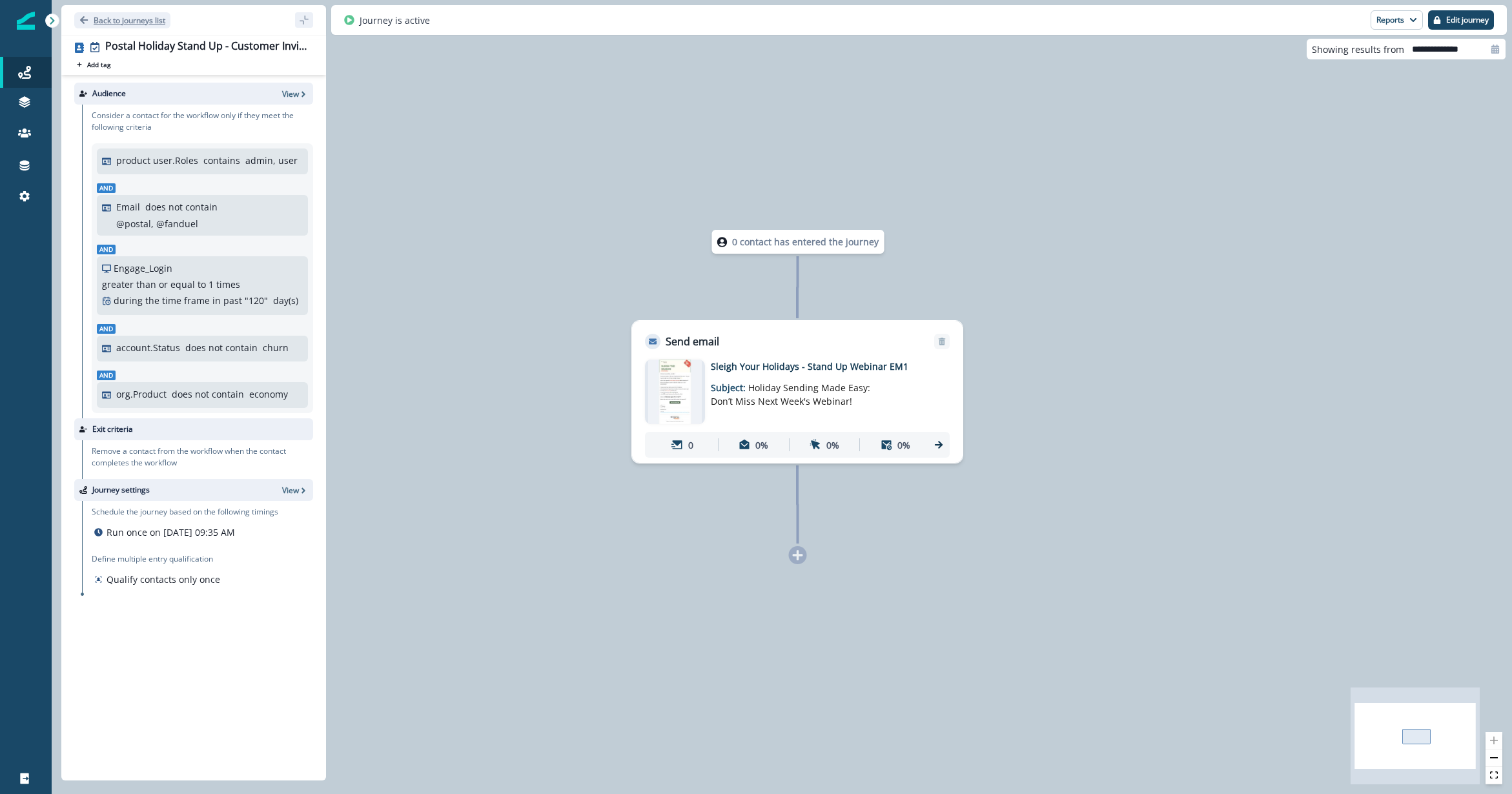
click at [99, 27] on button "Back to journeys list" at bounding box center [122, 21] width 96 height 16
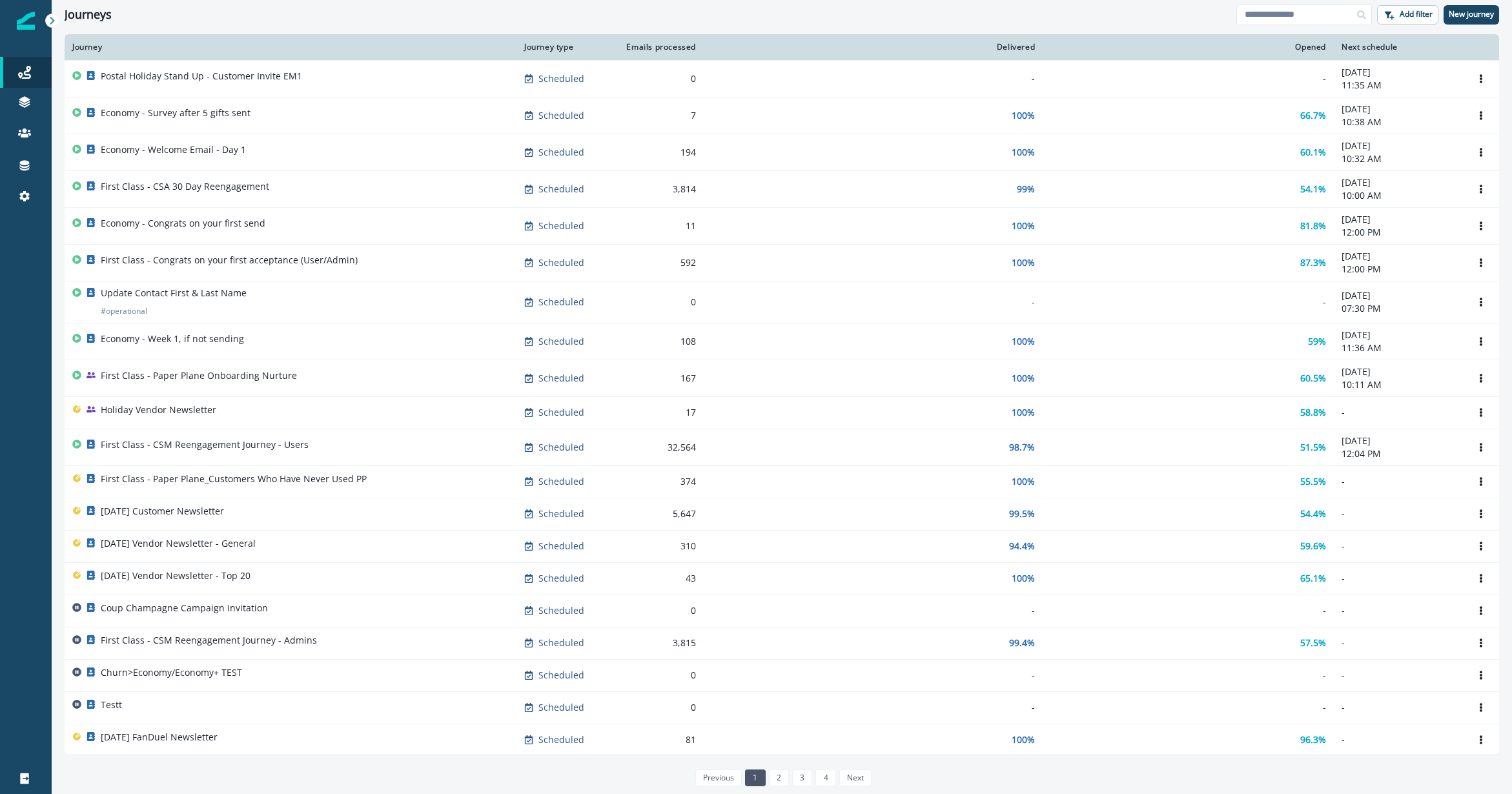
click at [343, 16] on div "Journeys" at bounding box center [650, 15] width 1172 height 14
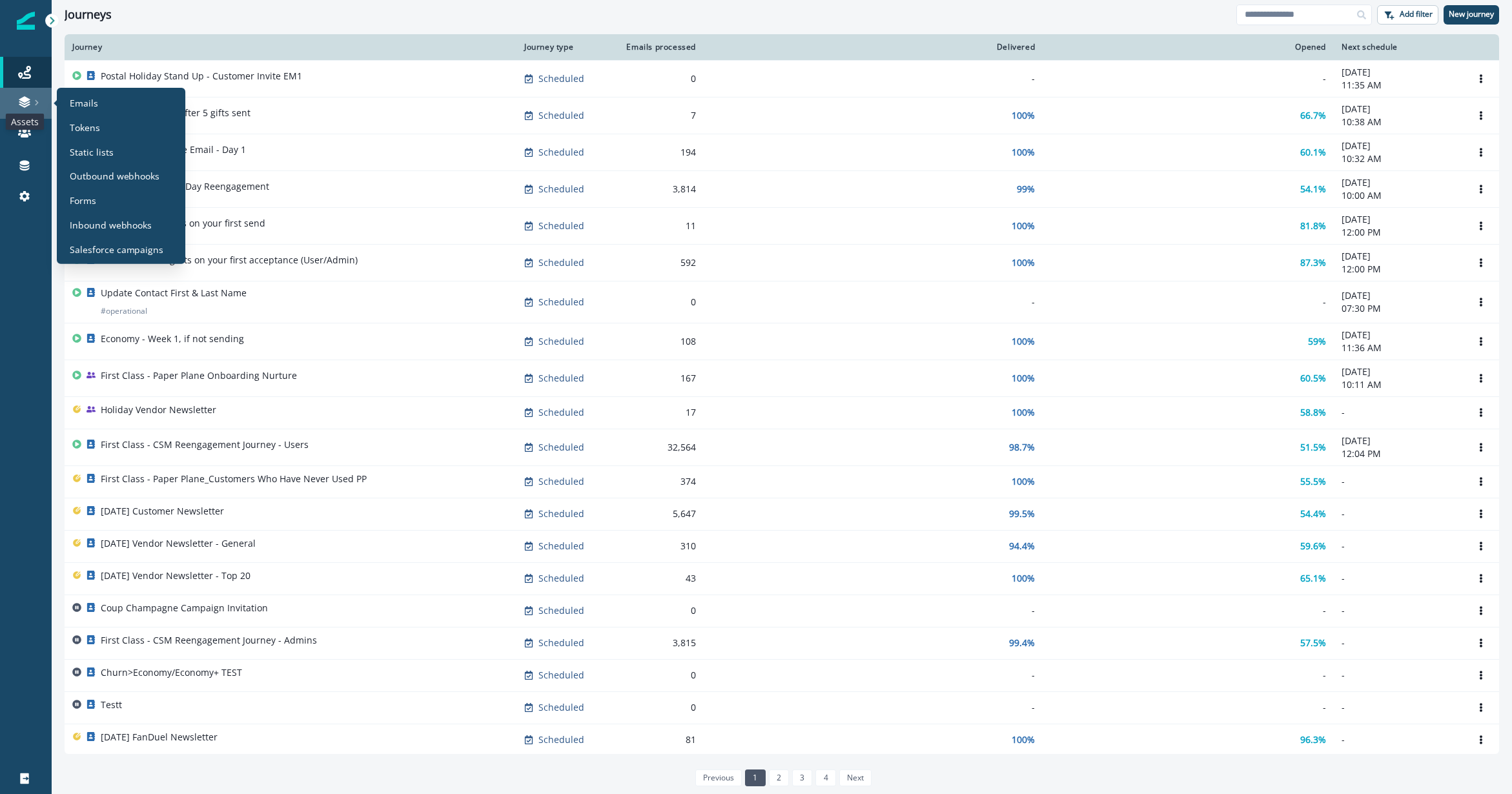
click at [24, 102] on icon at bounding box center [24, 99] width 11 height 7
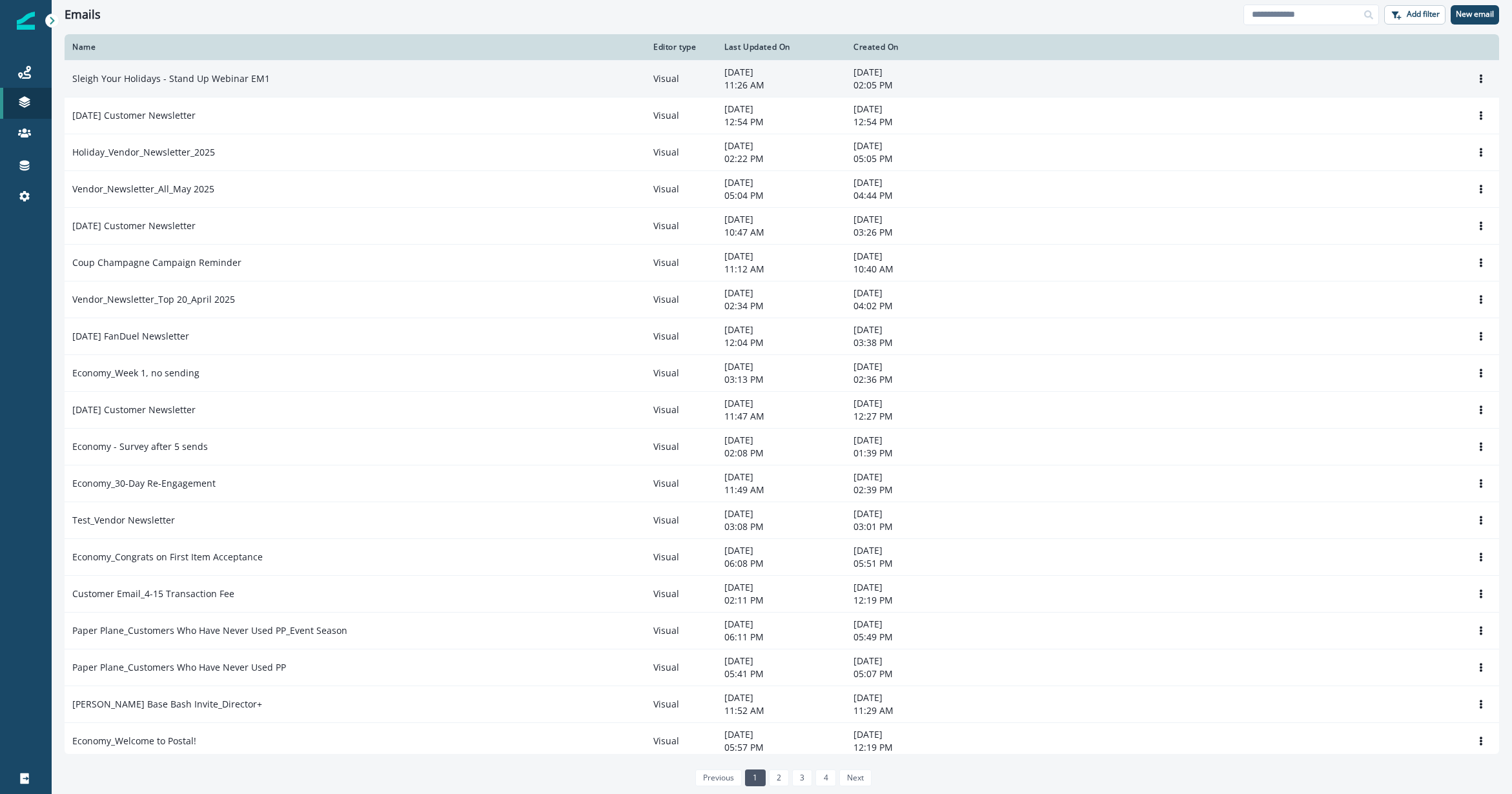
click at [188, 73] on p "Sleigh Your Holidays - Stand Up Webinar EM1" at bounding box center [171, 79] width 197 height 13
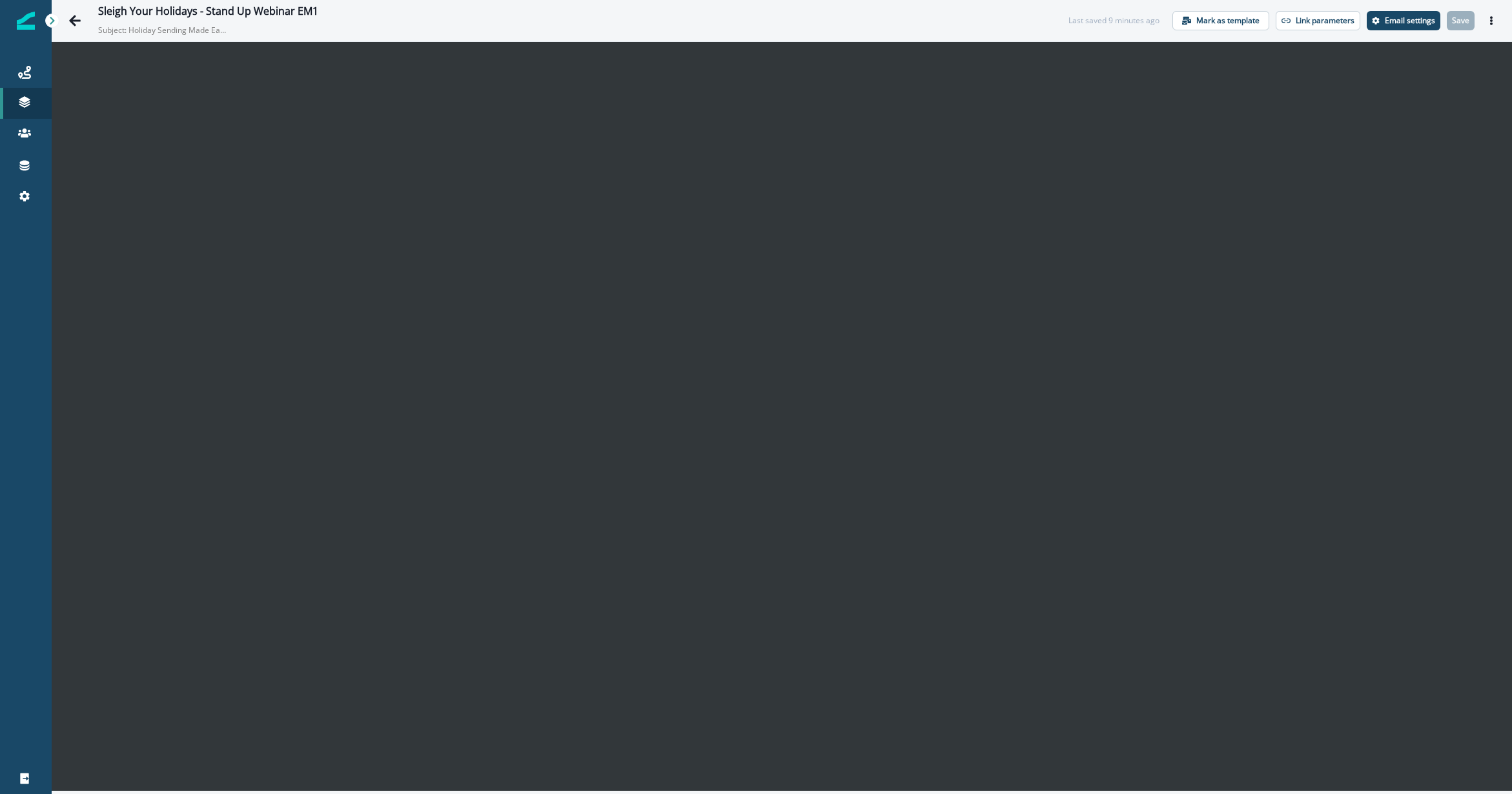
click at [1133, 5] on div "Sleigh Your Holidays - Stand Up Webinar EM1 Subject: Holiday Sending Made Easy:…" at bounding box center [782, 21] width 1461 height 41
click at [1133, 17] on button "Save" at bounding box center [1461, 21] width 28 height 19
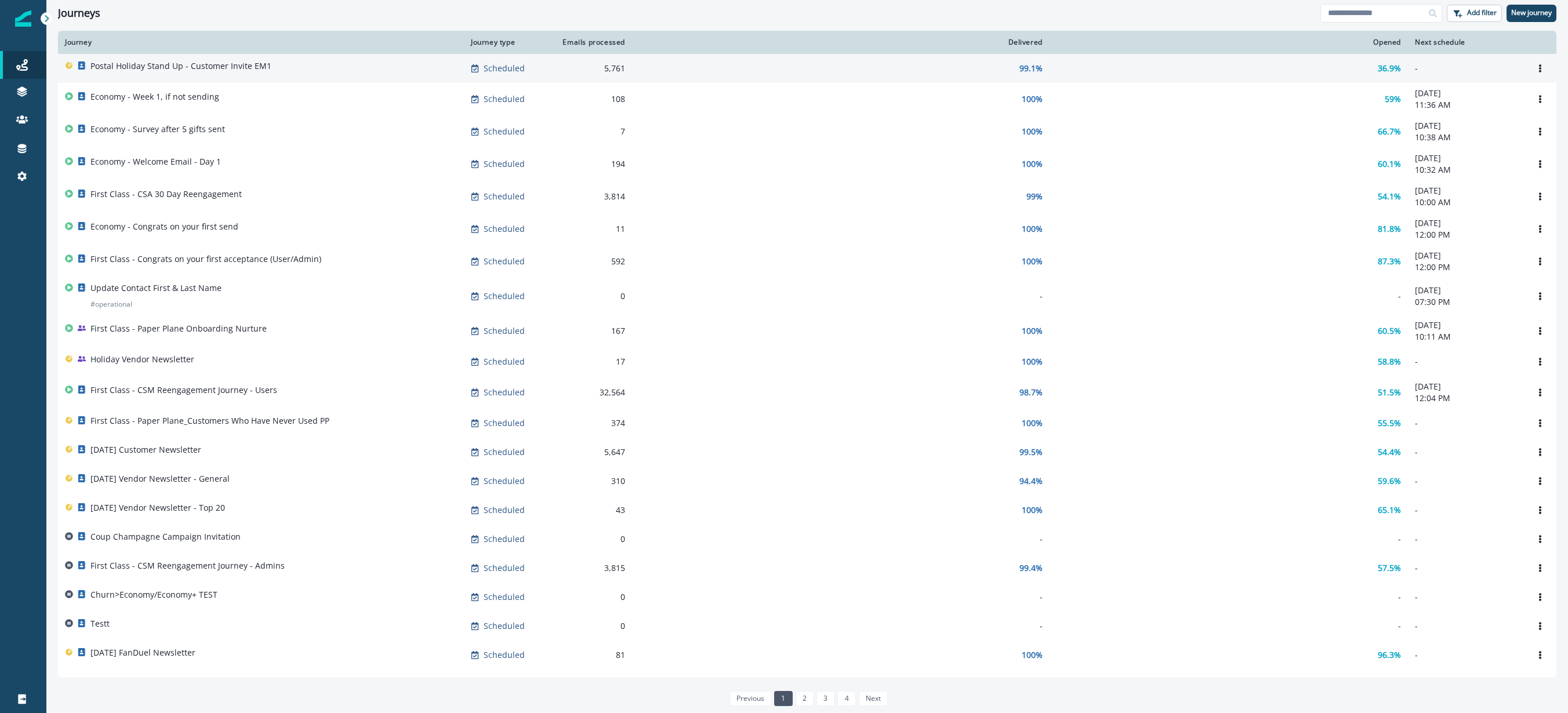
click at [279, 59] on td "Postal Holiday Stand Up - Customer Invite EM1" at bounding box center [261, 68] width 406 height 29
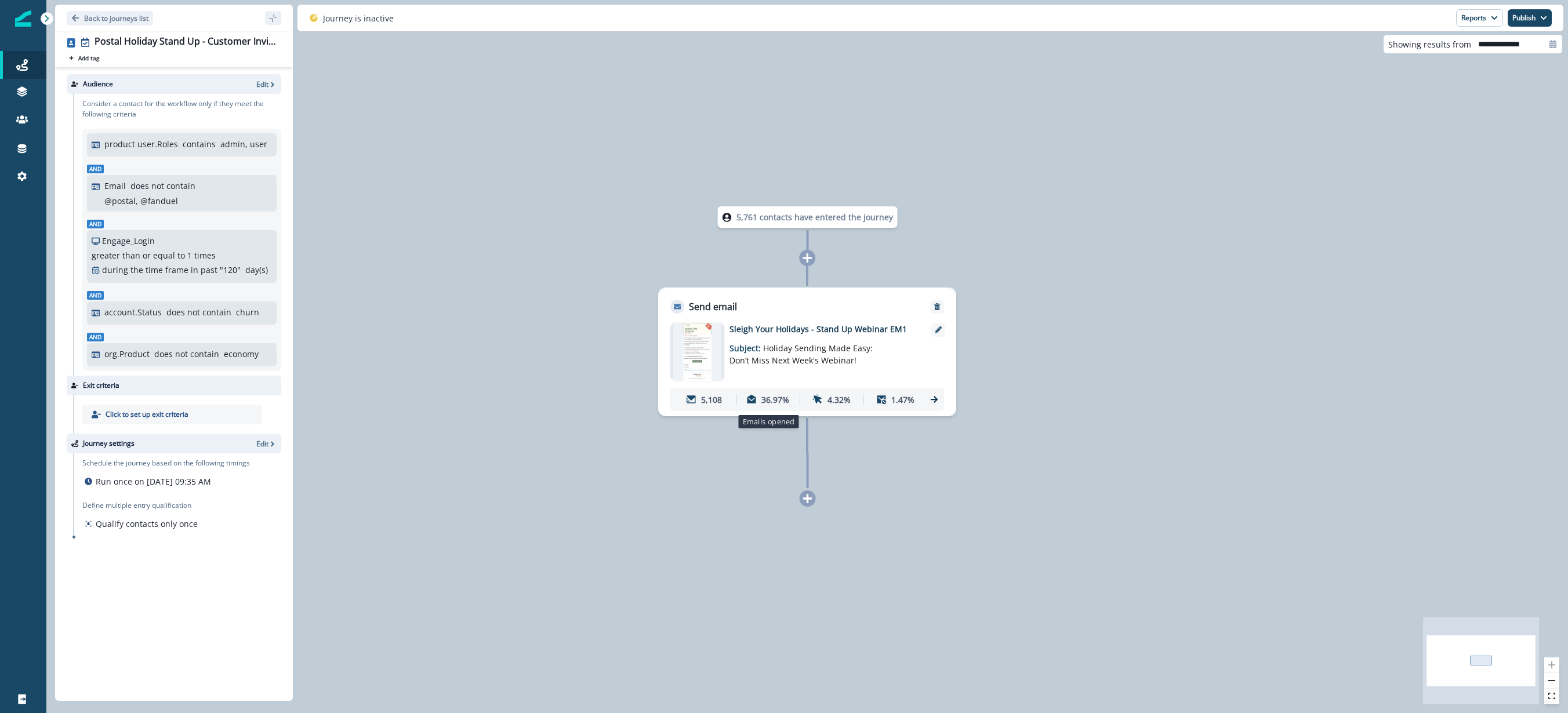
click at [769, 400] on p "36.97%" at bounding box center [775, 400] width 28 height 12
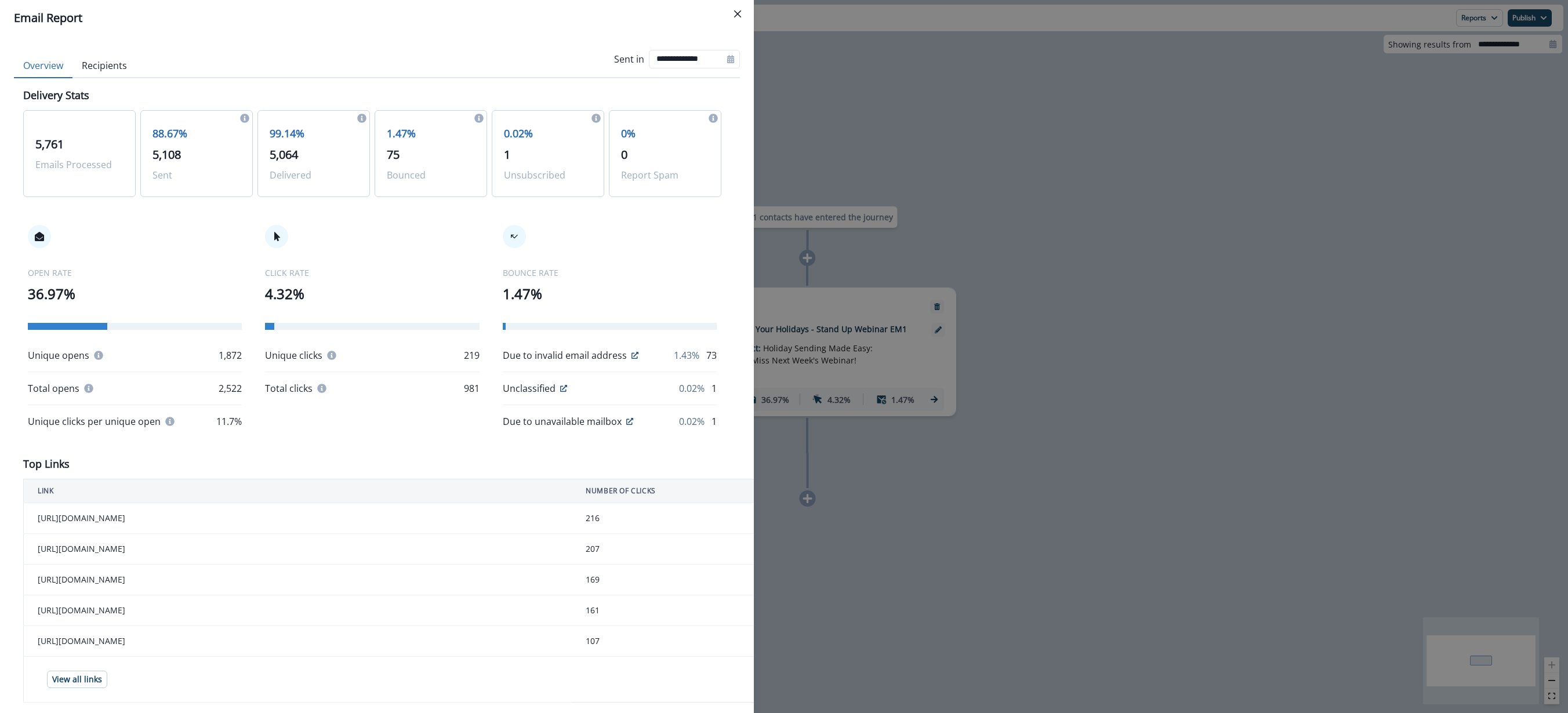
click at [939, 230] on div "**********" at bounding box center [784, 356] width 1568 height 713
